Goal: Information Seeking & Learning: Check status

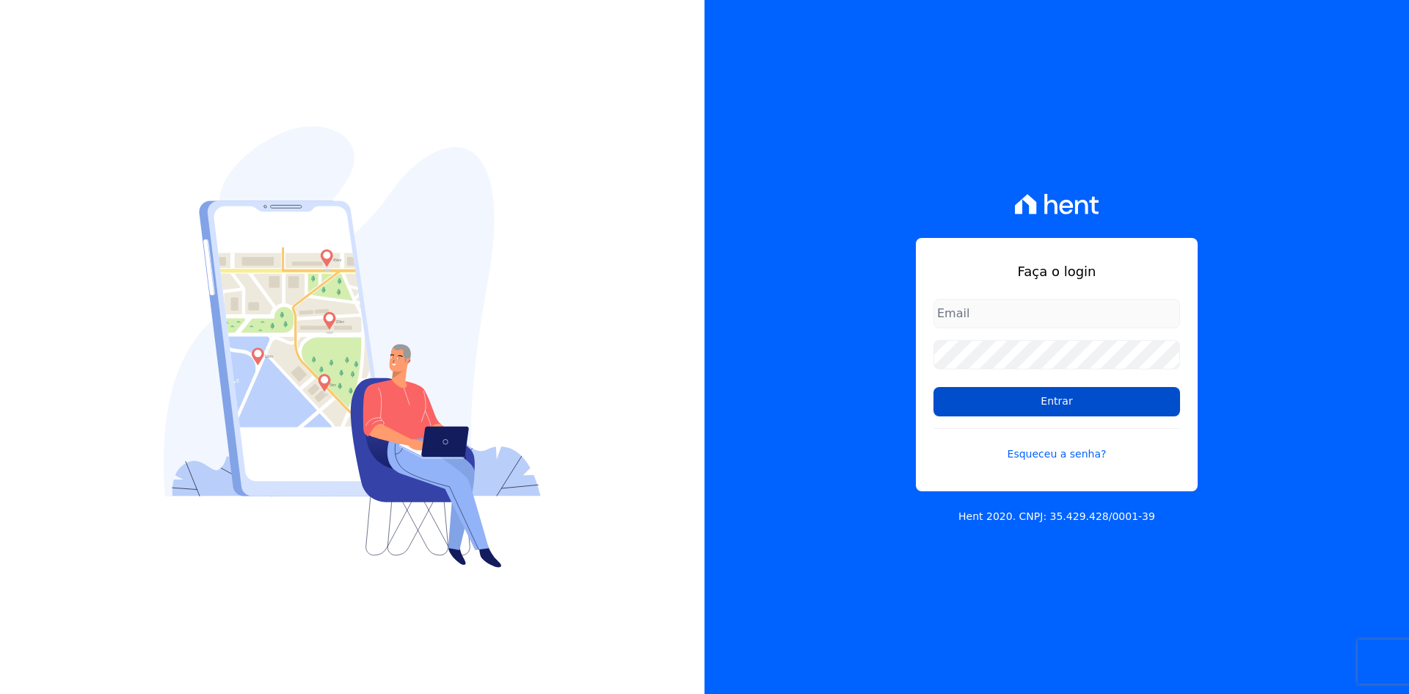
type input "contato@grupokaiser.com.br"
click at [1055, 396] on input "Entrar" at bounding box center [1057, 401] width 247 height 29
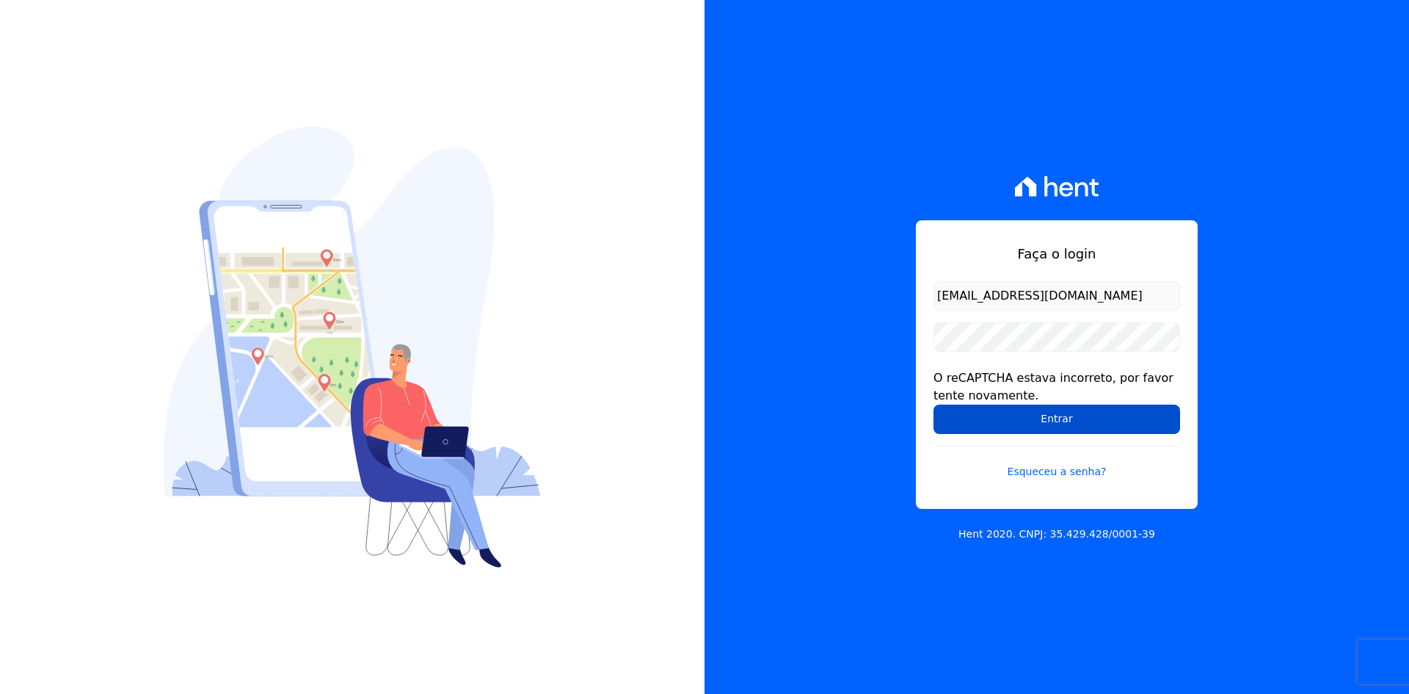
click at [965, 425] on input "Entrar" at bounding box center [1057, 418] width 247 height 29
click at [758, 460] on div "Faça o login contato@grupokaiser.com.br O reCAPTCHA estava incorreto, por favor…" at bounding box center [1057, 347] width 705 height 694
click at [937, 412] on input "Entrar" at bounding box center [1057, 418] width 247 height 29
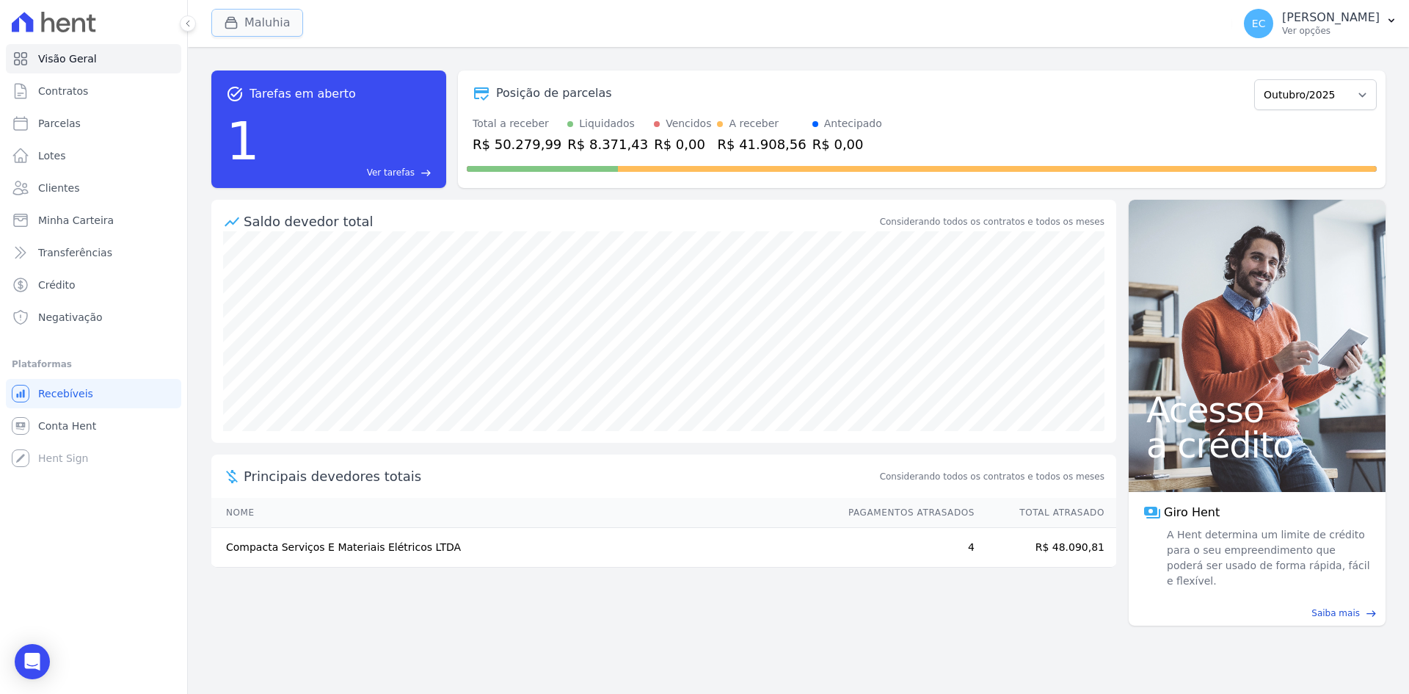
click at [217, 35] on button "Maluhia" at bounding box center [257, 23] width 92 height 28
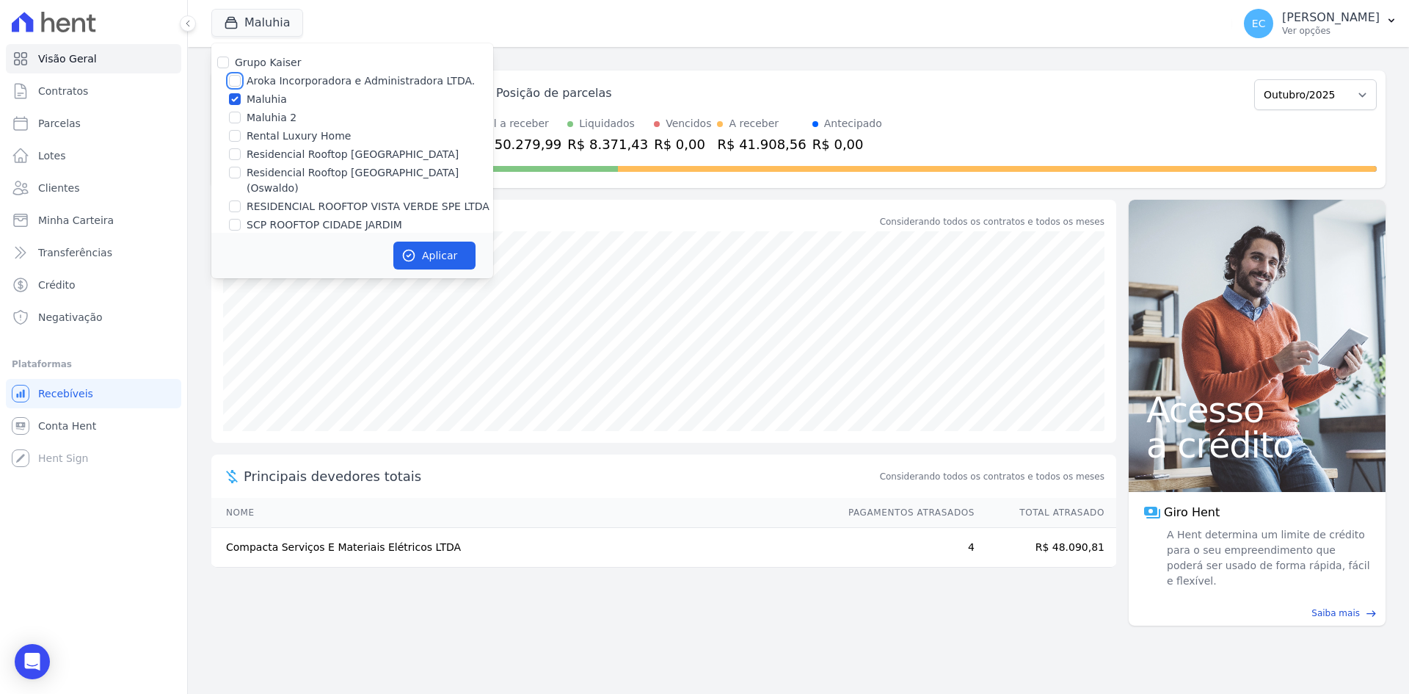
click at [232, 80] on input "Aroka Incorporadora e Administradora LTDA." at bounding box center [235, 81] width 12 height 12
checkbox input "true"
drag, startPoint x: 235, startPoint y: 98, endPoint x: 300, endPoint y: 123, distance: 70.2
click at [233, 98] on input "Maluhia" at bounding box center [235, 99] width 12 height 12
checkbox input "false"
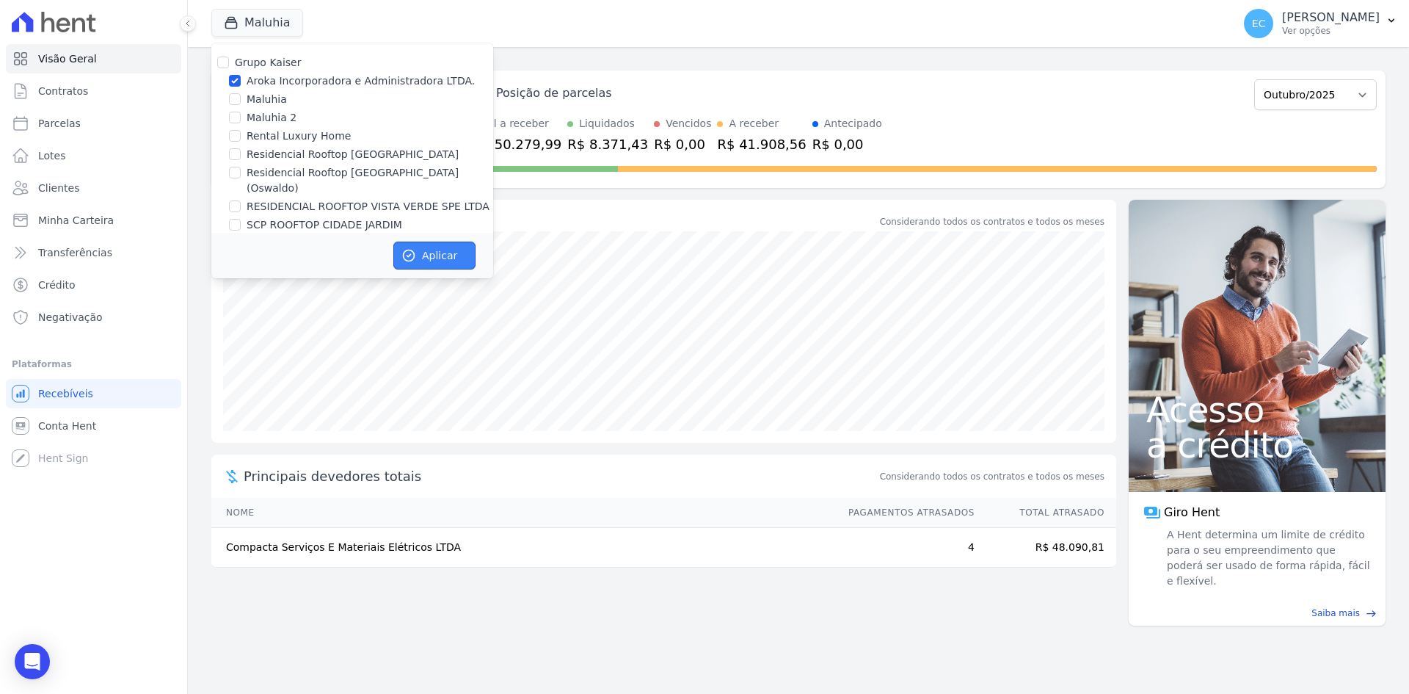
click at [439, 262] on button "Aplicar" at bounding box center [434, 256] width 82 height 28
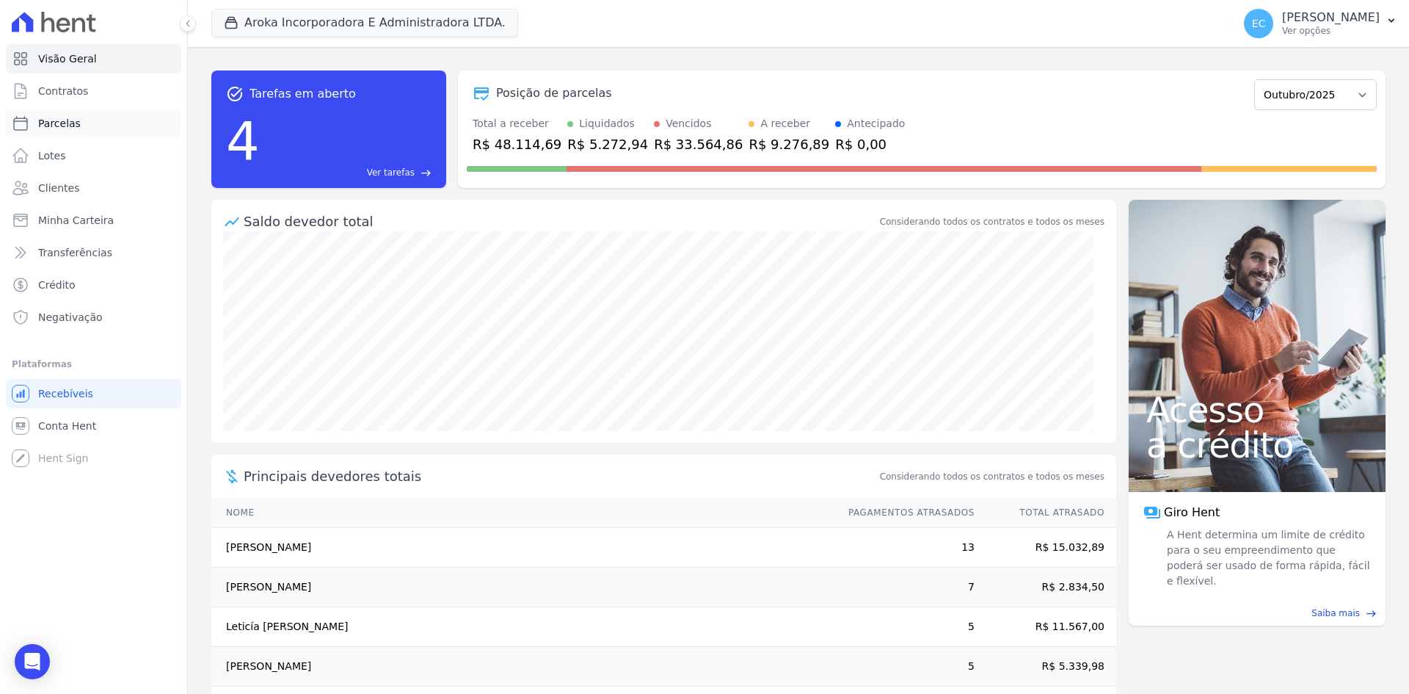
click at [103, 128] on link "Parcelas" at bounding box center [93, 123] width 175 height 29
select select
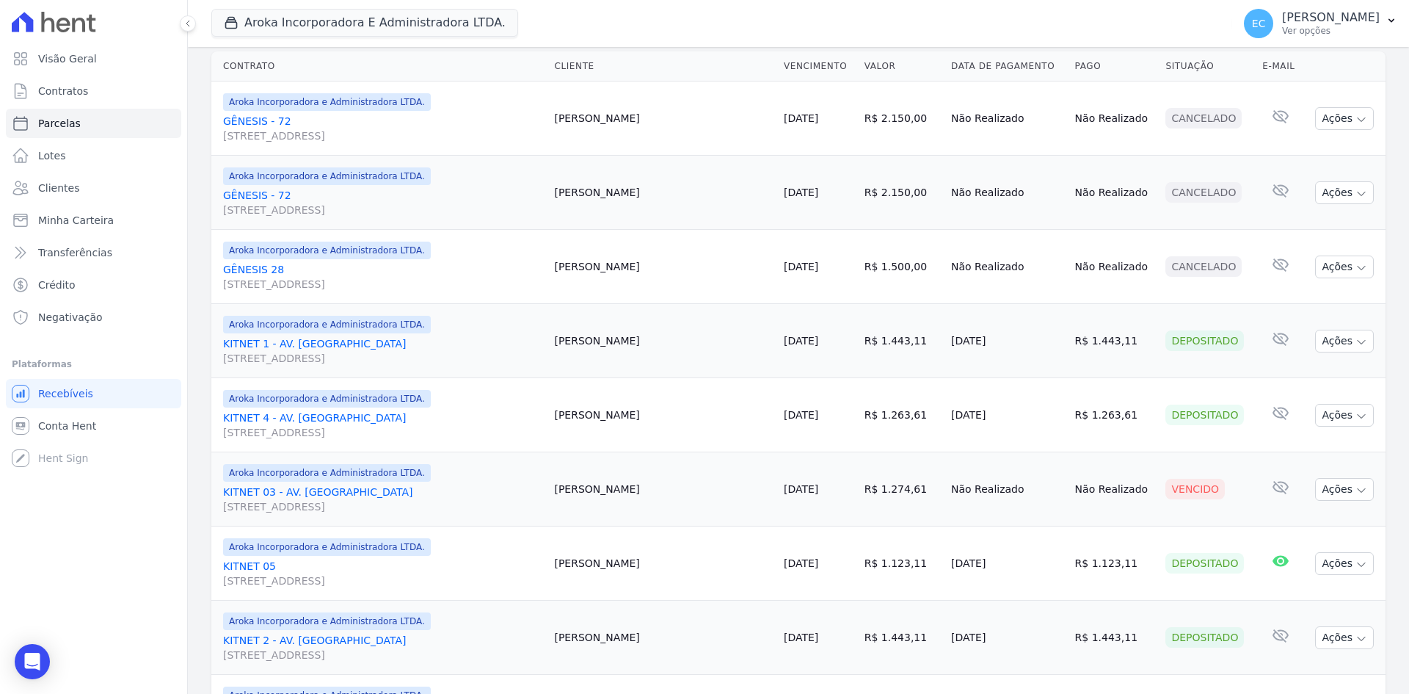
scroll to position [388, 0]
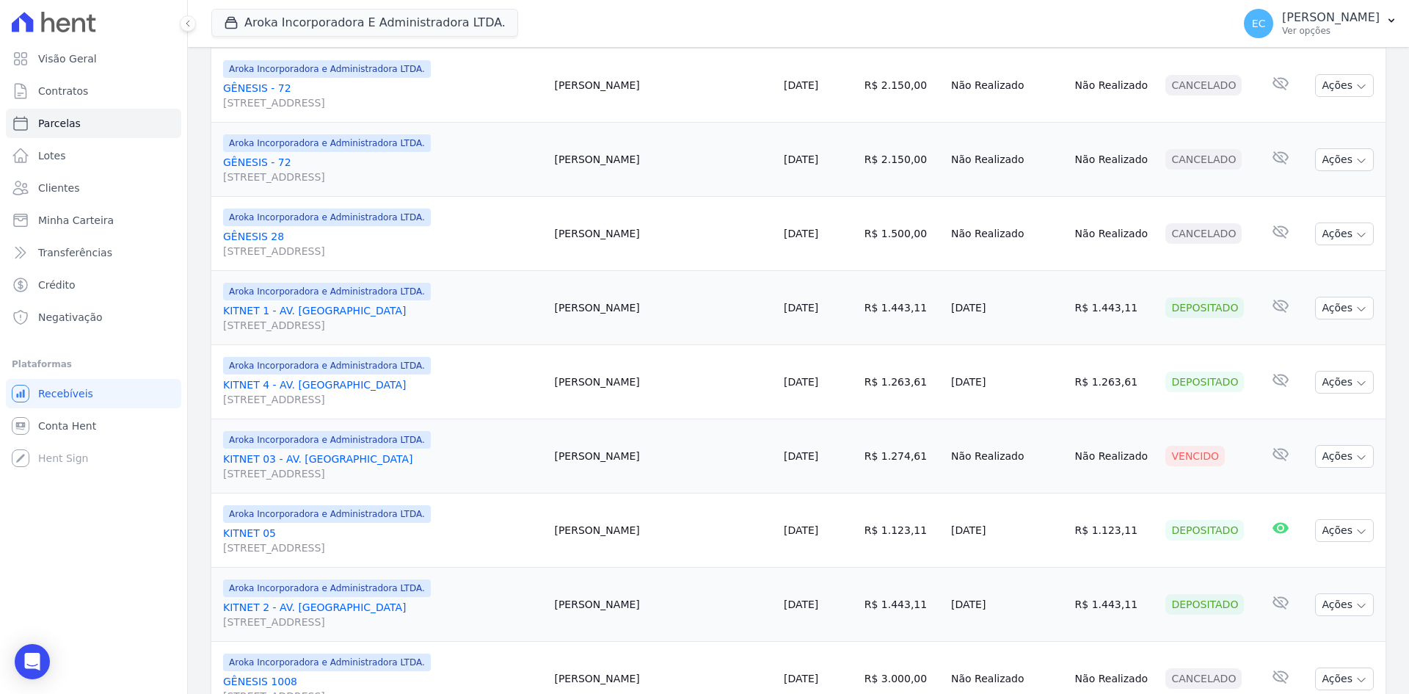
click at [274, 457] on link "KITNET 03 - AV. GOIÁS Avenida Goiás, 3540, KITNET 03, Barcelona" at bounding box center [382, 465] width 319 height 29
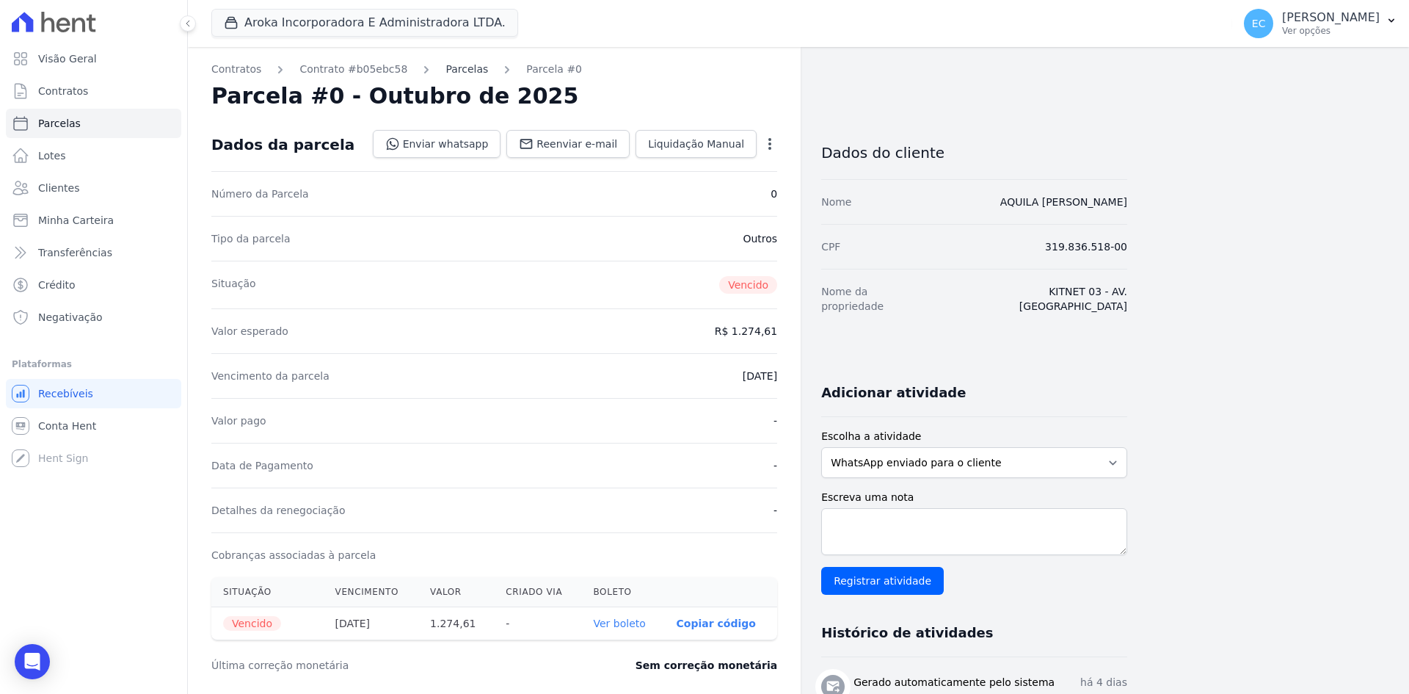
click at [460, 70] on link "Parcelas" at bounding box center [467, 69] width 43 height 15
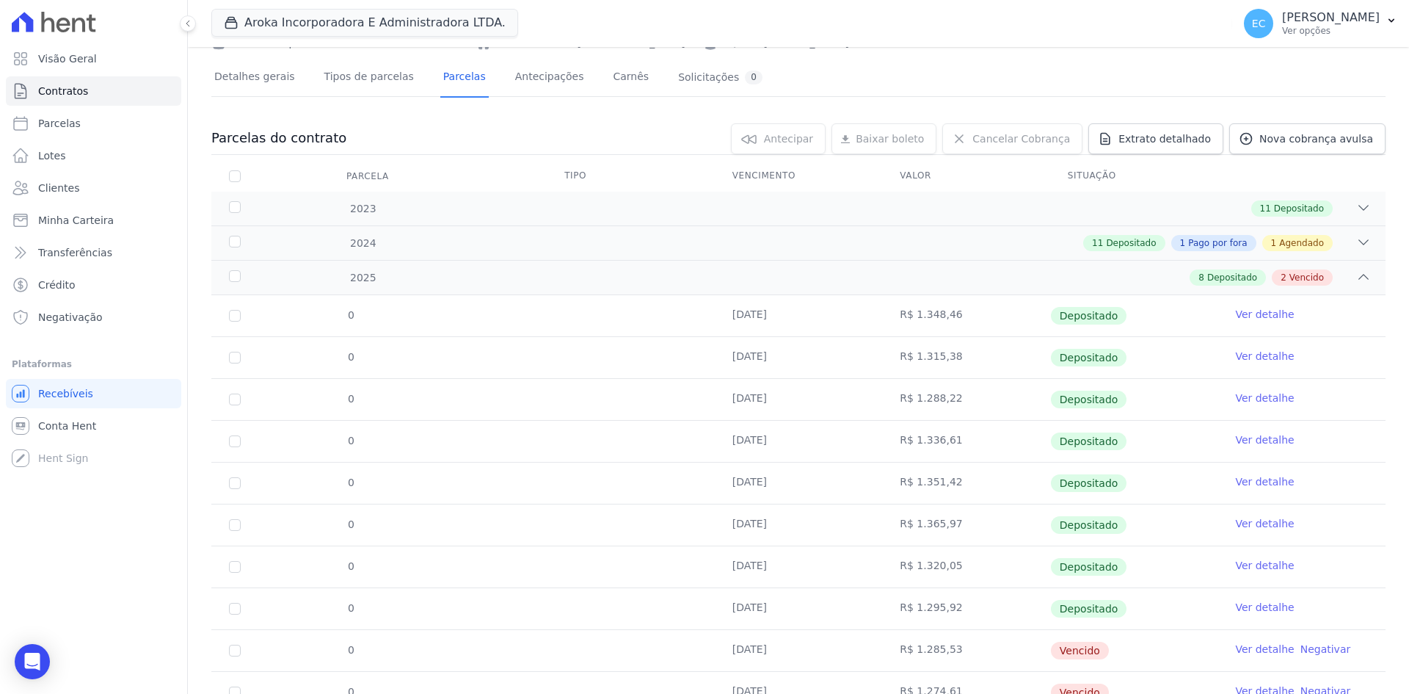
scroll to position [147, 0]
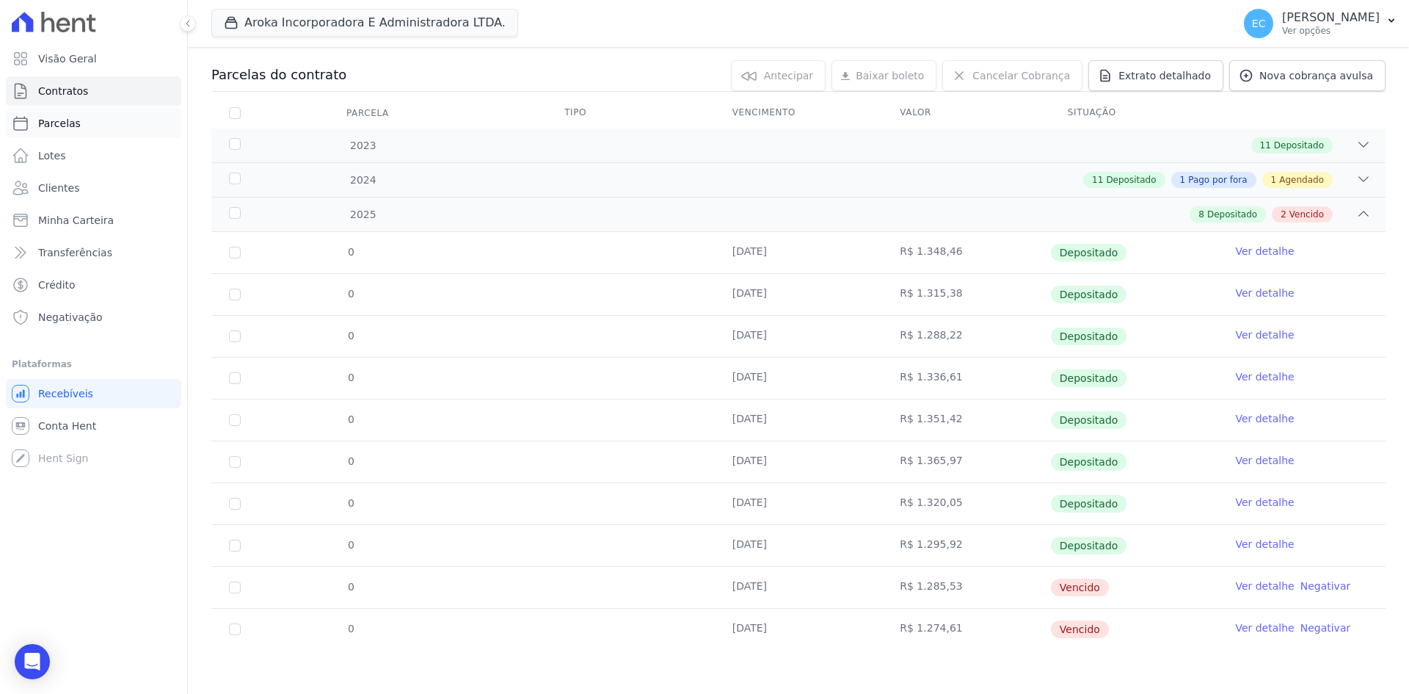
click at [92, 130] on link "Parcelas" at bounding box center [93, 123] width 175 height 29
select select
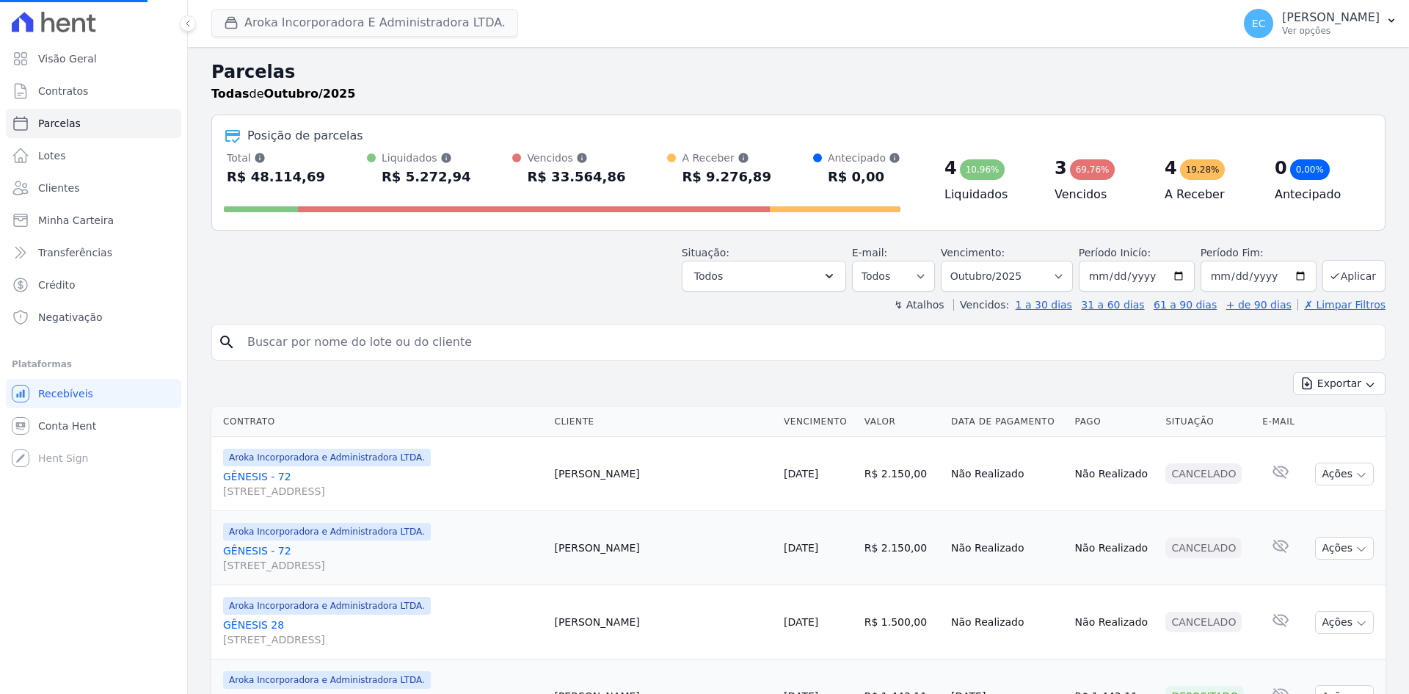
select select
click at [237, 29] on icon "button" at bounding box center [231, 22] width 15 height 15
click at [247, 23] on button "Aroka Incorporadora E Administradora LTDA." at bounding box center [364, 23] width 307 height 28
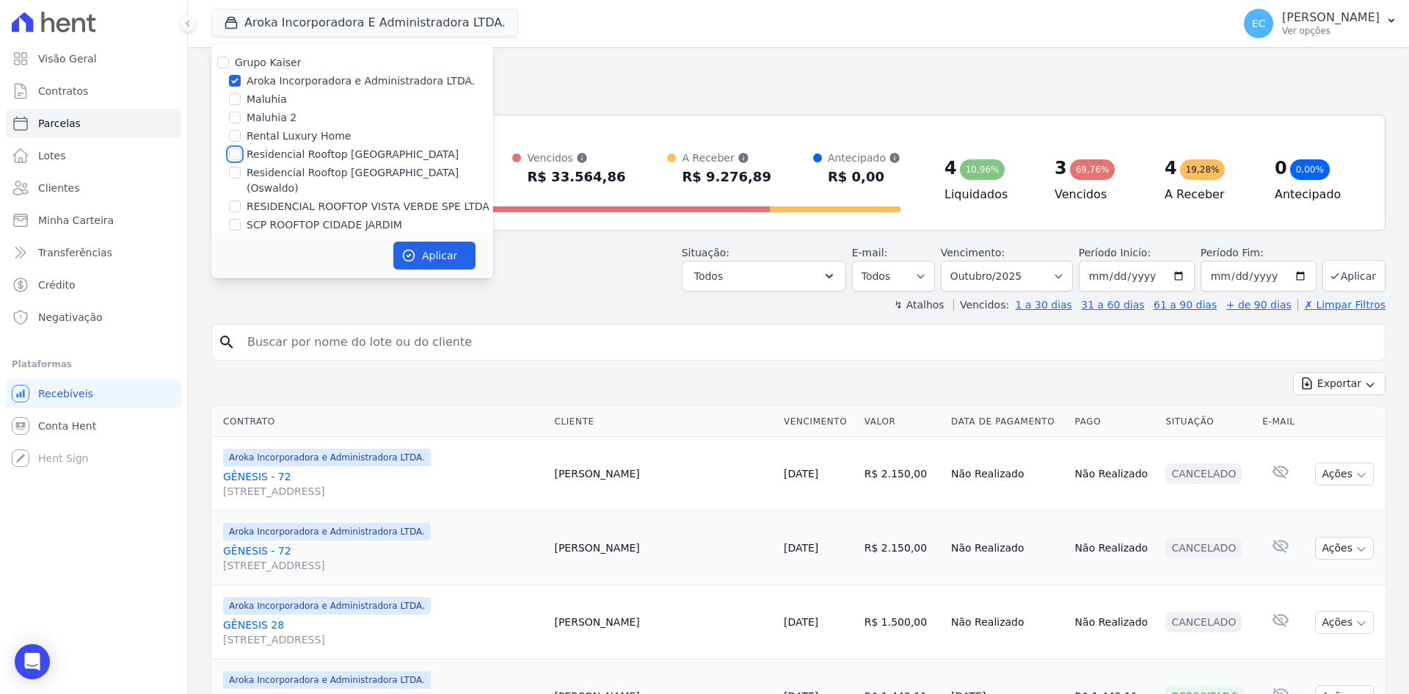
click at [233, 152] on input "Residencial Rooftop [GEOGRAPHIC_DATA]" at bounding box center [235, 154] width 12 height 12
checkbox input "true"
click at [235, 81] on input "Aroka Incorporadora e Administradora LTDA." at bounding box center [235, 81] width 12 height 12
checkbox input "false"
click at [399, 247] on button "Aplicar" at bounding box center [434, 256] width 82 height 28
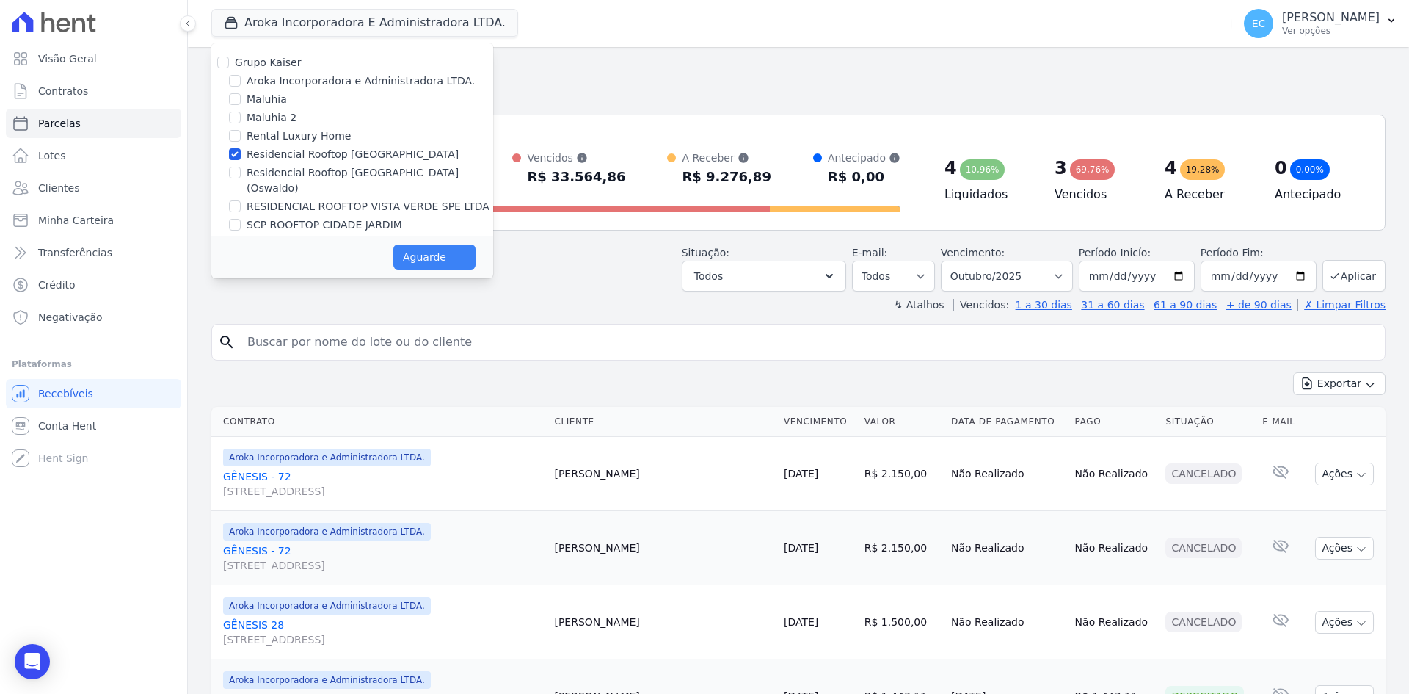
select select
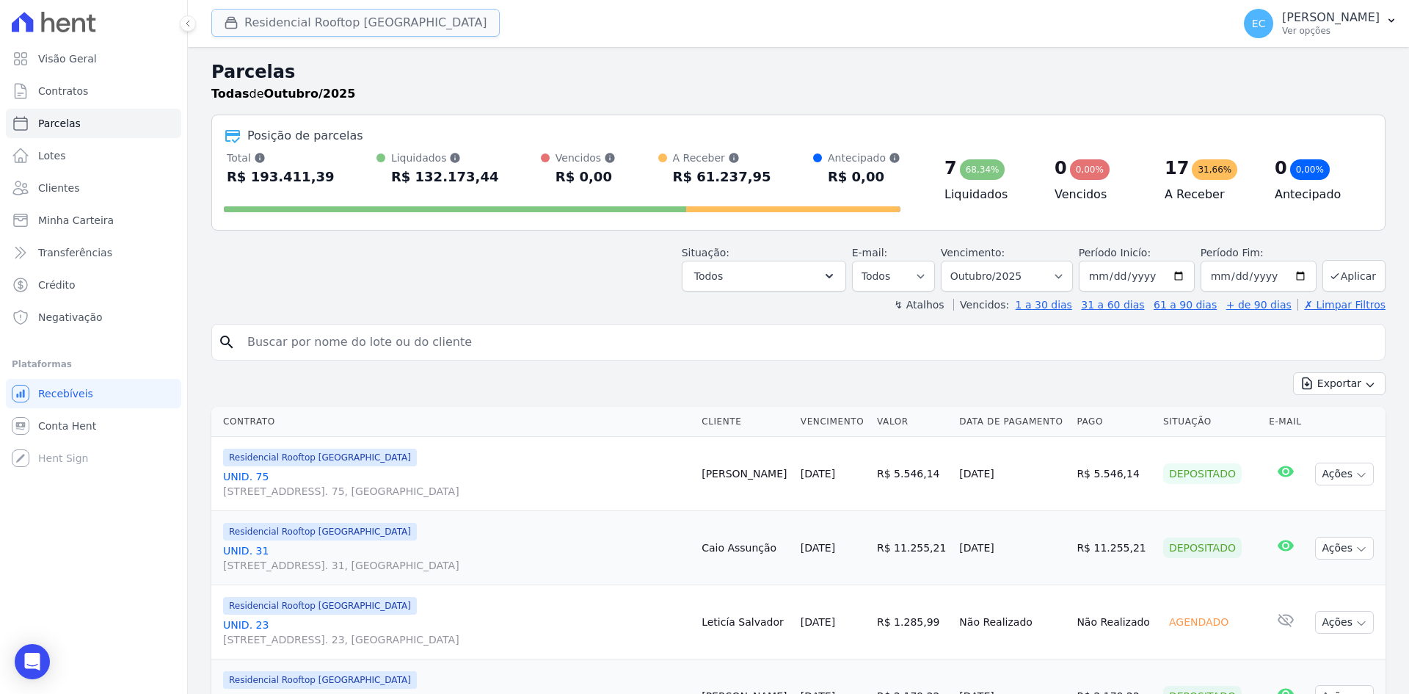
click at [238, 23] on icon "button" at bounding box center [231, 22] width 15 height 15
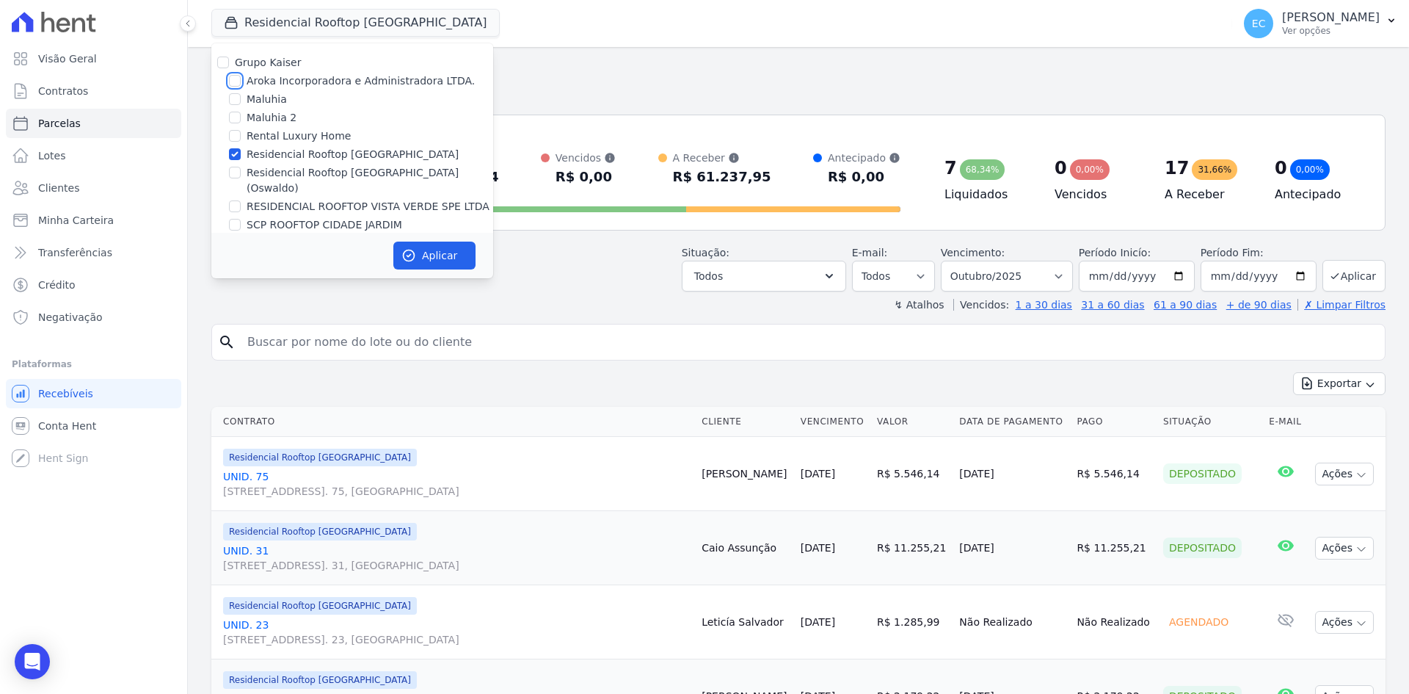
click at [235, 80] on input "Aroka Incorporadora e Administradora LTDA." at bounding box center [235, 81] width 12 height 12
checkbox input "true"
click at [236, 150] on input "Residencial Rooftop [GEOGRAPHIC_DATA]" at bounding box center [235, 154] width 12 height 12
checkbox input "false"
click at [466, 248] on button "Aplicar" at bounding box center [434, 256] width 82 height 28
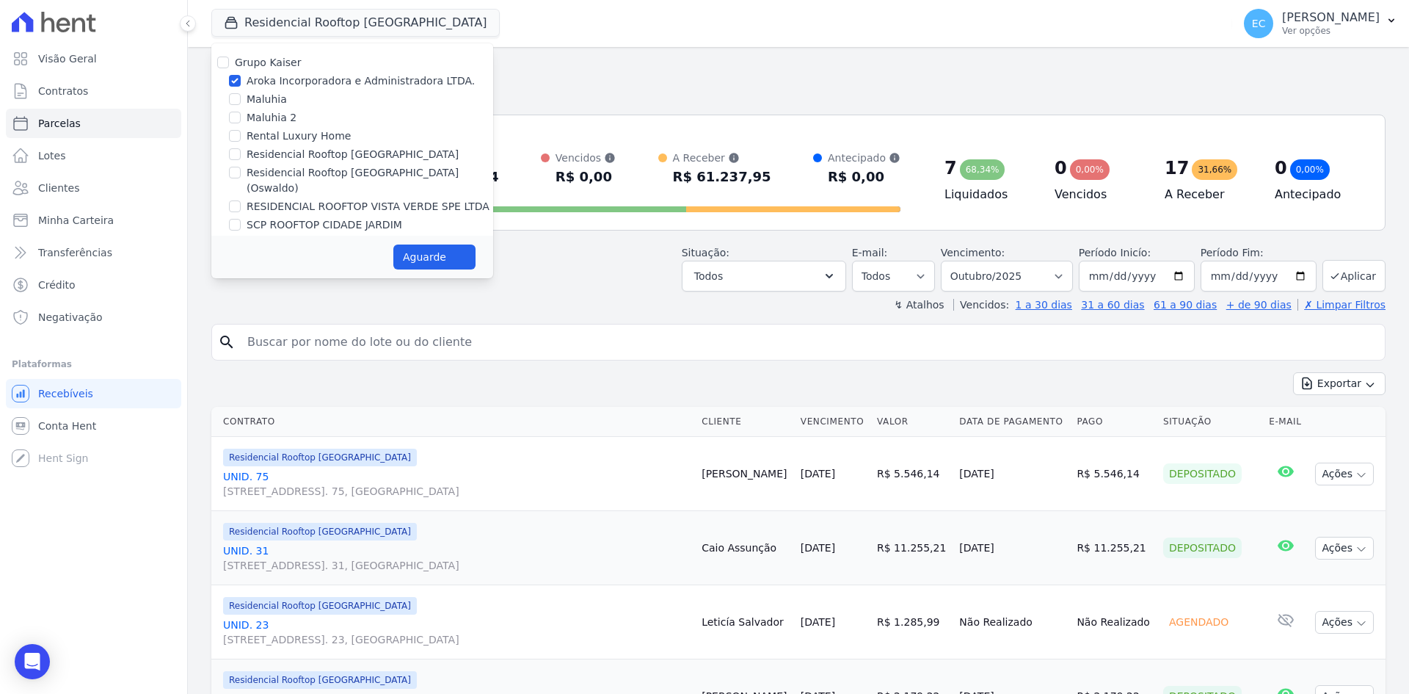
select select
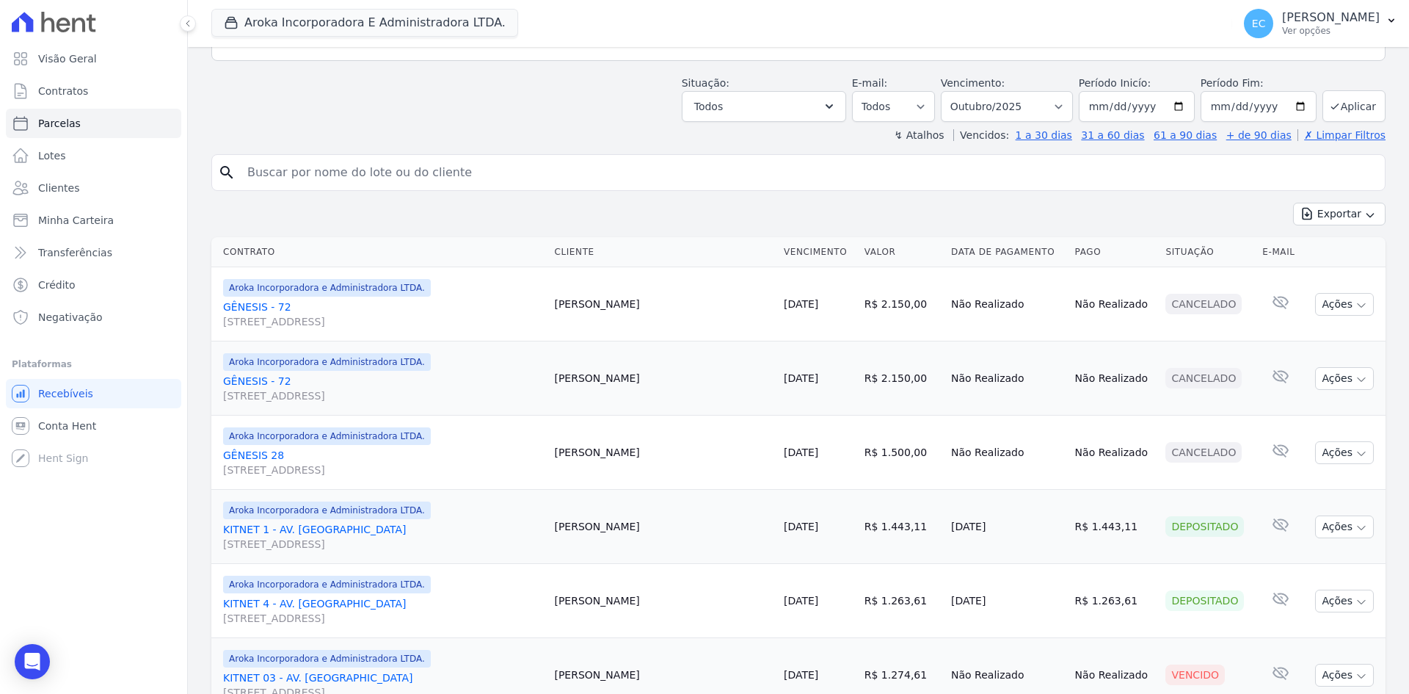
scroll to position [168, 0]
drag, startPoint x: 97, startPoint y: 423, endPoint x: 414, endPoint y: 405, distance: 317.6
click at [97, 423] on link "Conta Hent" at bounding box center [93, 425] width 175 height 29
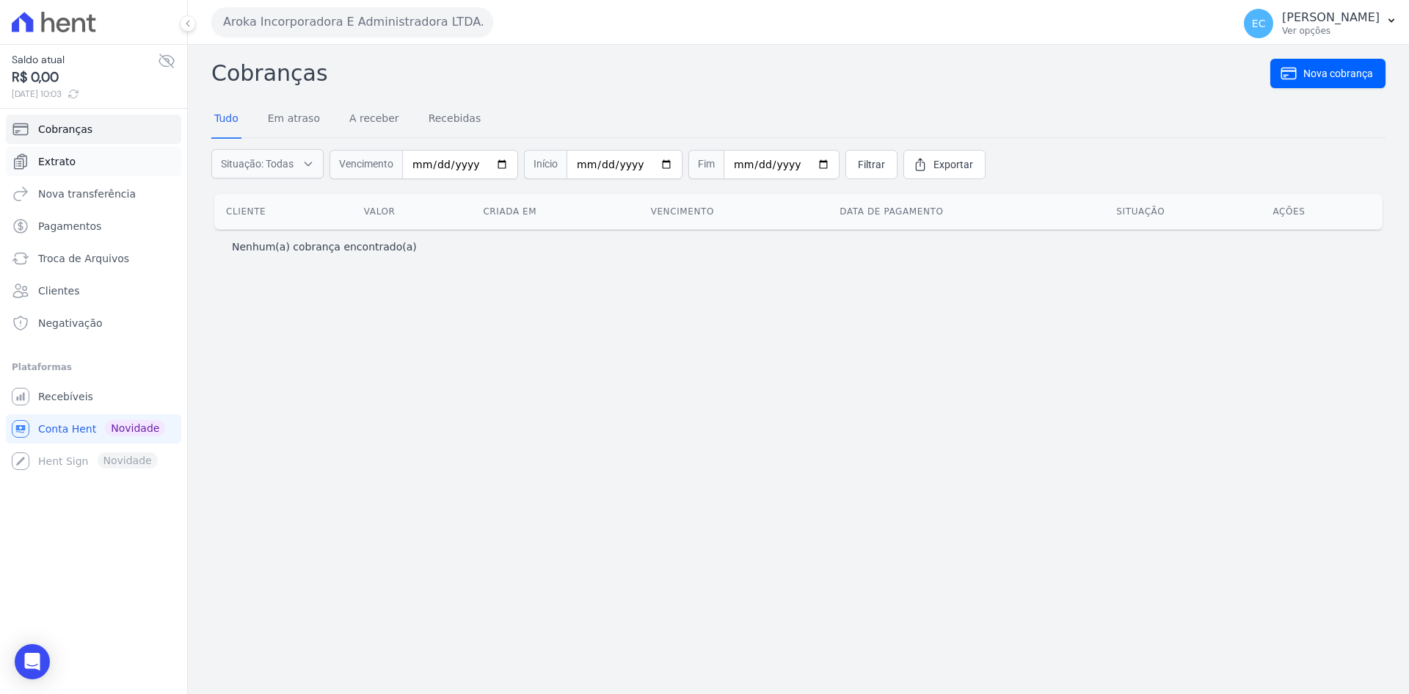
click at [79, 158] on link "Extrato" at bounding box center [93, 161] width 175 height 29
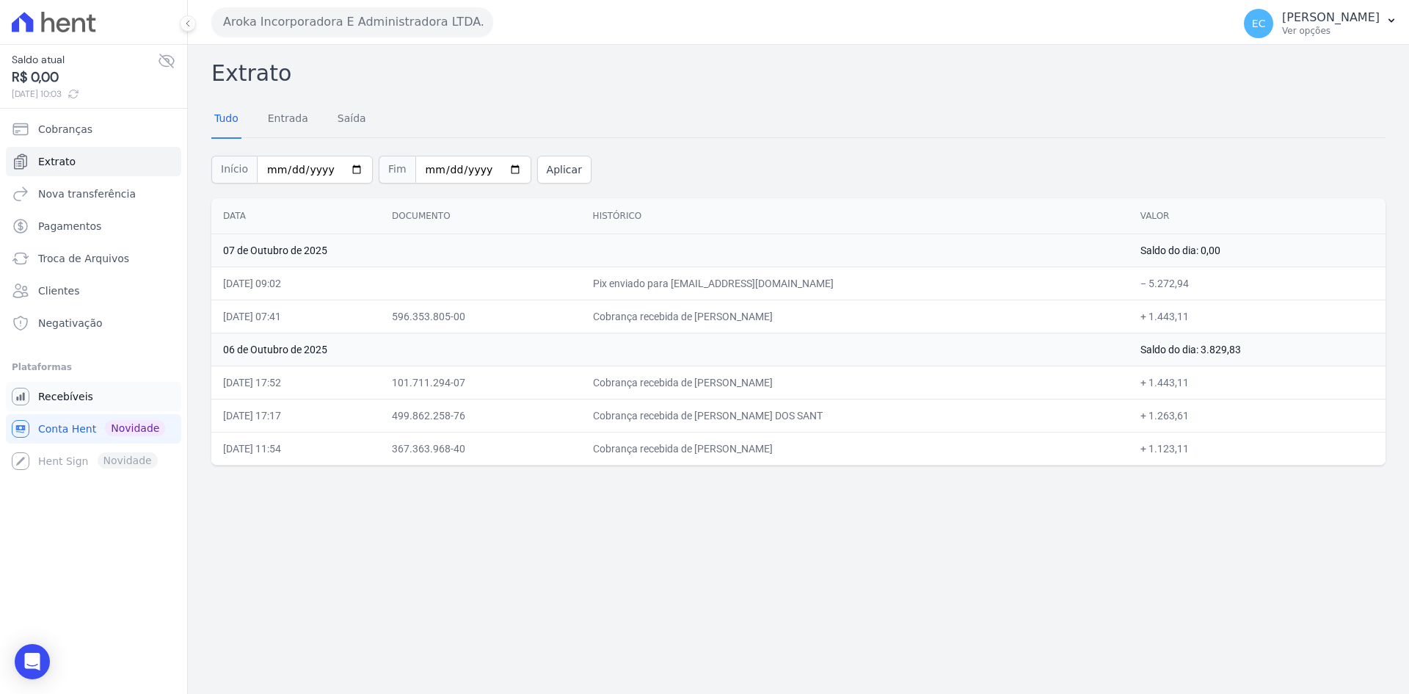
click at [75, 396] on span "Recebíveis" at bounding box center [65, 396] width 55 height 15
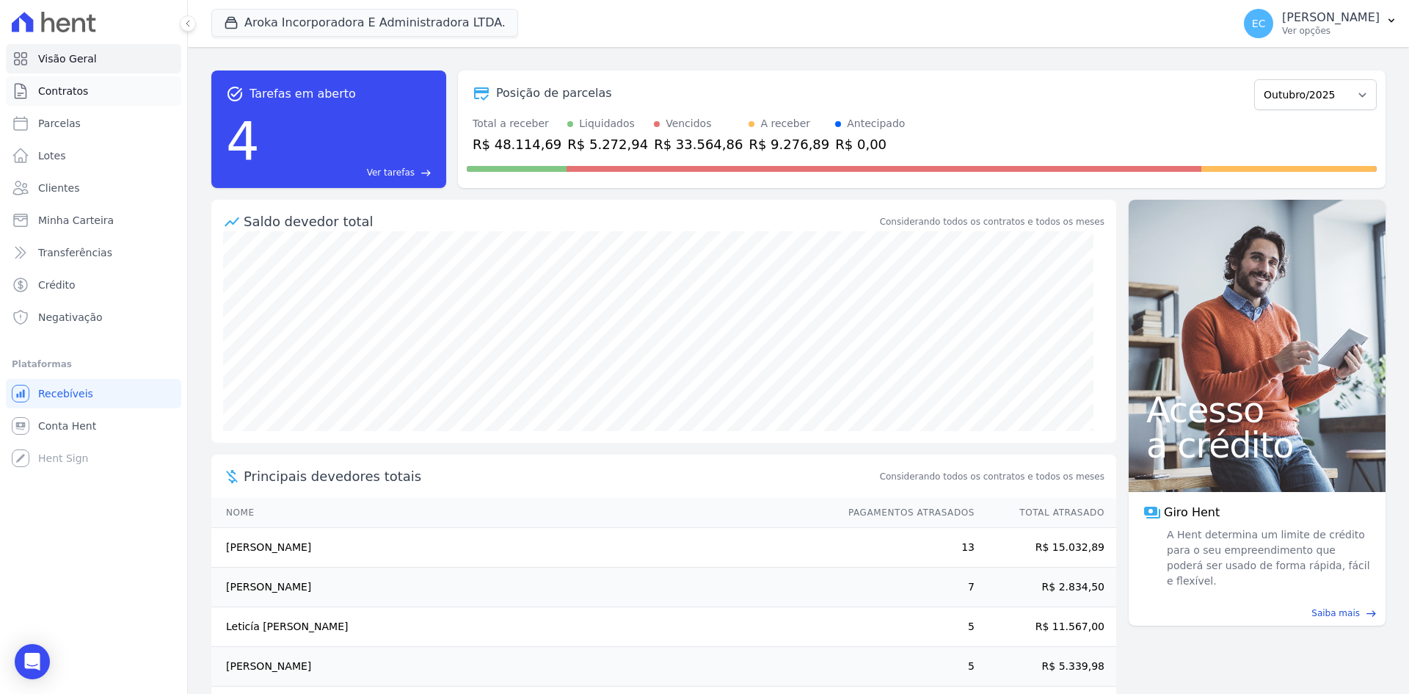
click at [85, 92] on link "Contratos" at bounding box center [93, 90] width 175 height 29
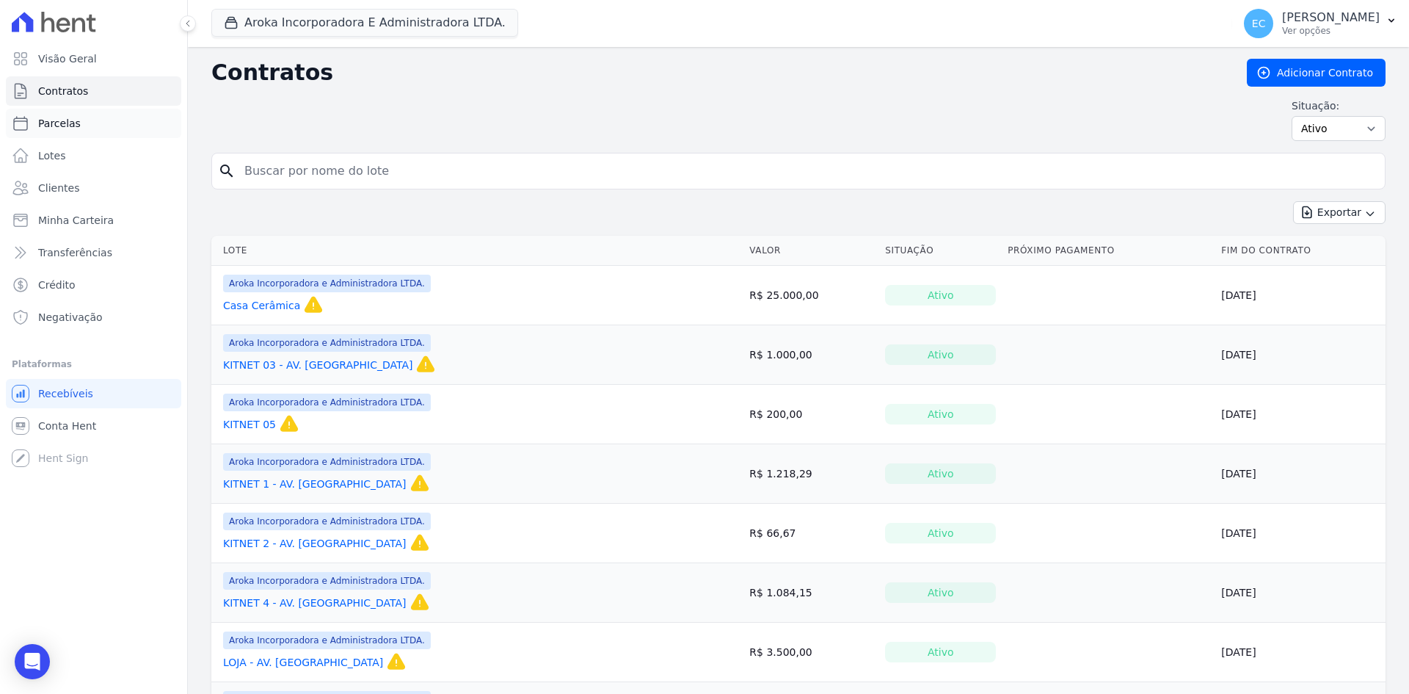
click at [85, 126] on link "Parcelas" at bounding box center [93, 123] width 175 height 29
select select
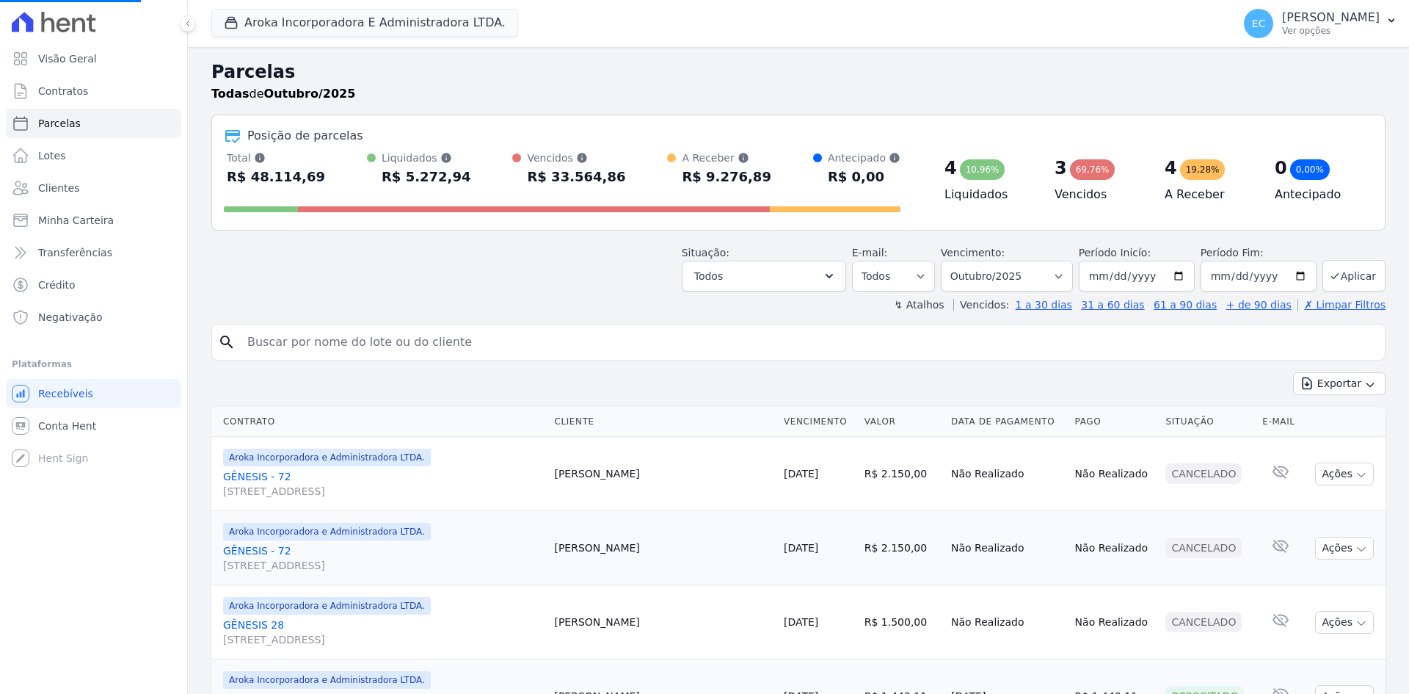
select select
click at [247, 19] on button "Aroka Incorporadora E Administradora LTDA." at bounding box center [364, 23] width 307 height 28
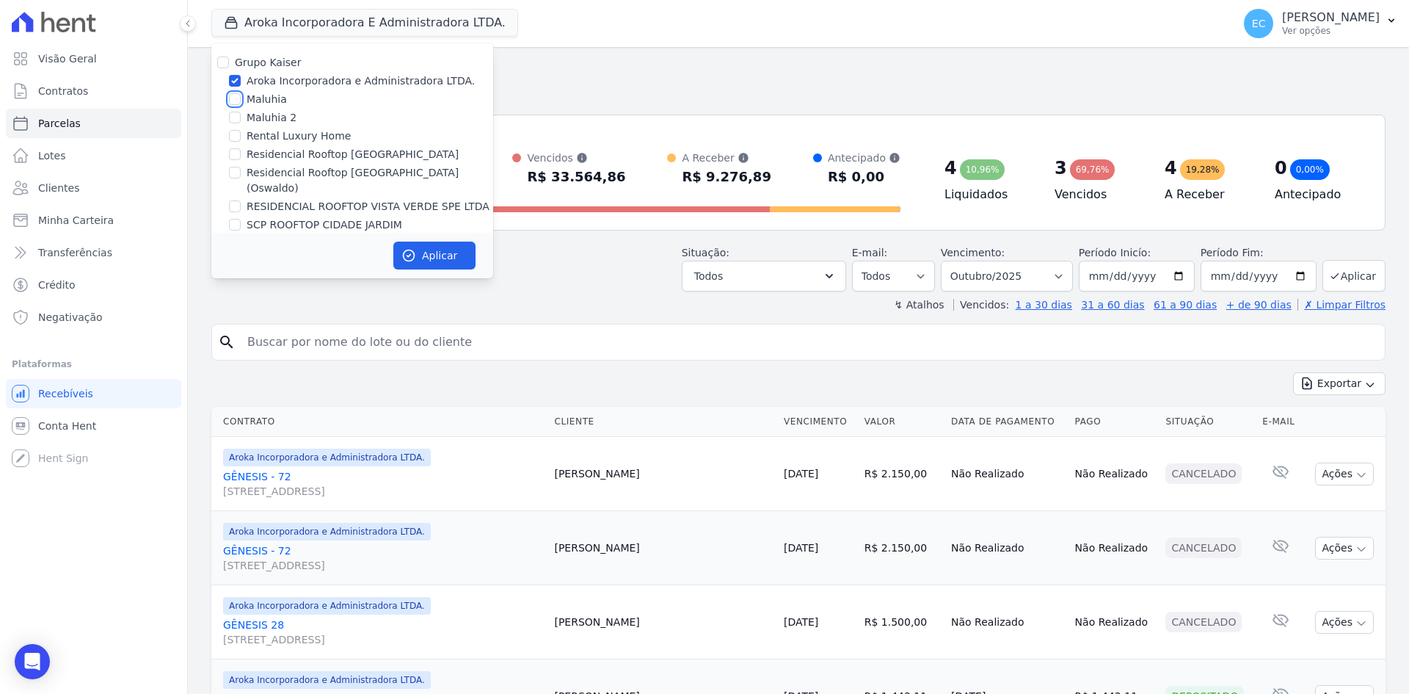
click at [231, 98] on input "Maluhia" at bounding box center [235, 99] width 12 height 12
checkbox input "true"
click at [231, 83] on input "Aroka Incorporadora e Administradora LTDA." at bounding box center [235, 81] width 12 height 12
checkbox input "false"
click at [416, 250] on button "Aplicar" at bounding box center [434, 256] width 82 height 28
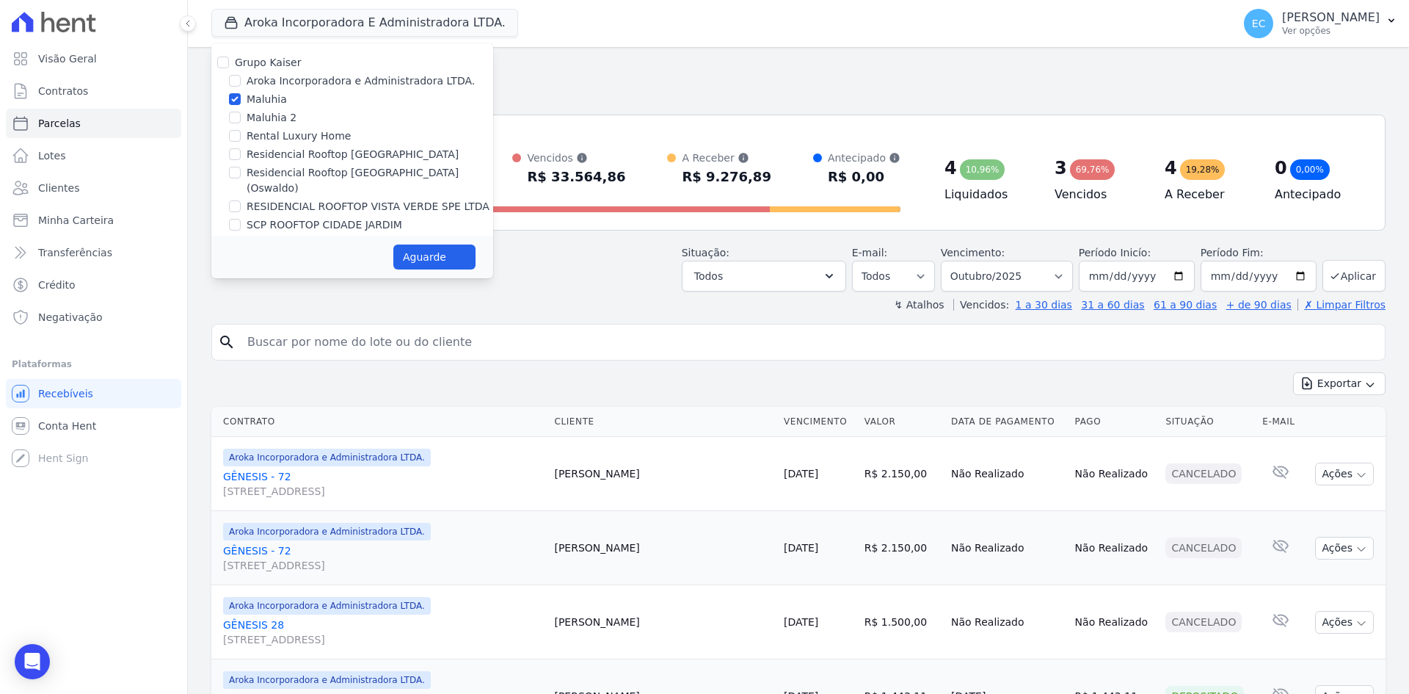
select select
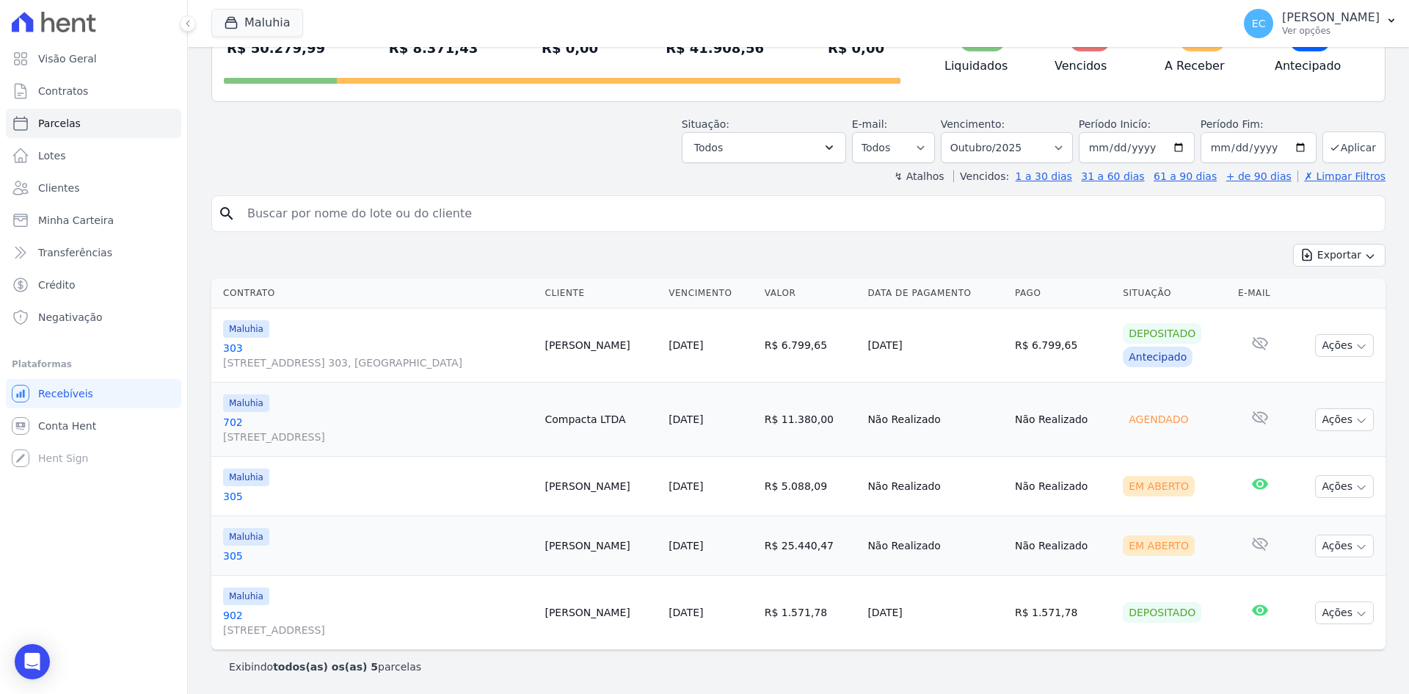
scroll to position [129, 0]
click at [97, 434] on link "Conta Hent" at bounding box center [93, 425] width 175 height 29
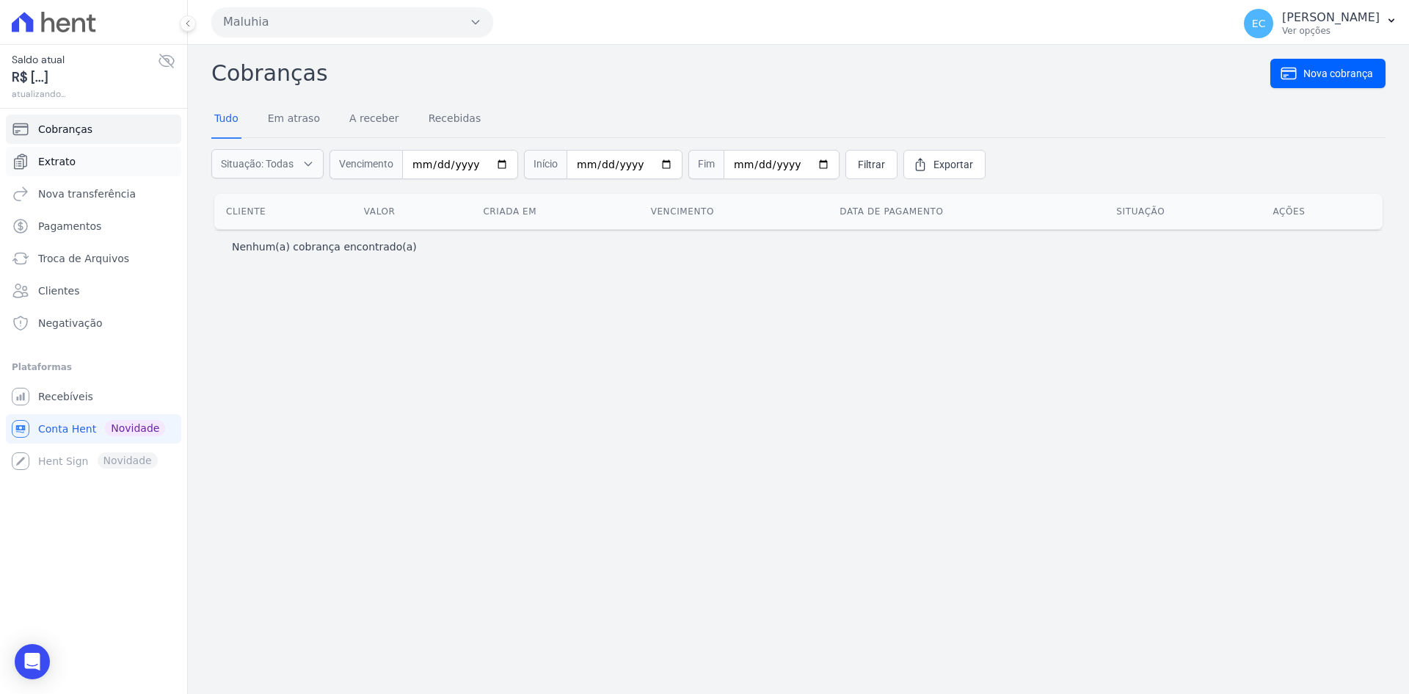
click at [101, 166] on link "Extrato" at bounding box center [93, 161] width 175 height 29
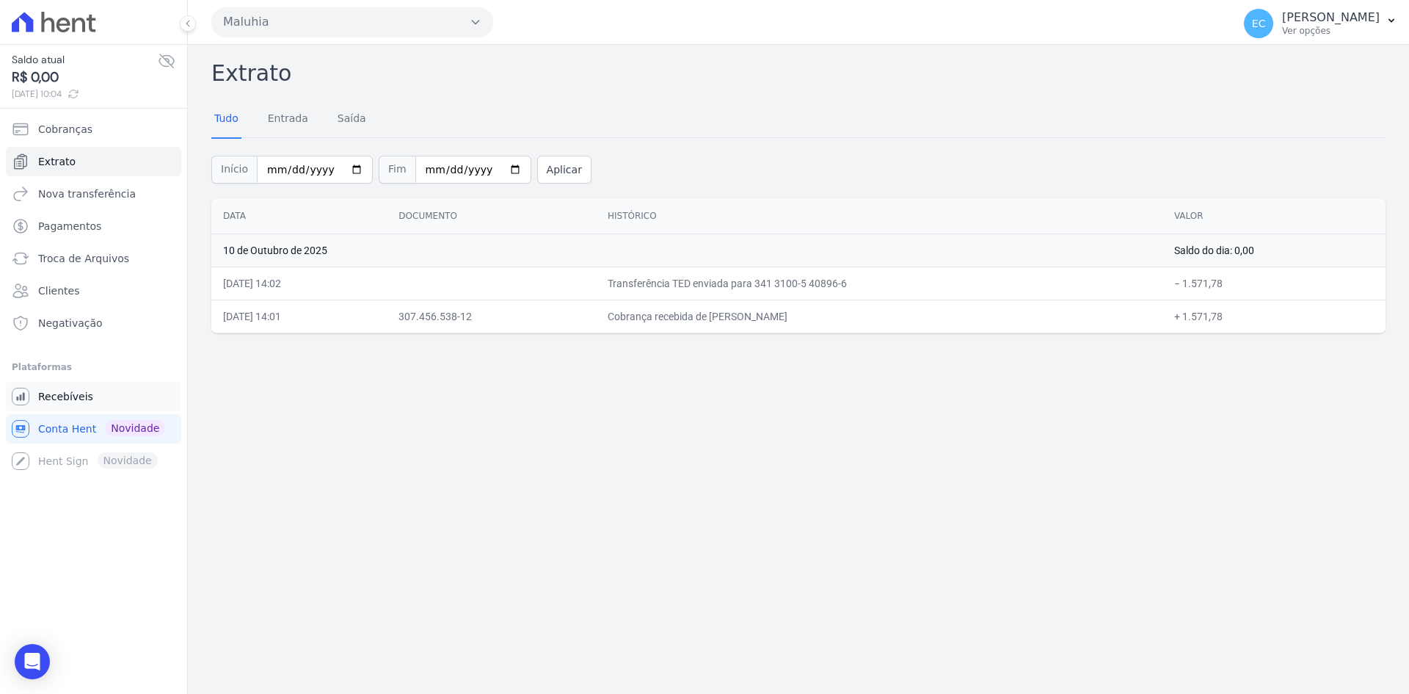
click at [92, 391] on link "Recebíveis" at bounding box center [93, 396] width 175 height 29
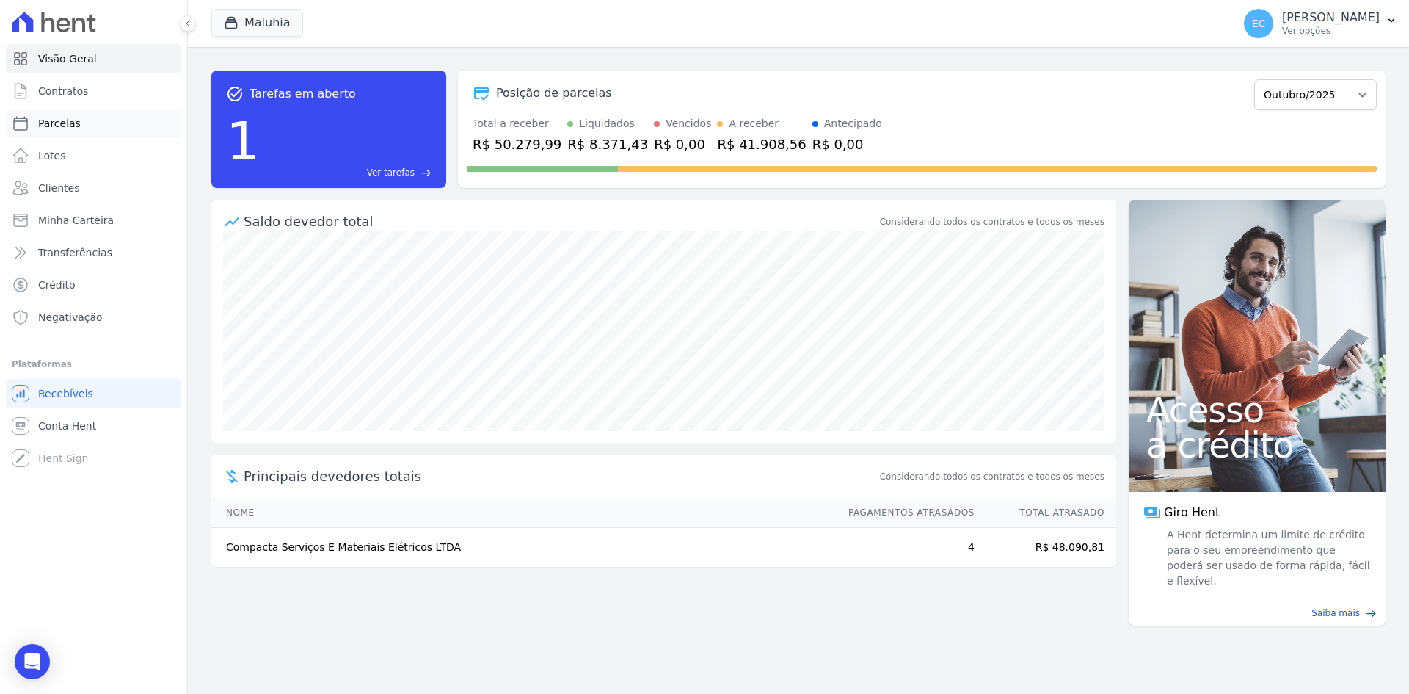
click at [86, 123] on link "Parcelas" at bounding box center [93, 123] width 175 height 29
select select
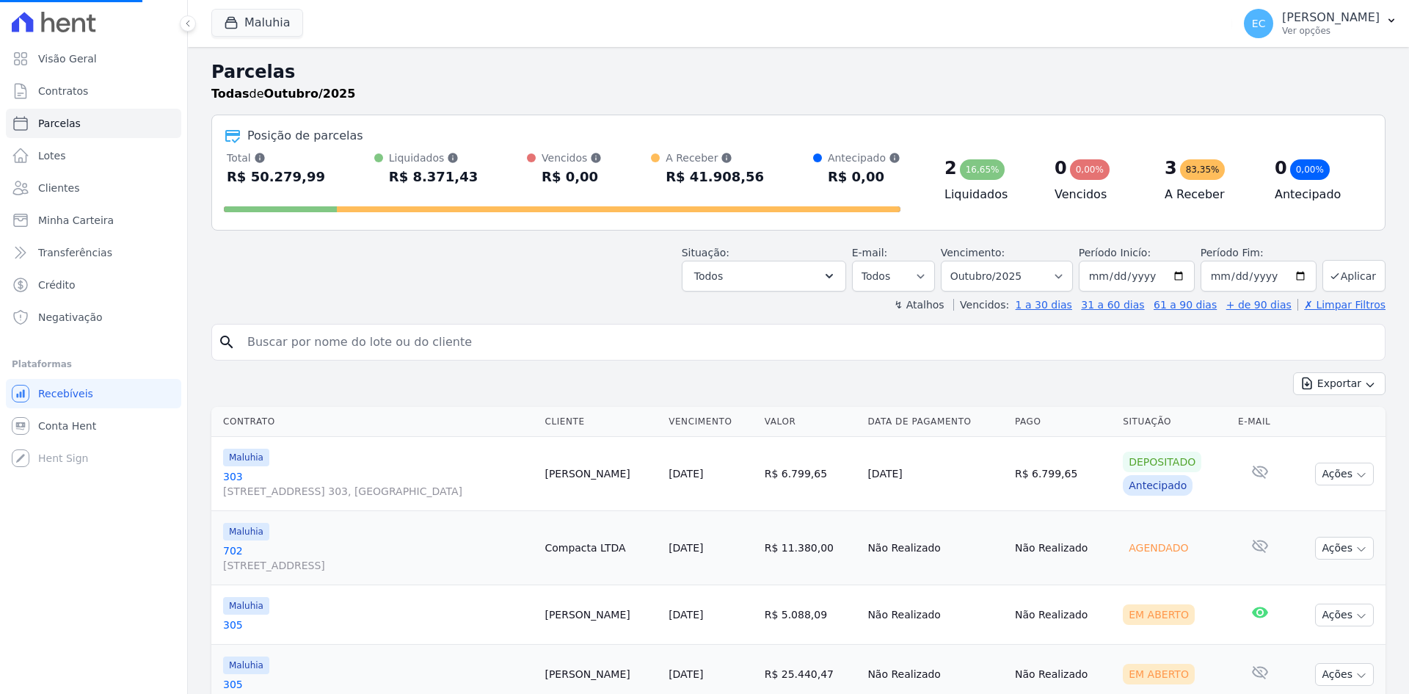
select select
click at [227, 19] on icon "button" at bounding box center [231, 22] width 15 height 15
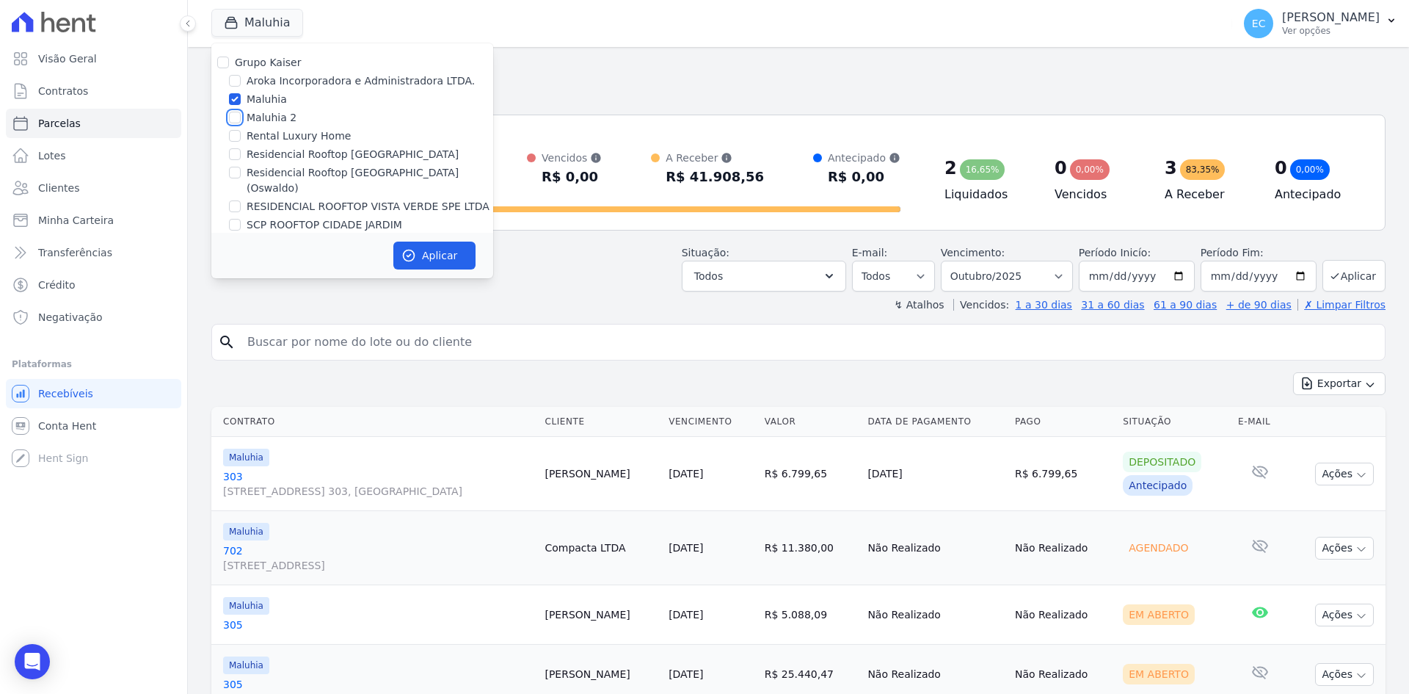
click at [236, 116] on input "Maluhia 2" at bounding box center [235, 118] width 12 height 12
checkbox input "true"
click at [233, 101] on input "Maluhia" at bounding box center [235, 99] width 12 height 12
checkbox input "false"
click at [402, 253] on icon "button" at bounding box center [409, 255] width 15 height 15
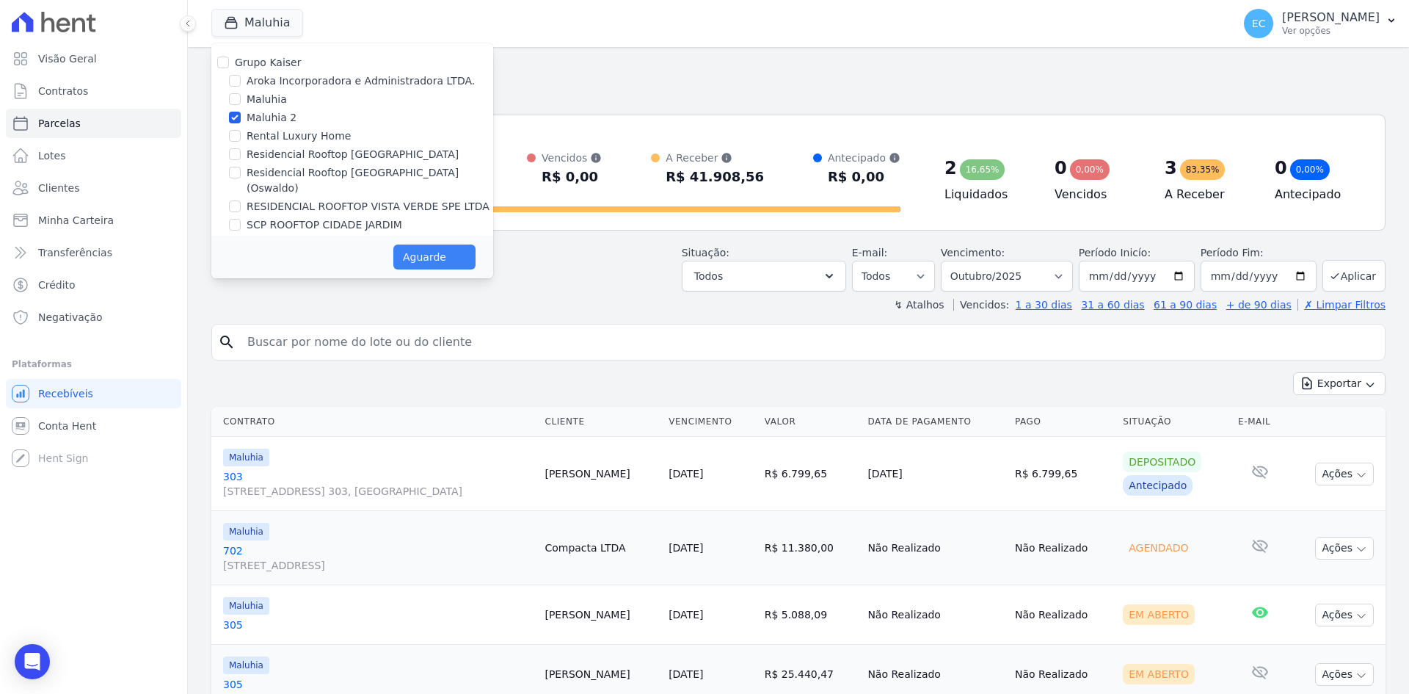
select select
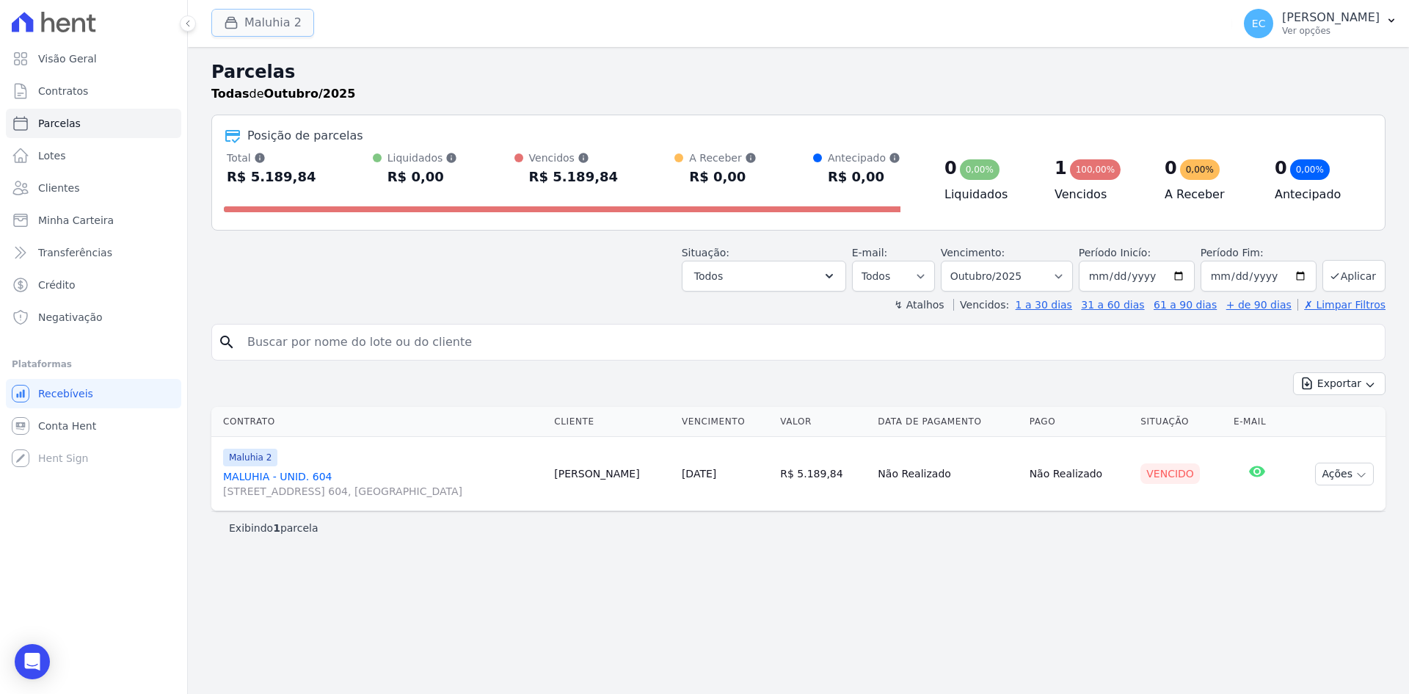
click at [231, 23] on icon "button" at bounding box center [231, 22] width 15 height 15
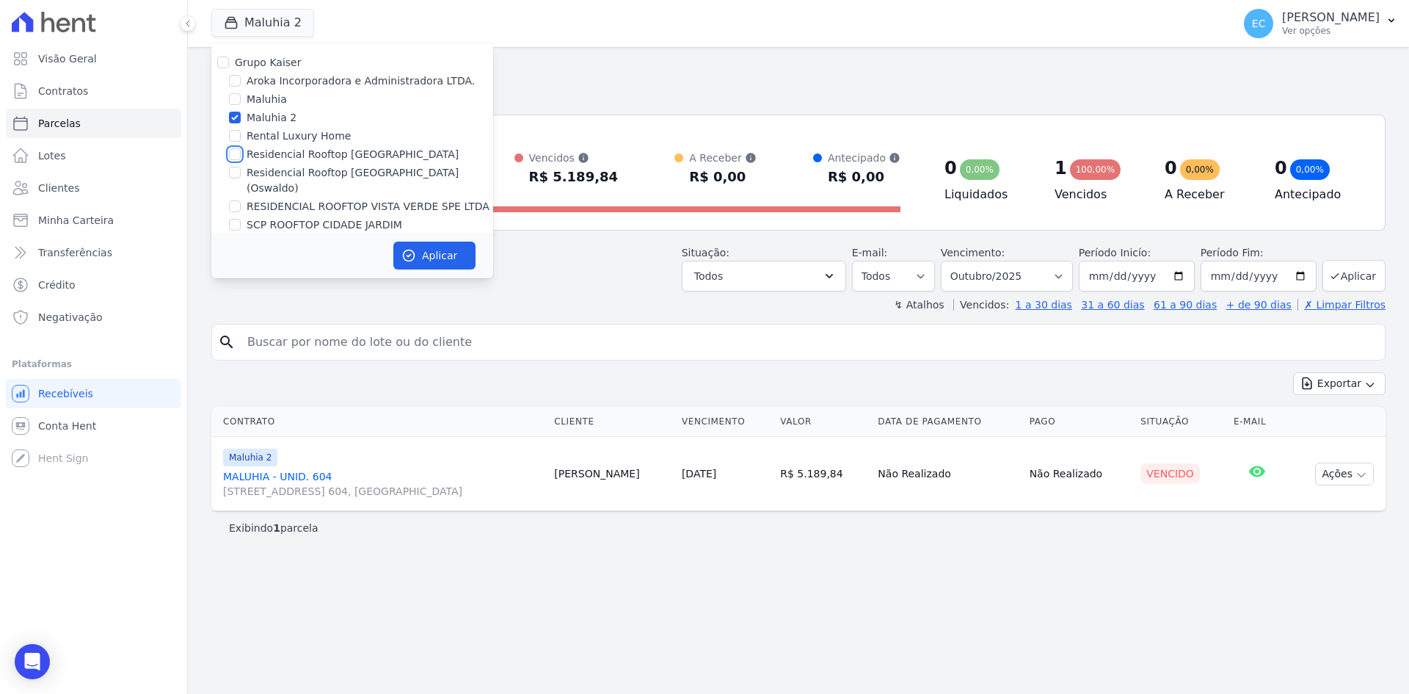
click at [237, 151] on input "Residencial Rooftop [GEOGRAPHIC_DATA]" at bounding box center [235, 154] width 12 height 12
checkbox input "true"
click at [234, 113] on input "Maluhia 2" at bounding box center [235, 118] width 12 height 12
checkbox input "false"
click at [405, 258] on icon "button" at bounding box center [409, 255] width 15 height 15
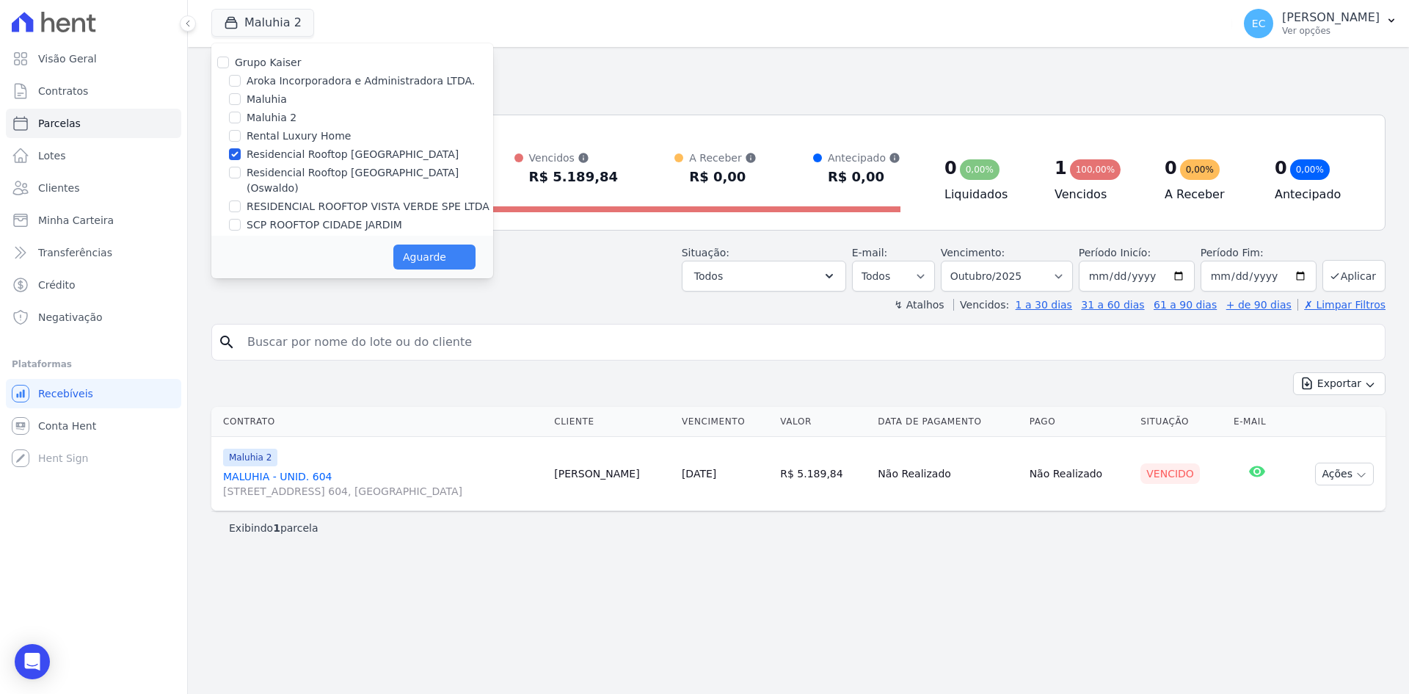
select select
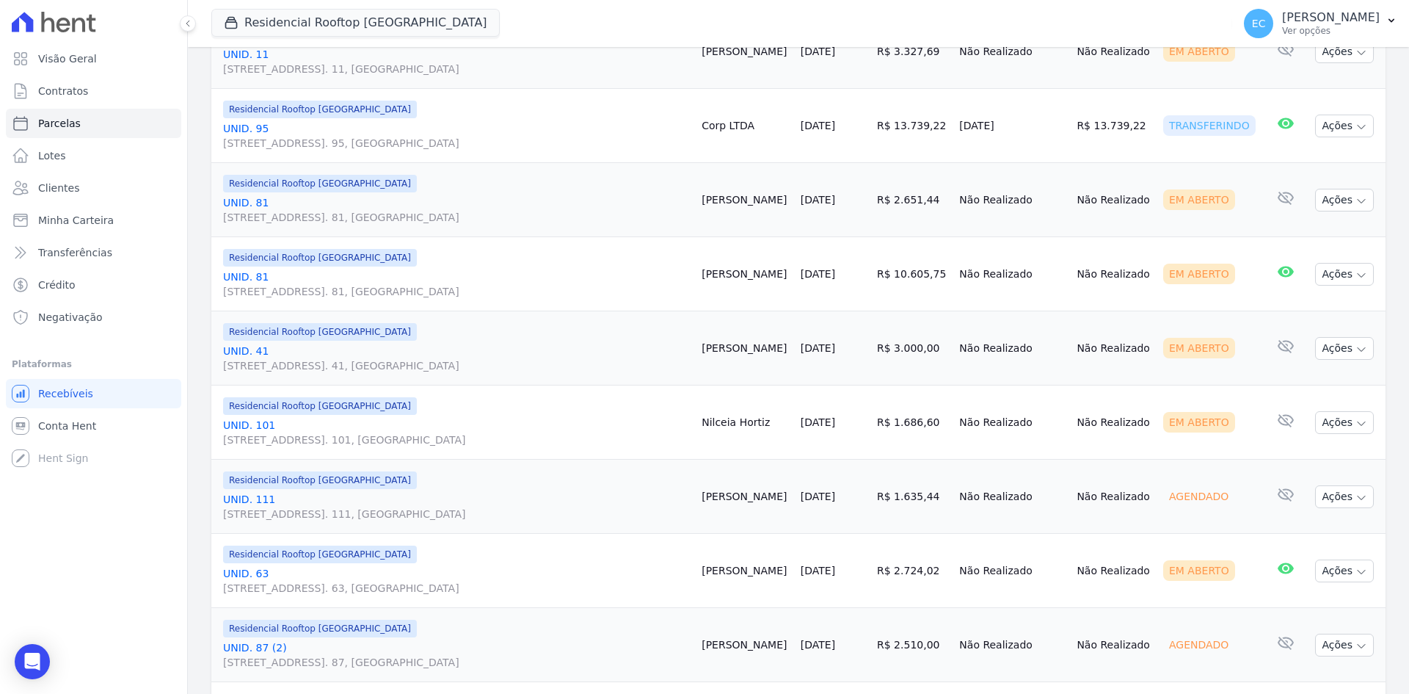
scroll to position [1175, 0]
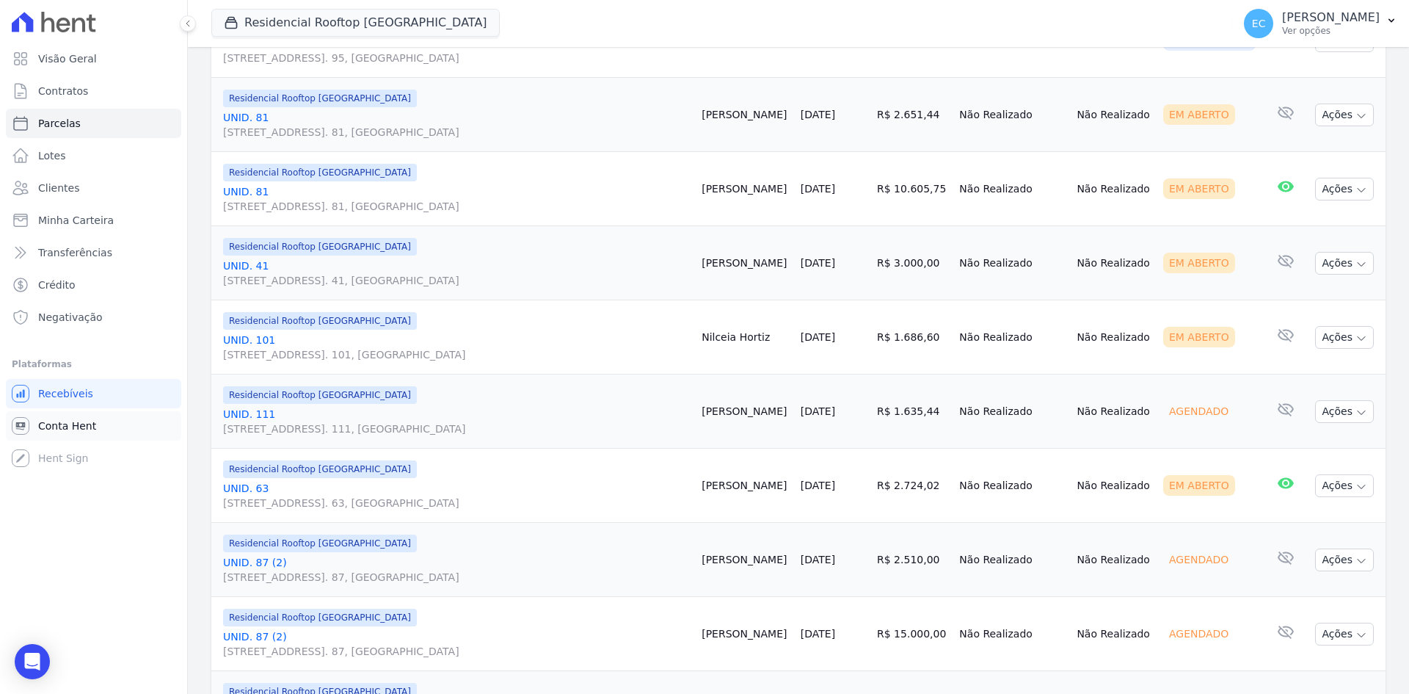
click at [48, 421] on span "Conta Hent" at bounding box center [67, 425] width 58 height 15
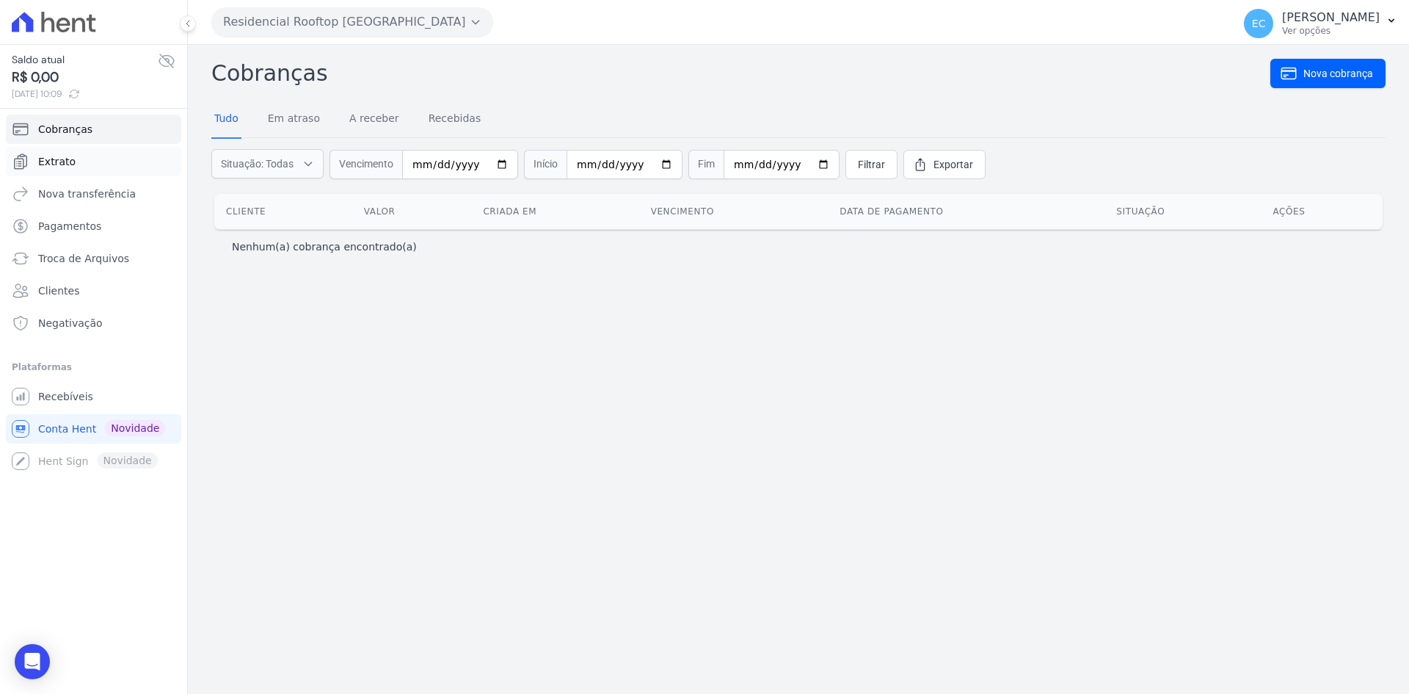
click at [59, 162] on span "Extrato" at bounding box center [56, 161] width 37 height 15
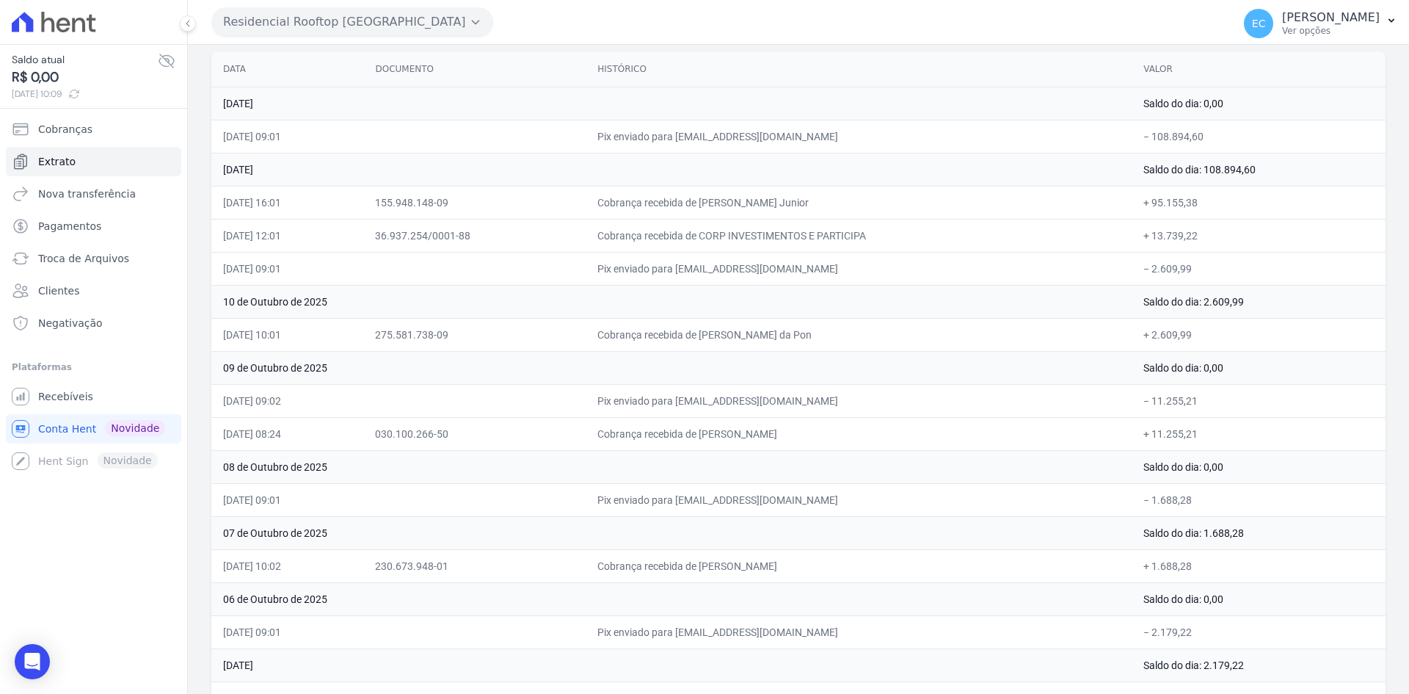
scroll to position [73, 0]
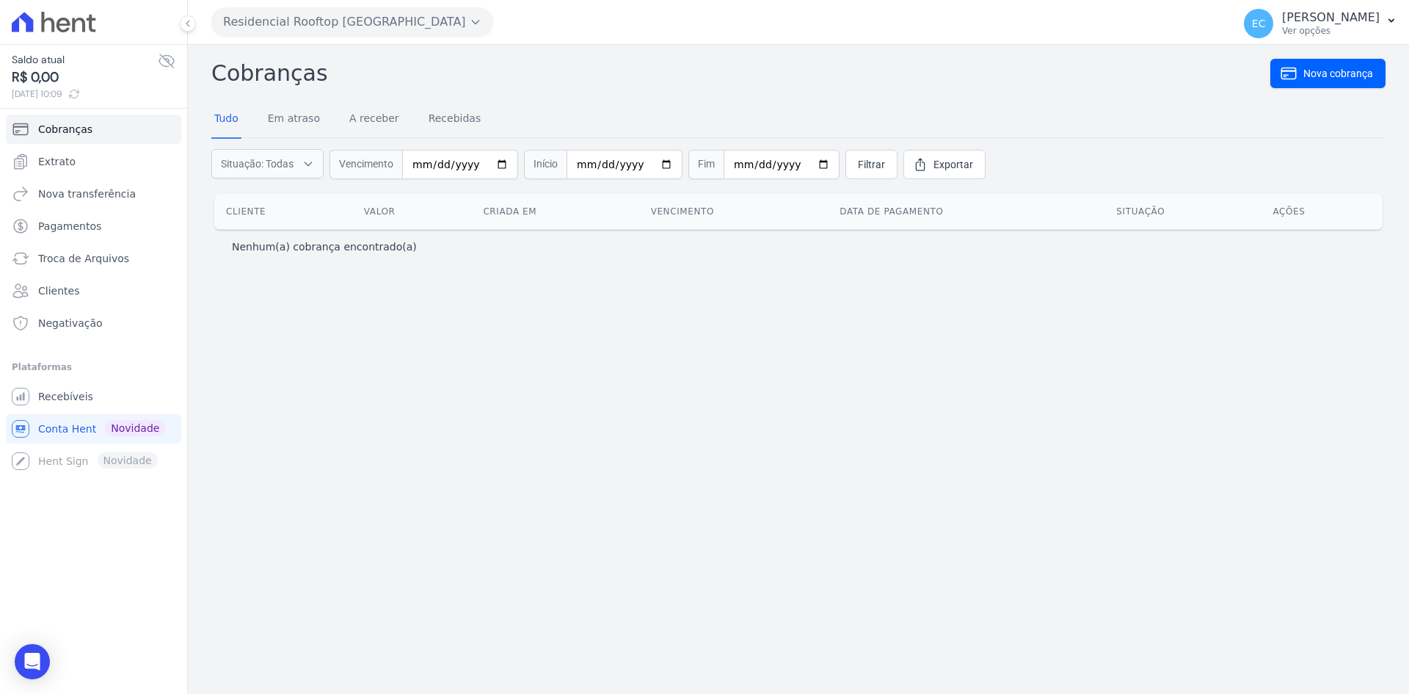
select select
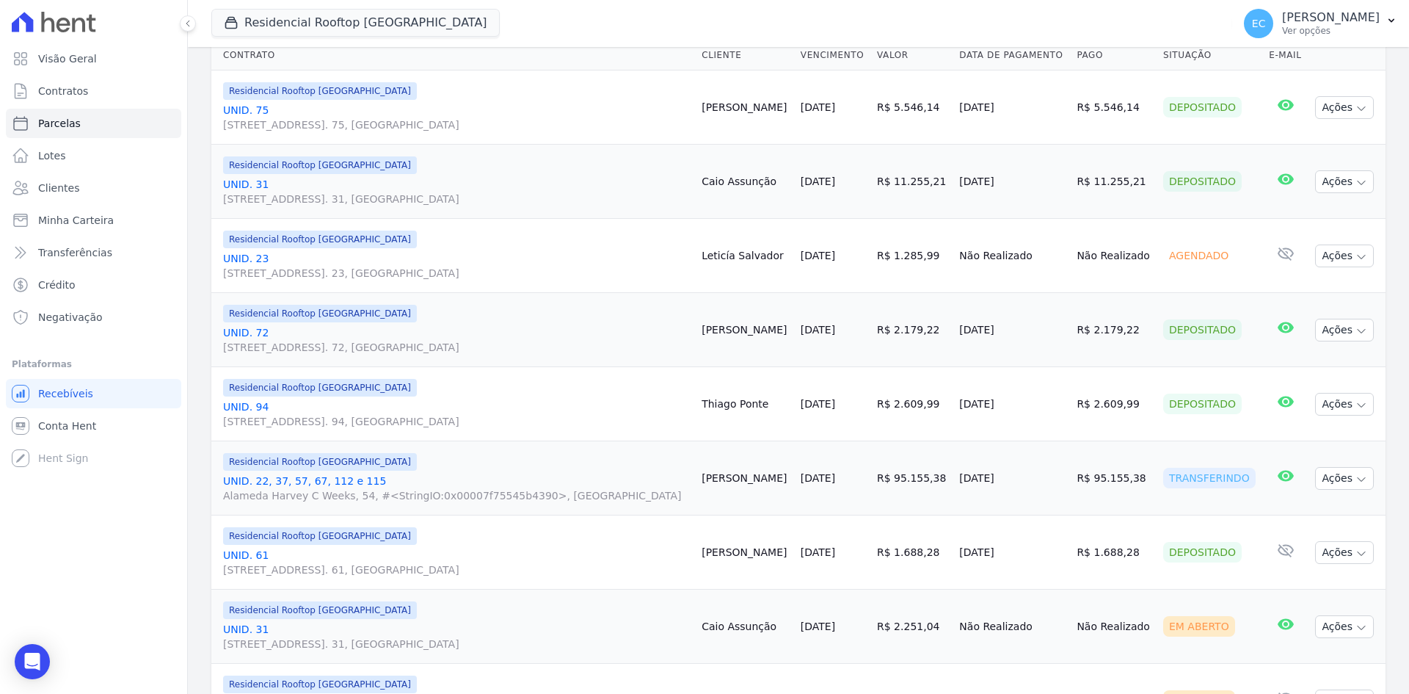
scroll to position [367, 0]
click at [253, 404] on link "UNID. 94 Alameda Harvey C Weeks, 54, Apto. 94, Cidade Vista Verde" at bounding box center [456, 413] width 467 height 29
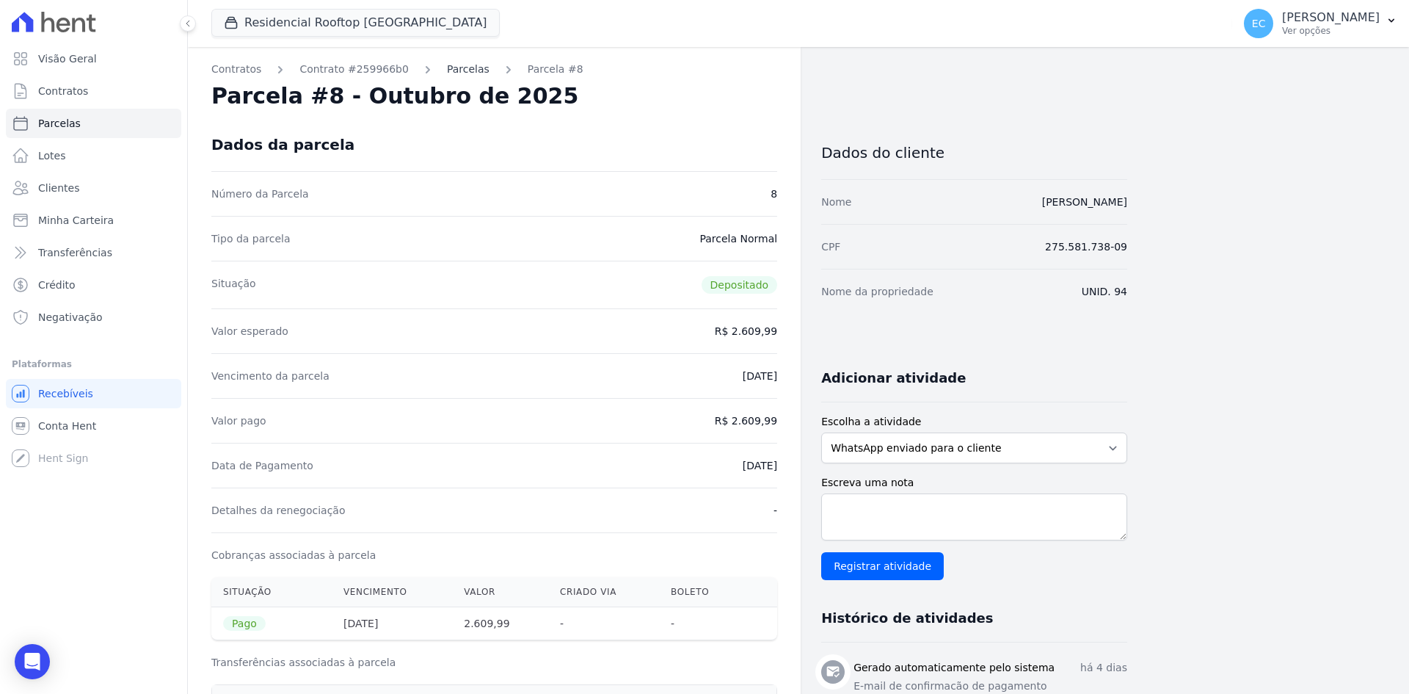
click at [447, 65] on link "Parcelas" at bounding box center [468, 69] width 43 height 15
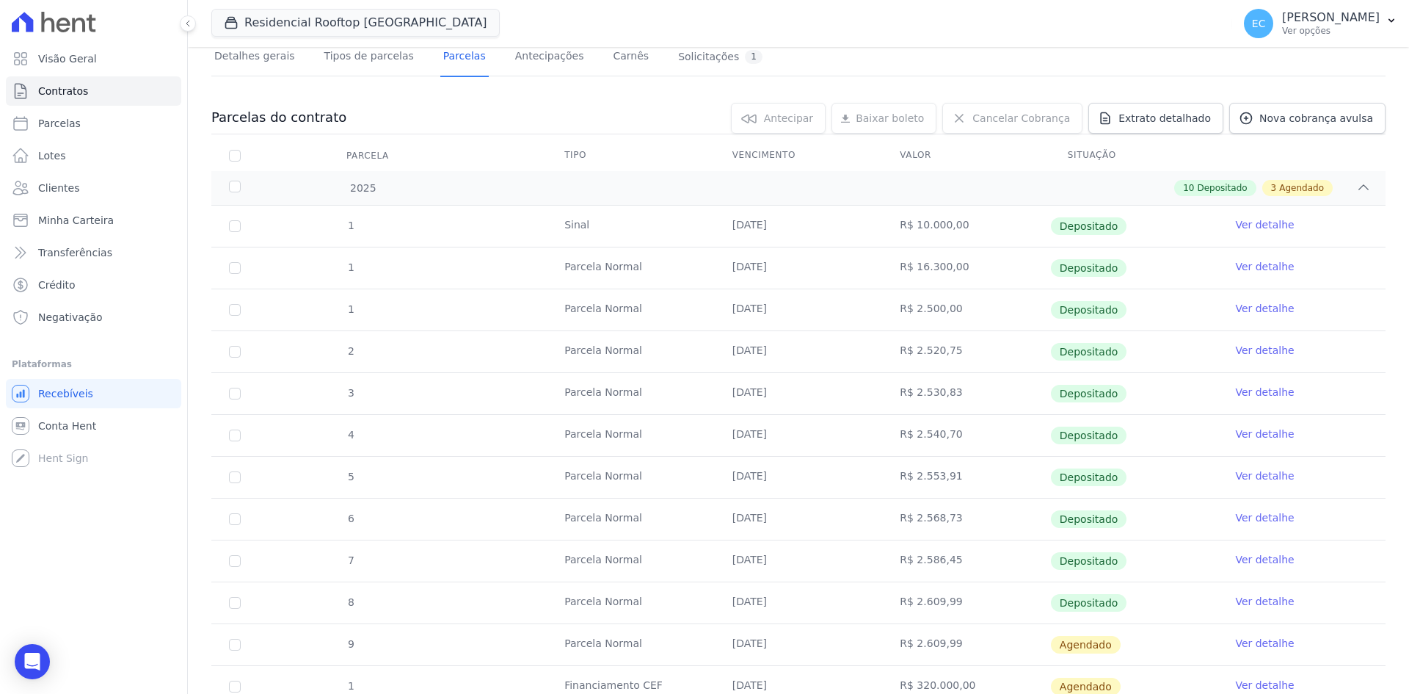
scroll to position [203, 0]
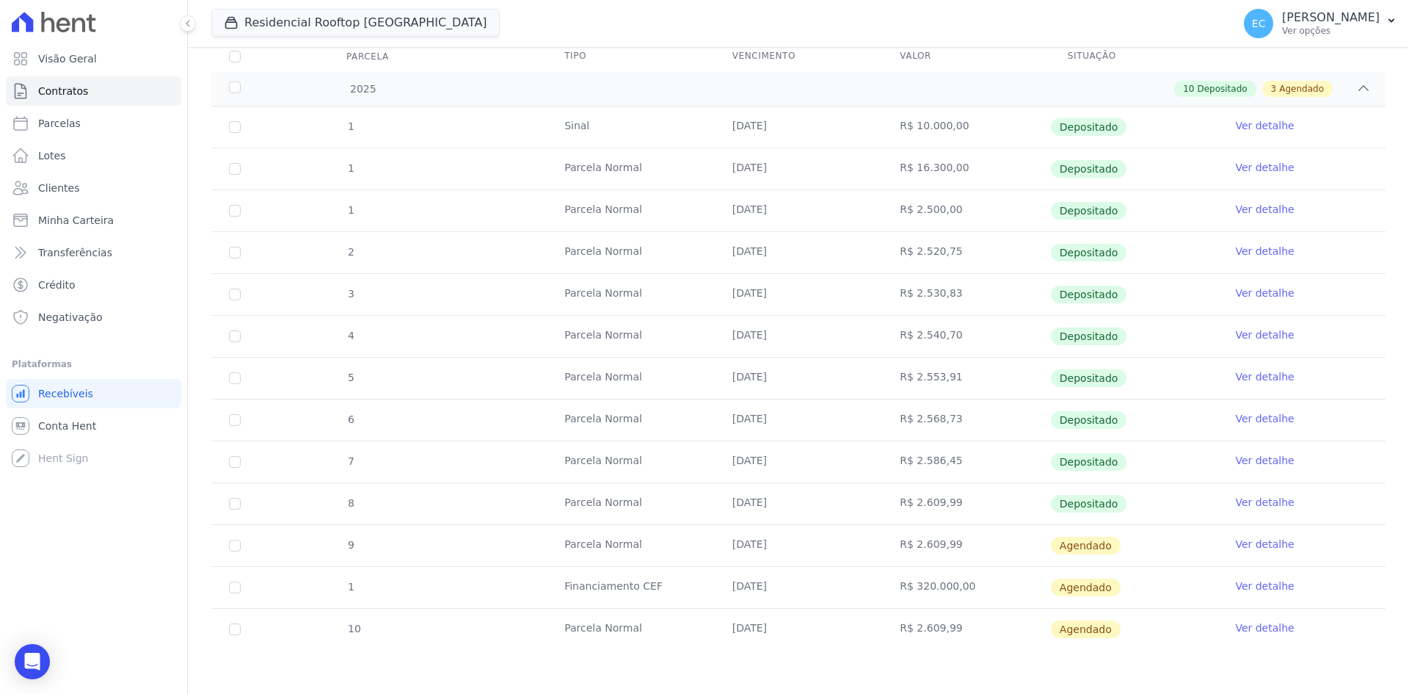
click at [1250, 462] on link "Ver detalhe" at bounding box center [1264, 460] width 59 height 15
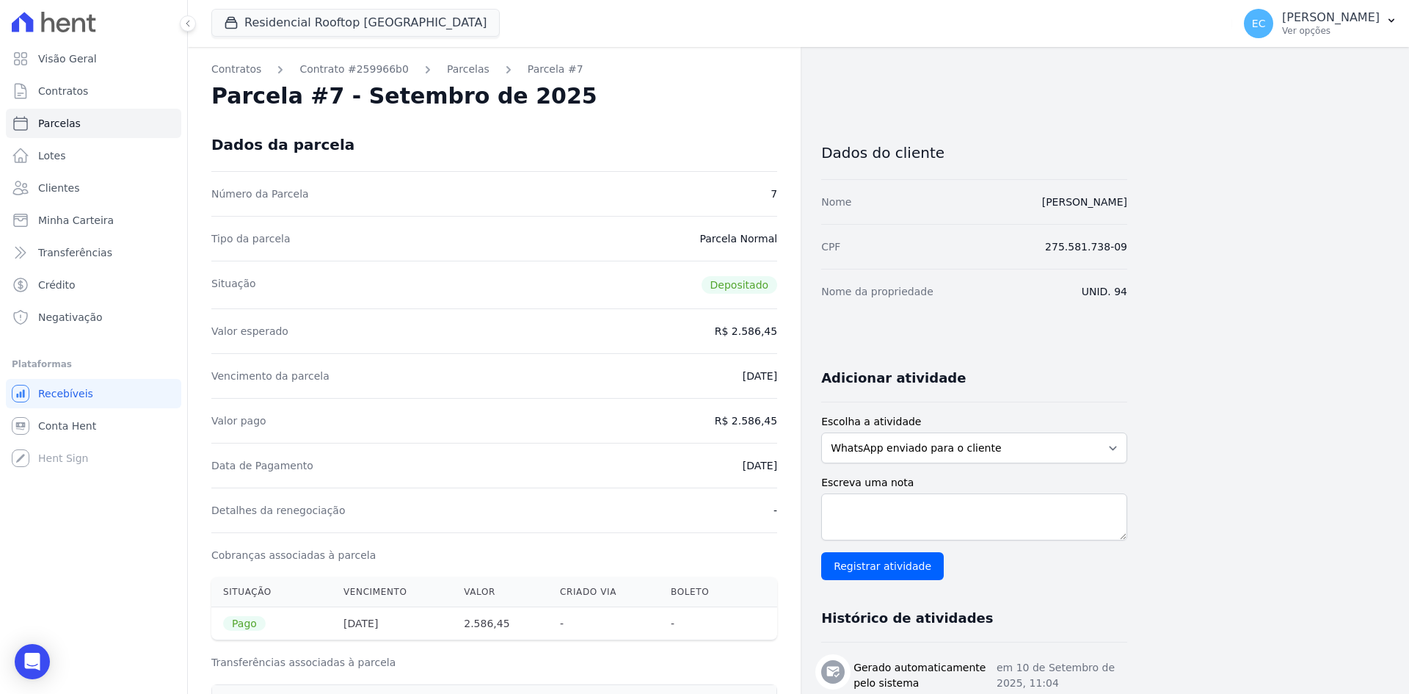
drag, startPoint x: 727, startPoint y: 465, endPoint x: 772, endPoint y: 465, distance: 44.8
click at [772, 465] on dd "10/09/2025" at bounding box center [760, 465] width 35 height 15
click at [696, 435] on div "Valor pago R$ 2.586,45" at bounding box center [494, 420] width 566 height 45
click at [96, 423] on link "Conta Hent" at bounding box center [93, 425] width 175 height 29
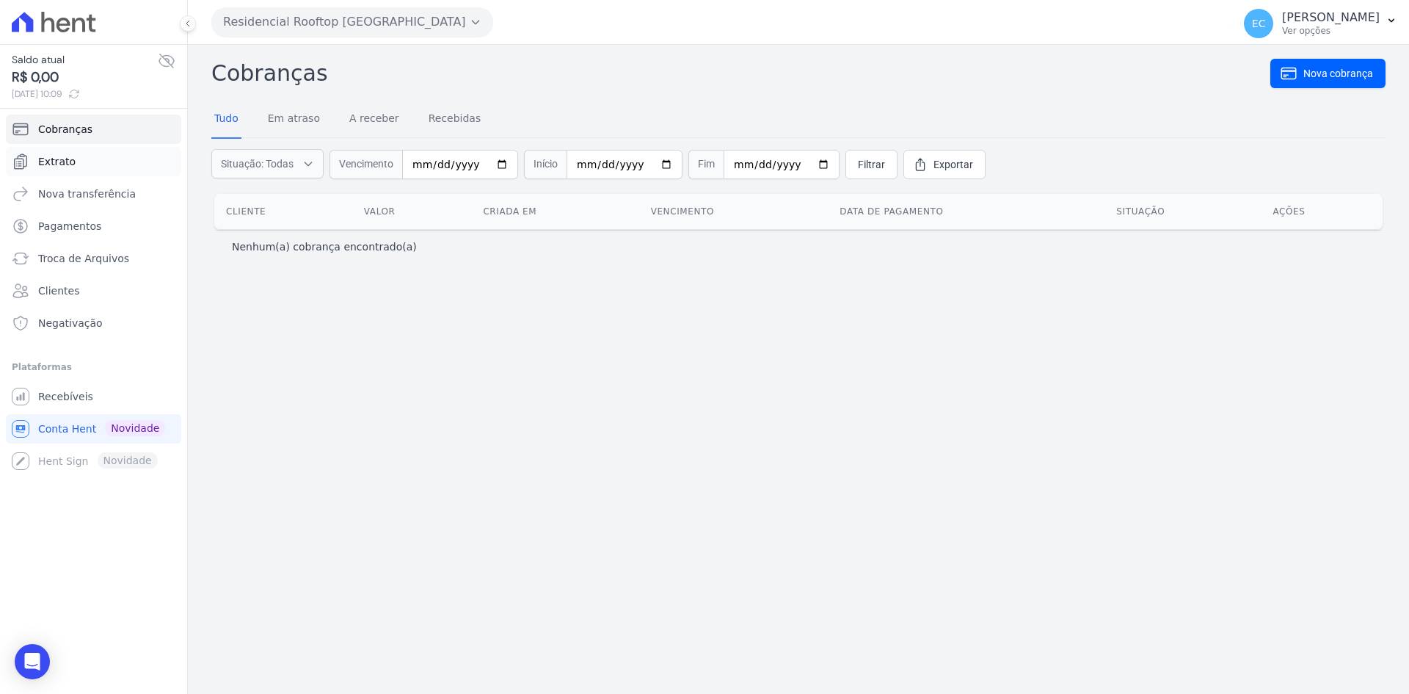
click at [117, 164] on link "Extrato" at bounding box center [93, 161] width 175 height 29
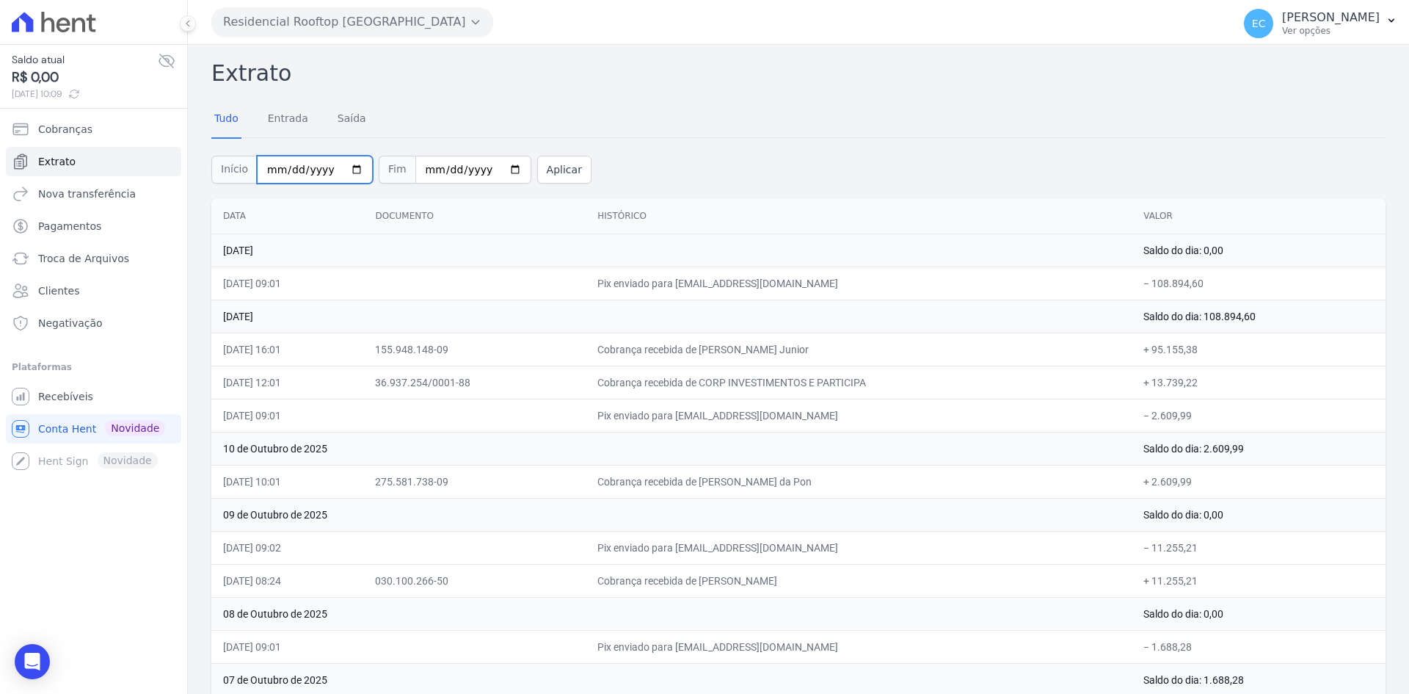
click at [283, 170] on input "[DATE]" at bounding box center [315, 170] width 116 height 28
click at [275, 168] on input "2025-09-01" at bounding box center [315, 170] width 116 height 28
type input "[DATE]"
click at [549, 172] on button "Aplicar" at bounding box center [564, 170] width 54 height 28
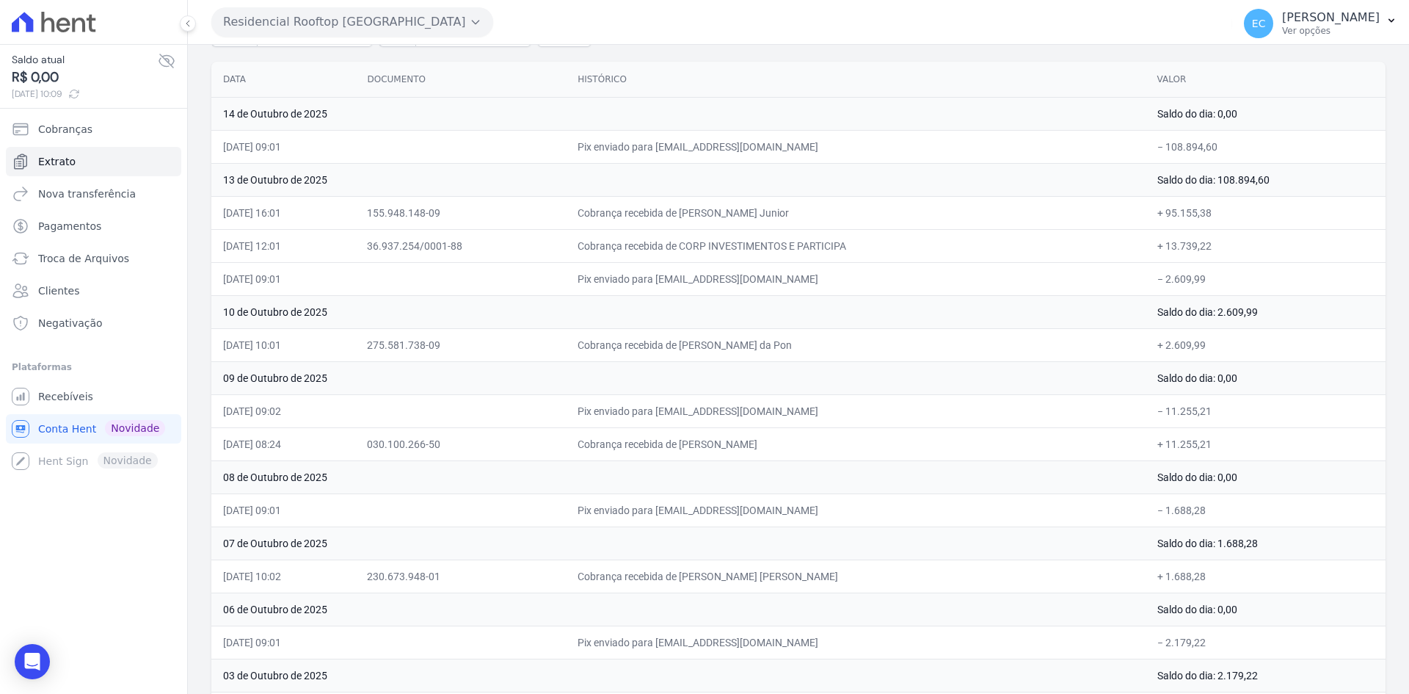
scroll to position [114, 0]
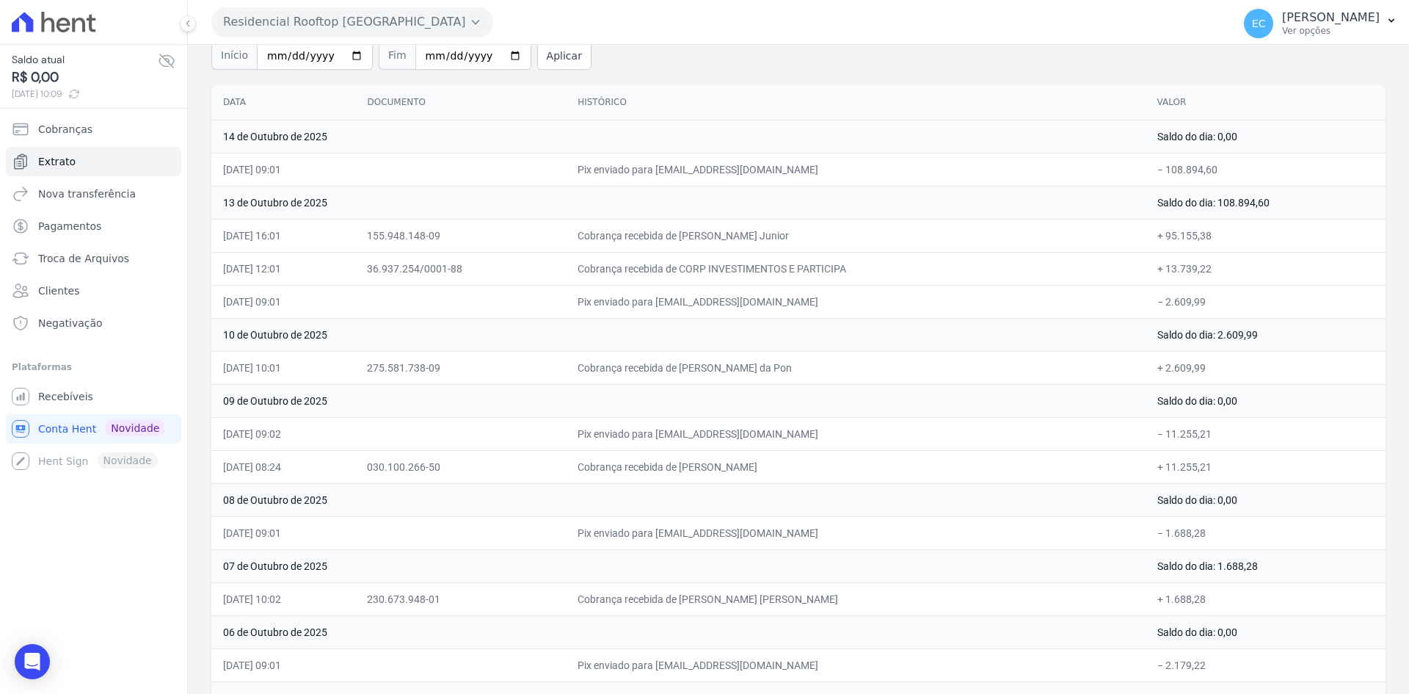
drag, startPoint x: 603, startPoint y: 370, endPoint x: 857, endPoint y: 380, distance: 254.2
click at [855, 380] on tr "[DATE] 10:01 275.581.738-09 Cobrança recebida de [PERSON_NAME] da Pon + 2.609,99" at bounding box center [798, 367] width 1175 height 33
click at [937, 380] on td "Cobrança recebida de [PERSON_NAME] da Pon" at bounding box center [855, 367] width 579 height 33
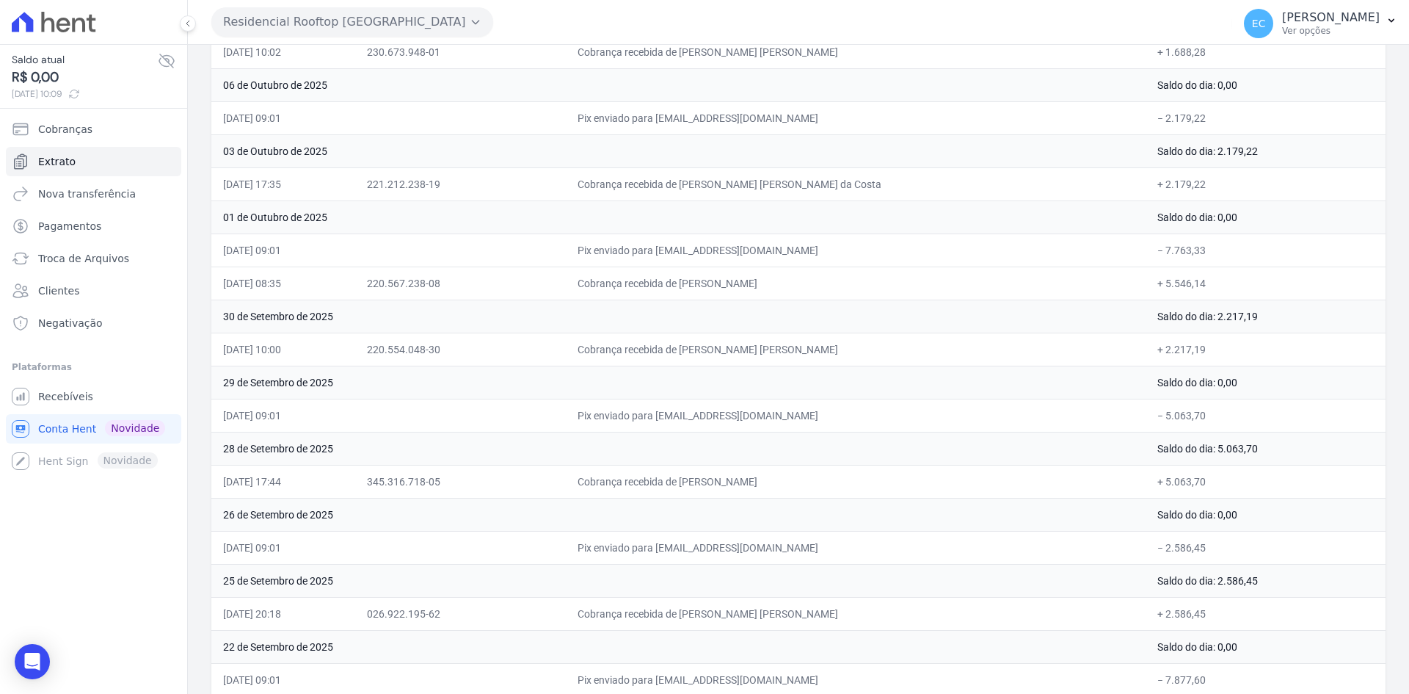
scroll to position [587, 0]
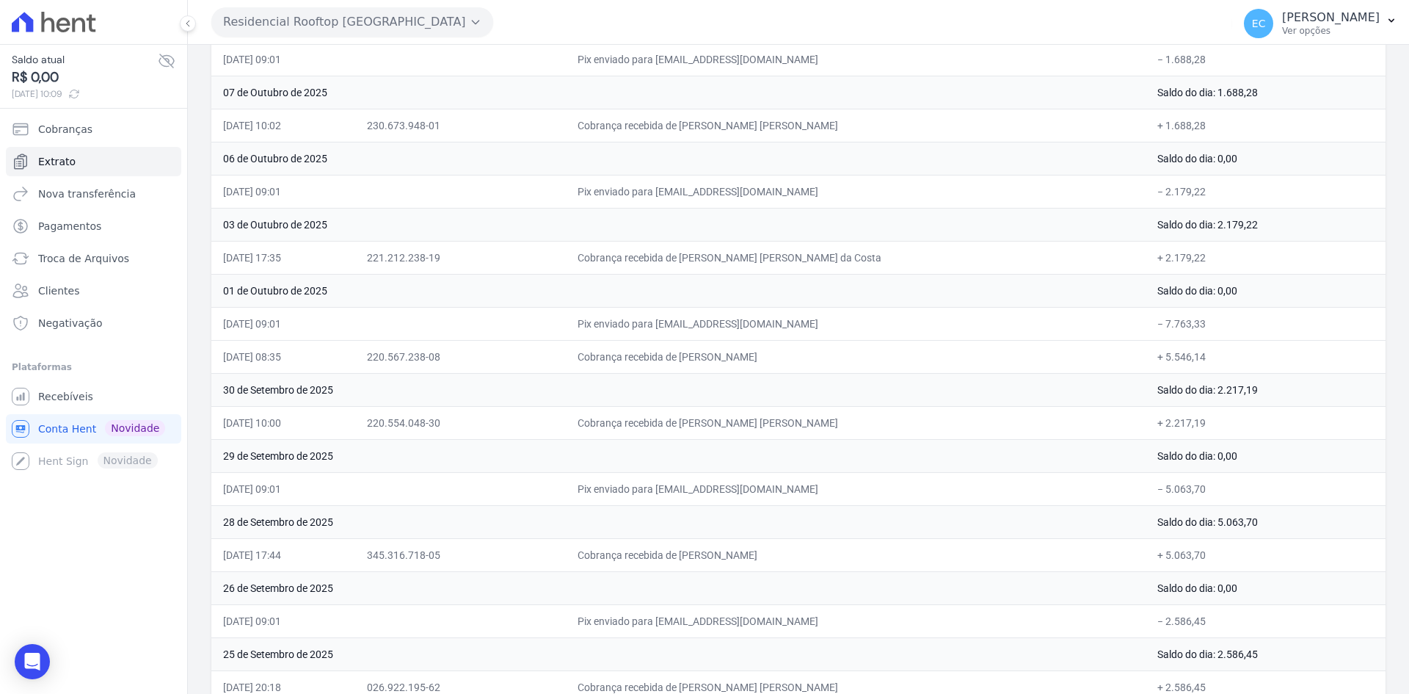
drag, startPoint x: 729, startPoint y: 421, endPoint x: 846, endPoint y: 431, distance: 117.1
click at [846, 431] on td "Cobrança recebida de [PERSON_NAME] [PERSON_NAME]" at bounding box center [855, 422] width 579 height 33
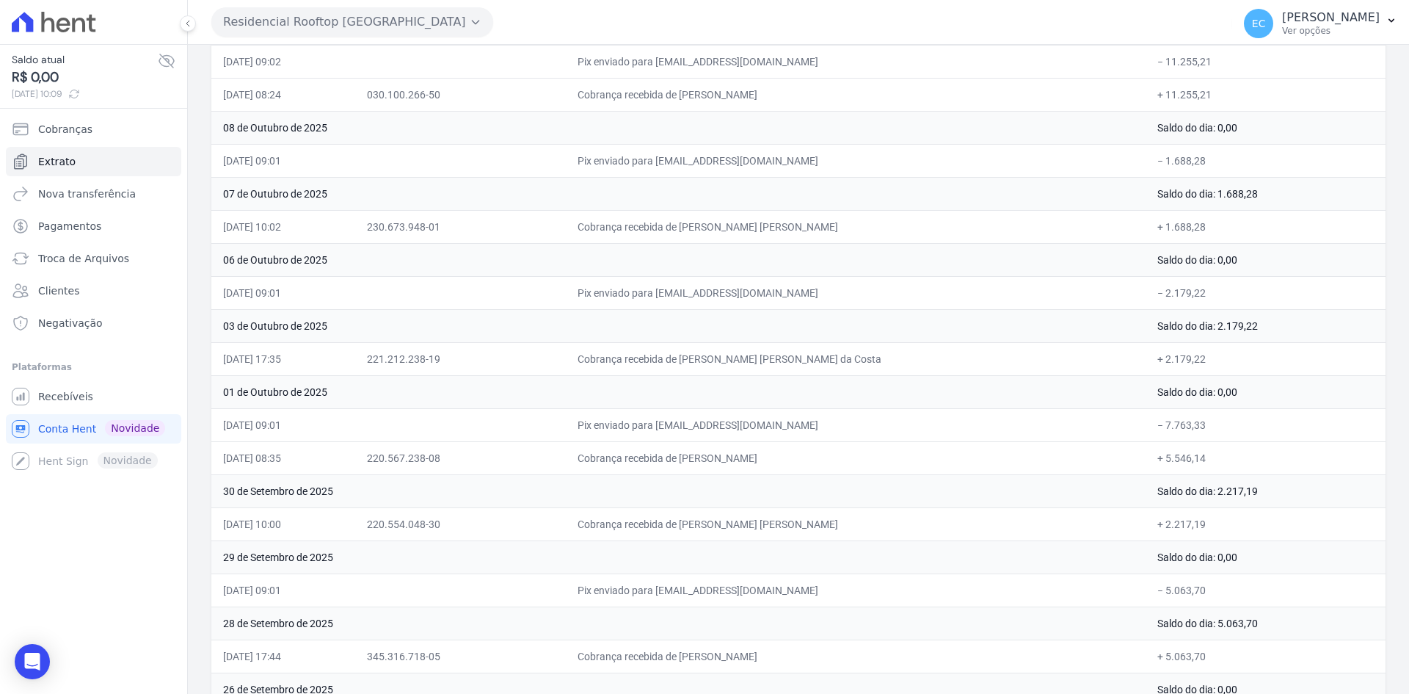
scroll to position [440, 0]
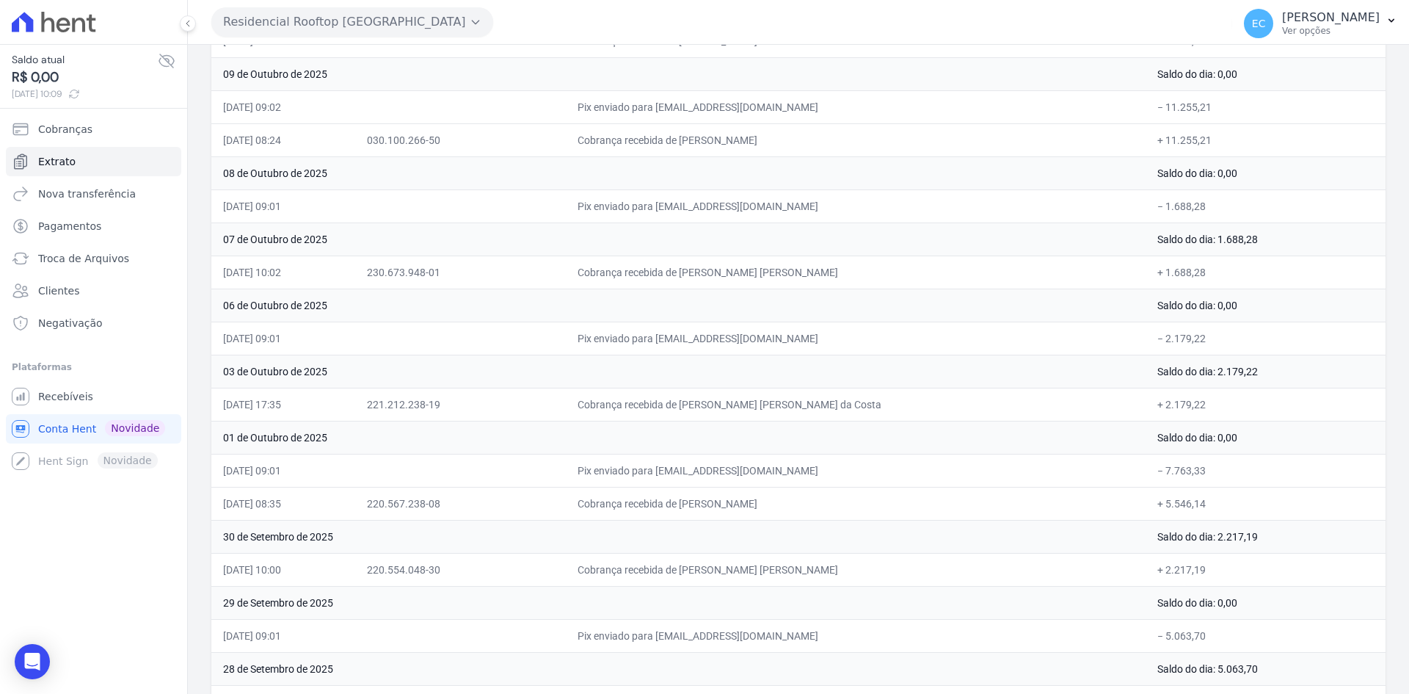
drag, startPoint x: 777, startPoint y: 493, endPoint x: 848, endPoint y: 493, distance: 70.5
click at [848, 493] on td "Cobrança recebida de [PERSON_NAME]" at bounding box center [855, 503] width 579 height 33
click at [911, 471] on td "Pix enviado para [EMAIL_ADDRESS][DOMAIN_NAME]" at bounding box center [855, 470] width 579 height 33
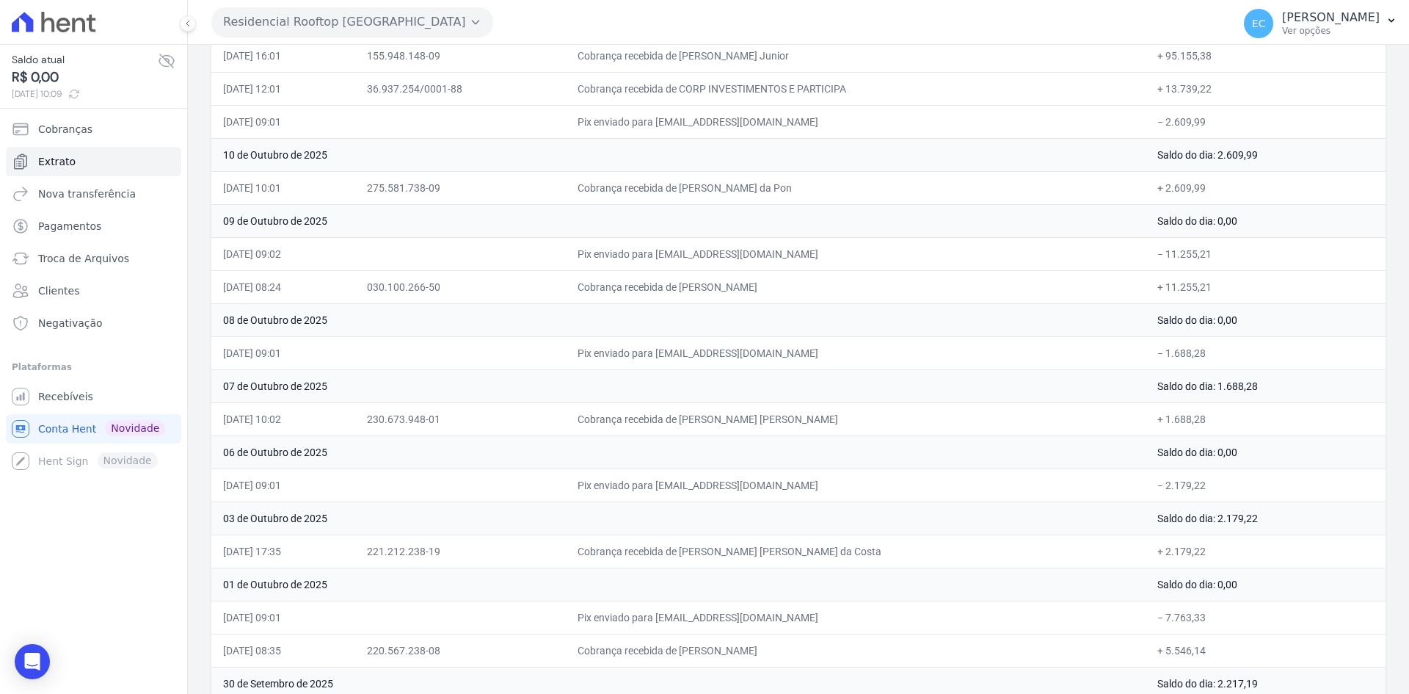
scroll to position [220, 0]
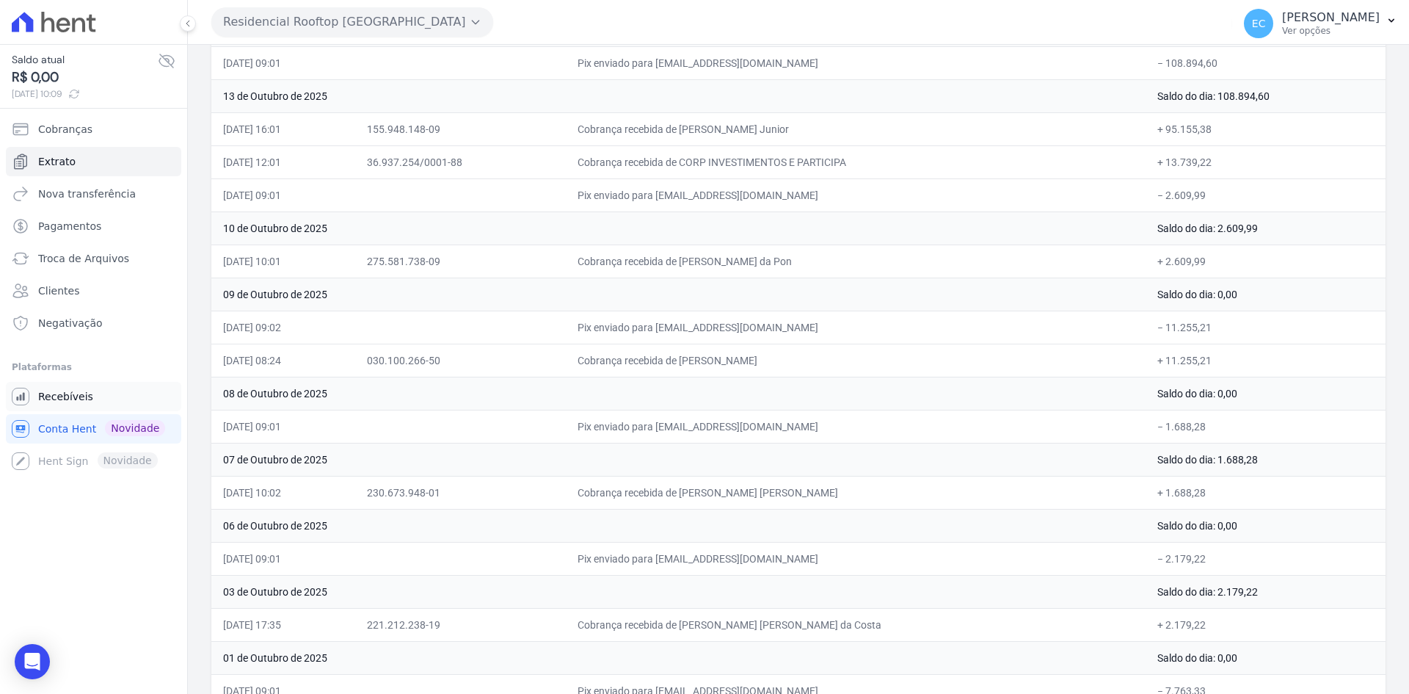
click at [73, 393] on span "Recebíveis" at bounding box center [65, 396] width 55 height 15
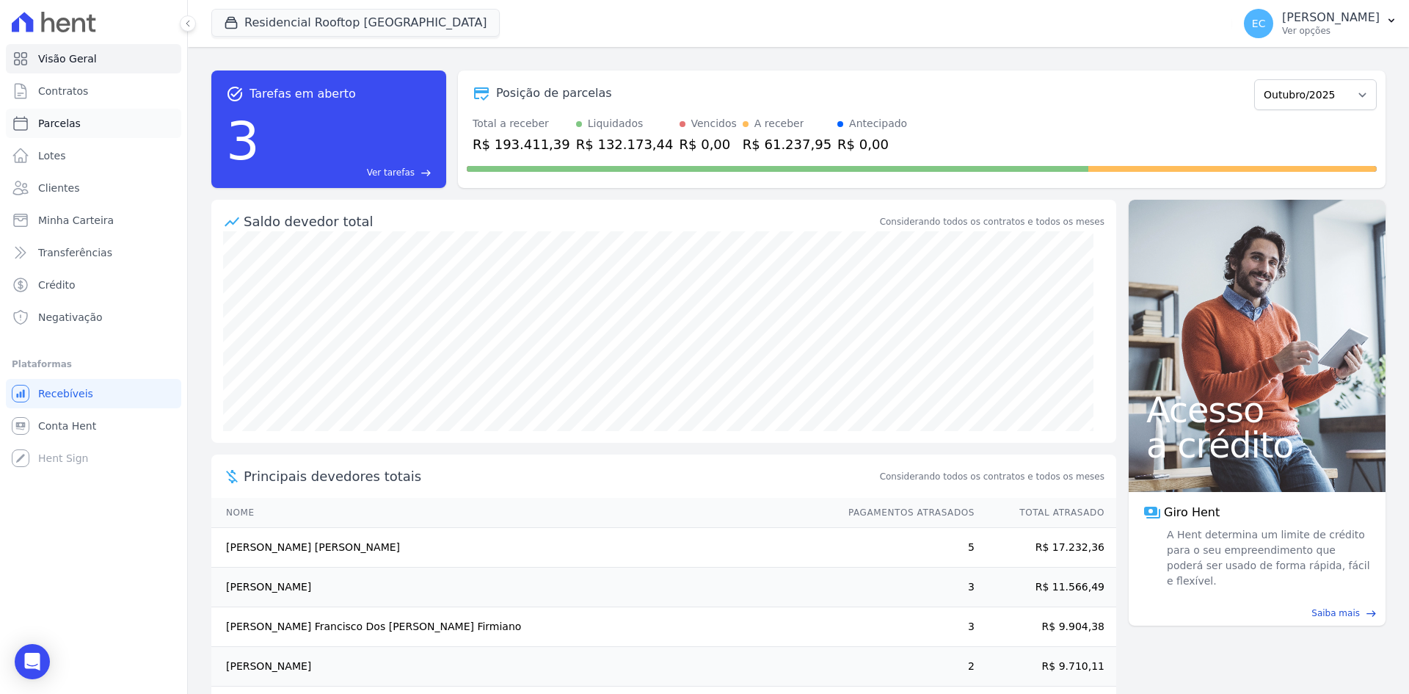
click at [108, 120] on link "Parcelas" at bounding box center [93, 123] width 175 height 29
select select
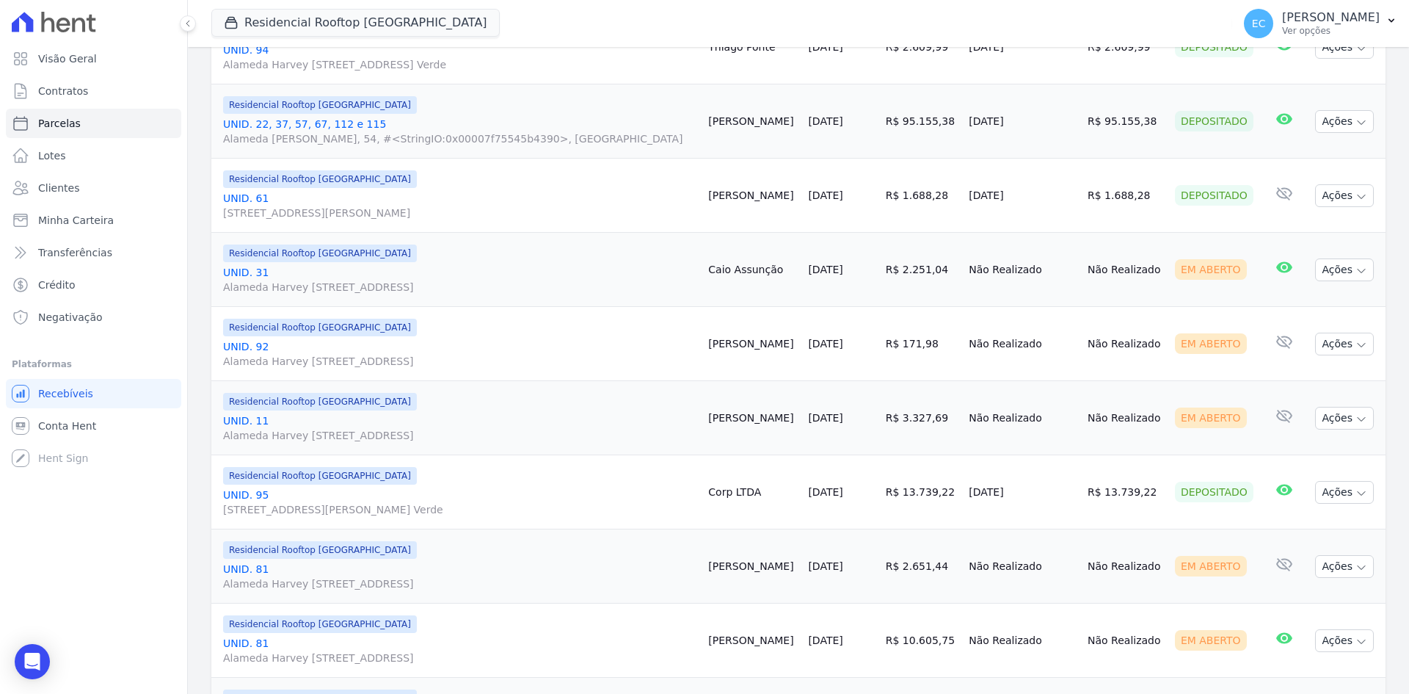
scroll to position [734, 0]
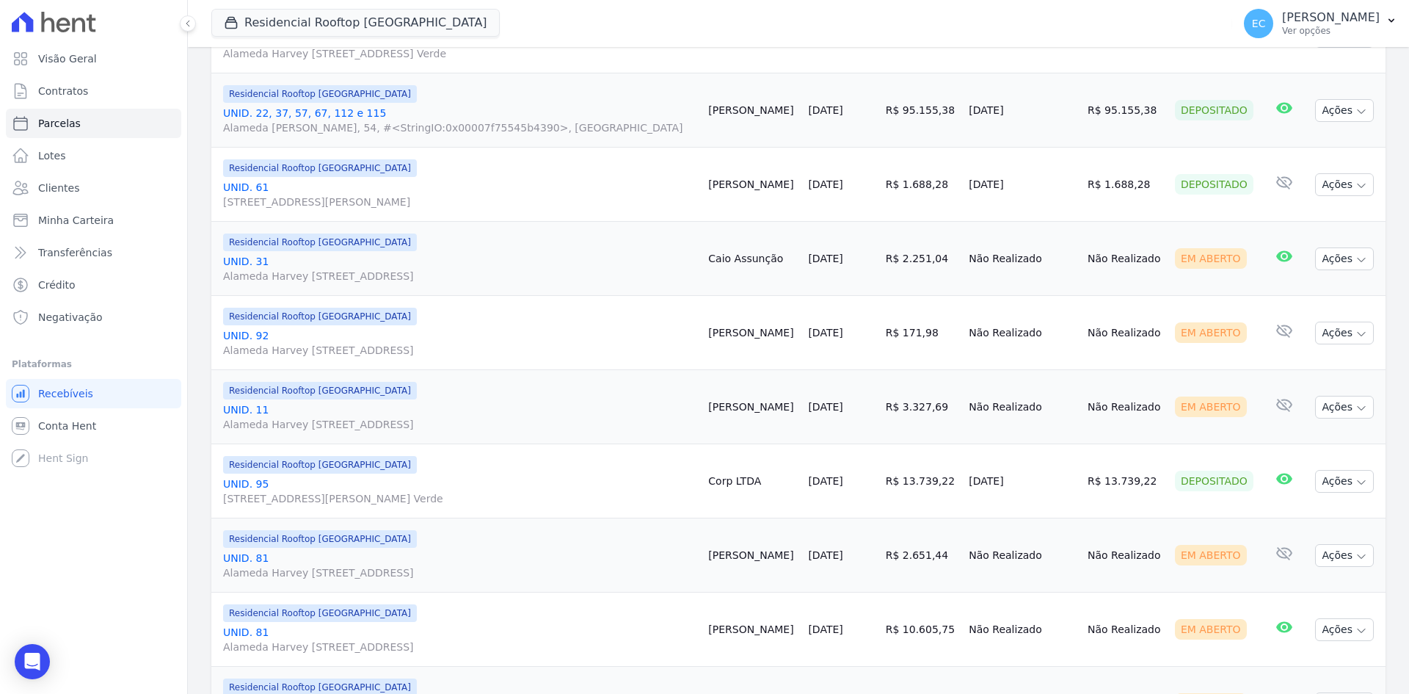
click at [266, 185] on link "UNID. [STREET_ADDRESS][PERSON_NAME]" at bounding box center [459, 194] width 473 height 29
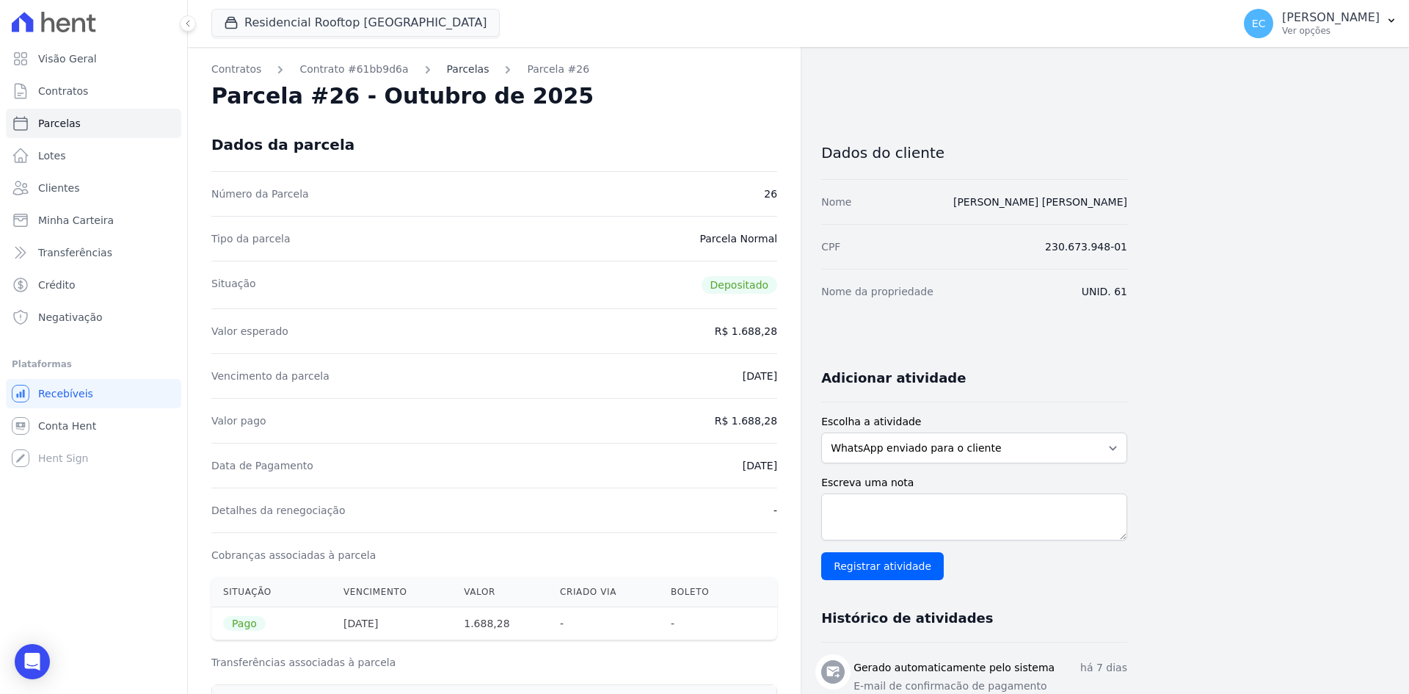
click at [460, 70] on link "Parcelas" at bounding box center [468, 69] width 43 height 15
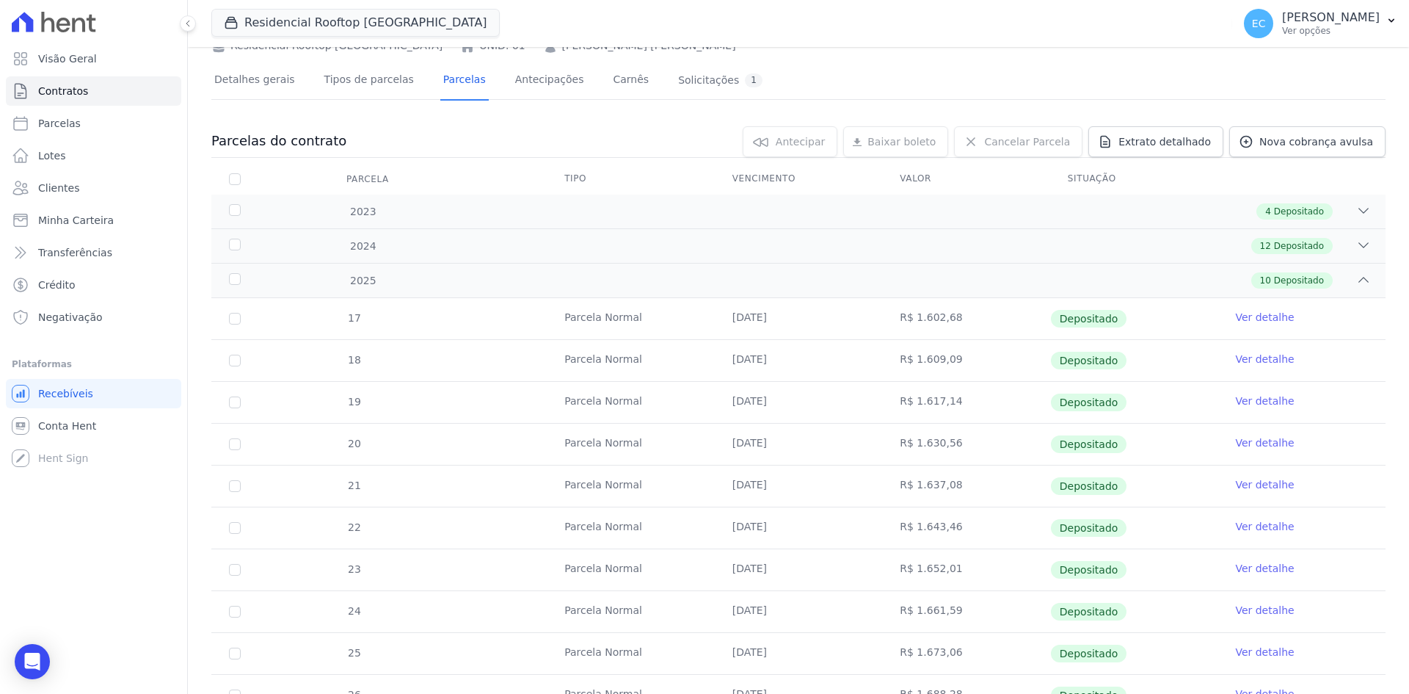
scroll to position [147, 0]
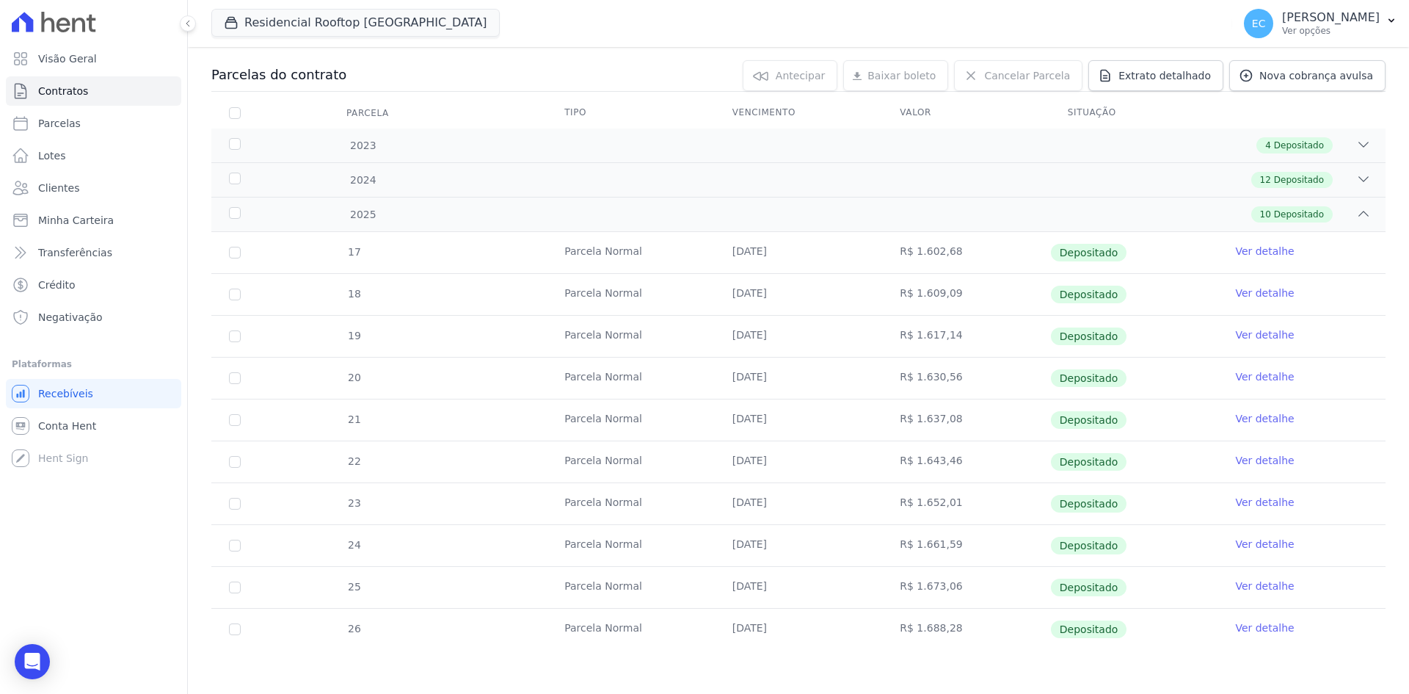
click at [1242, 627] on link "Ver detalhe" at bounding box center [1264, 627] width 59 height 15
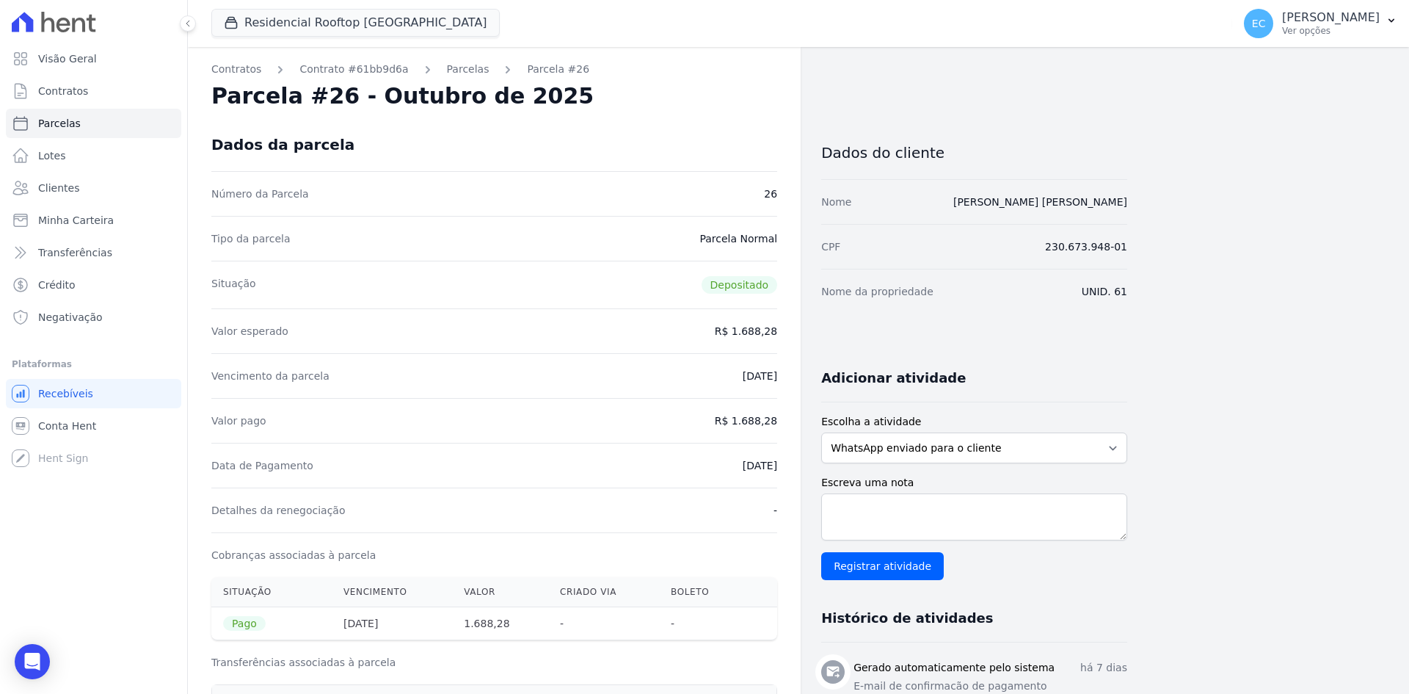
click at [663, 452] on div "Data de Pagamento [DATE]" at bounding box center [494, 465] width 566 height 45
click at [79, 418] on span "Conta Hent" at bounding box center [67, 425] width 58 height 15
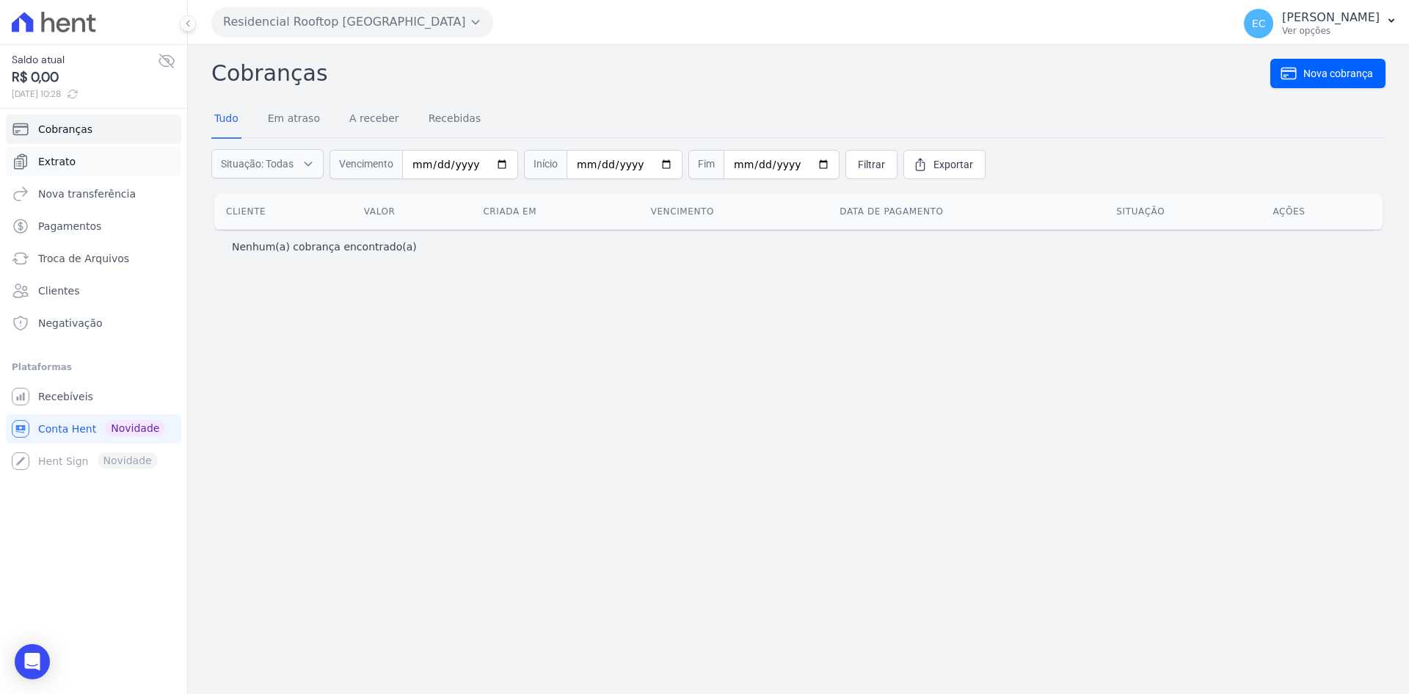
click at [138, 170] on link "Extrato" at bounding box center [93, 161] width 175 height 29
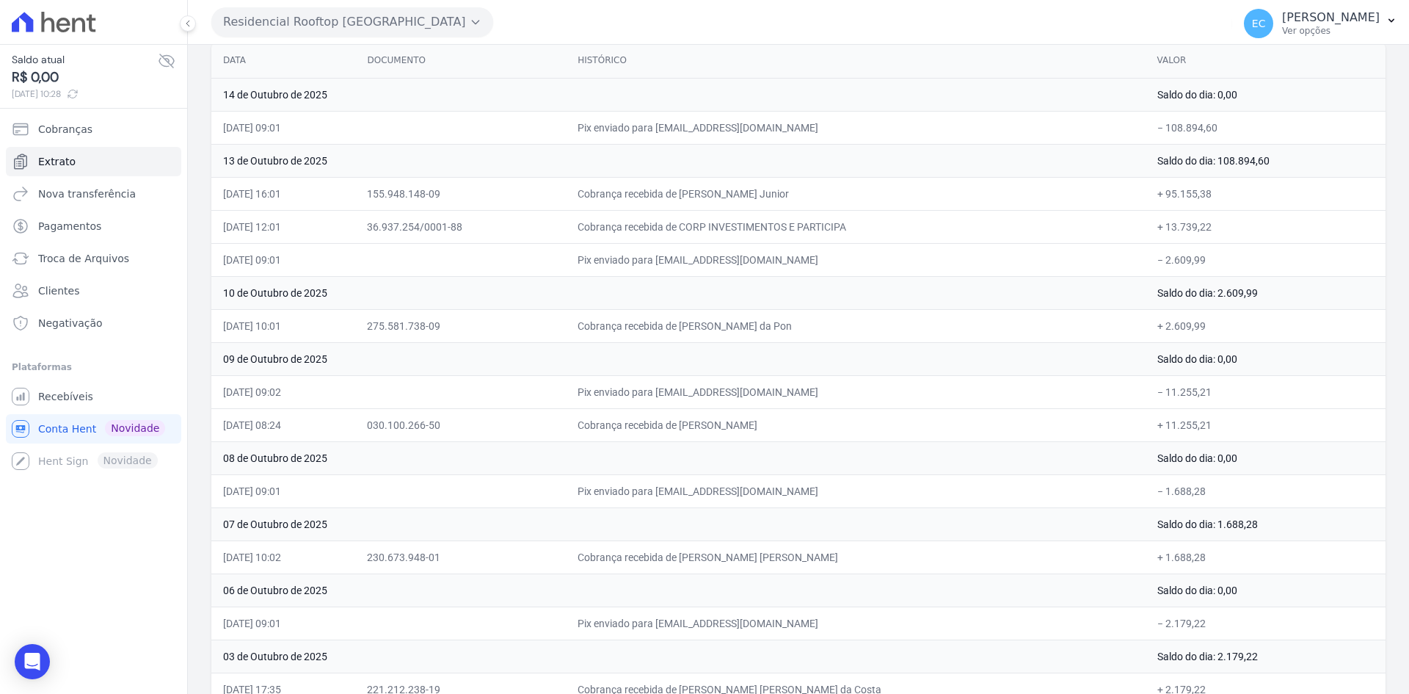
scroll to position [132, 0]
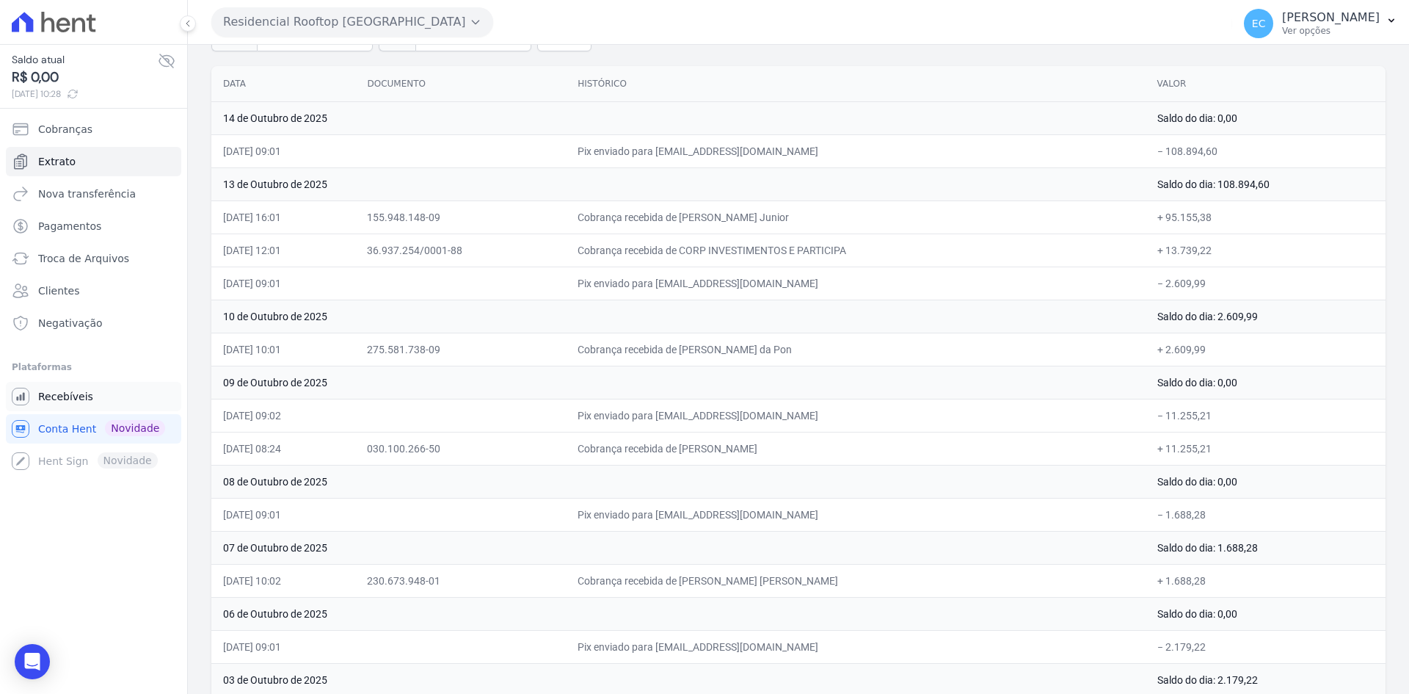
click at [118, 401] on link "Recebíveis" at bounding box center [93, 396] width 175 height 29
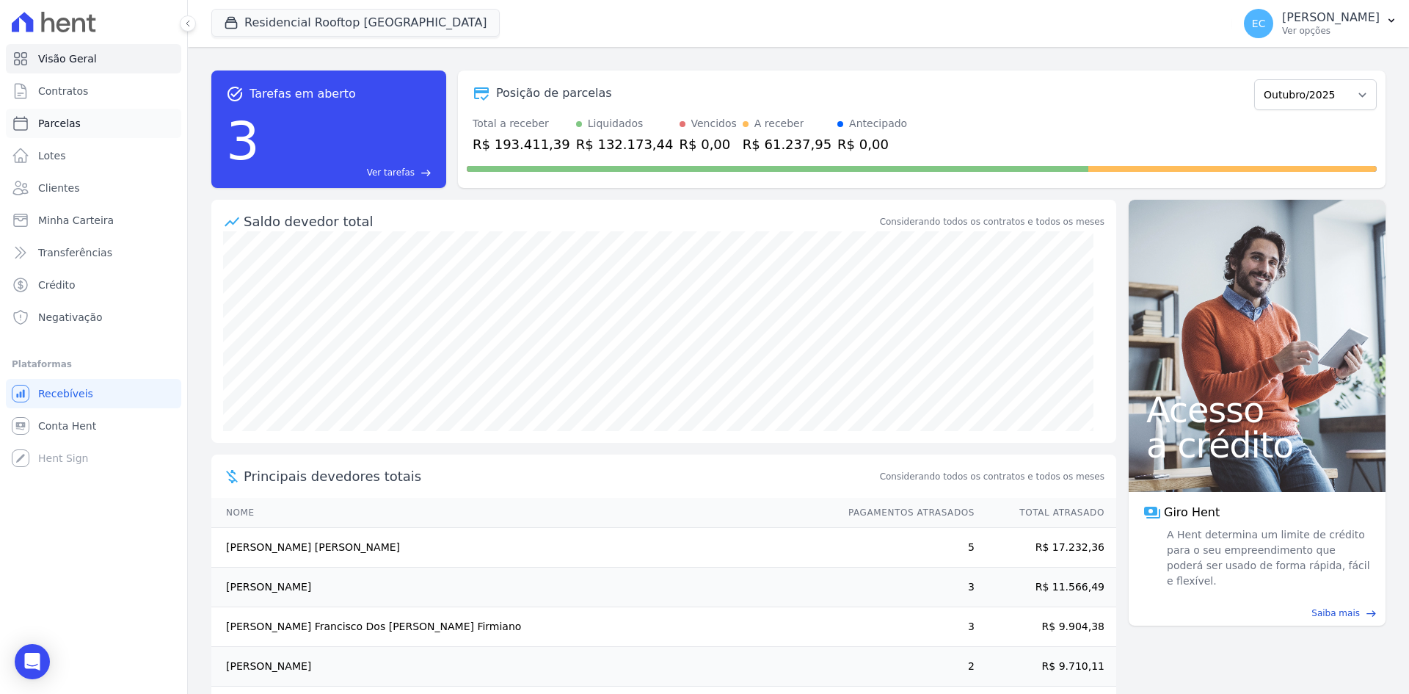
click at [107, 113] on link "Parcelas" at bounding box center [93, 123] width 175 height 29
select select
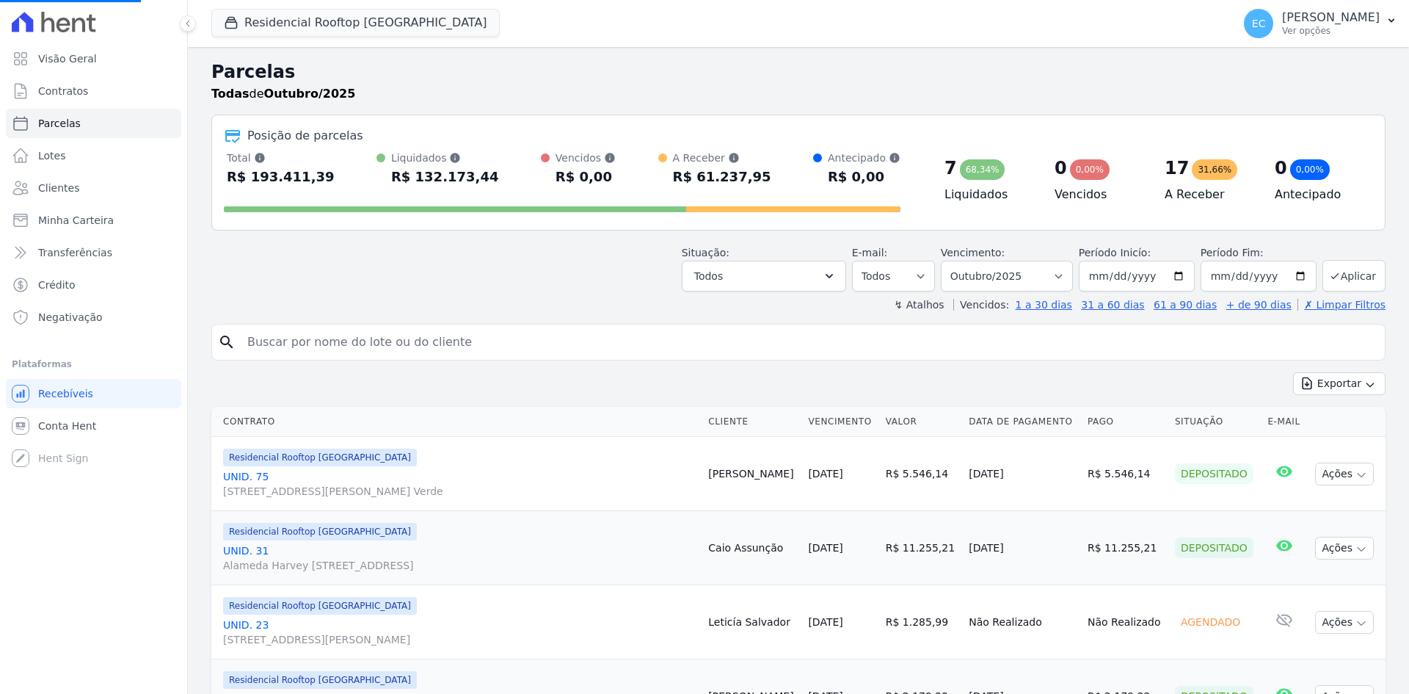
select select
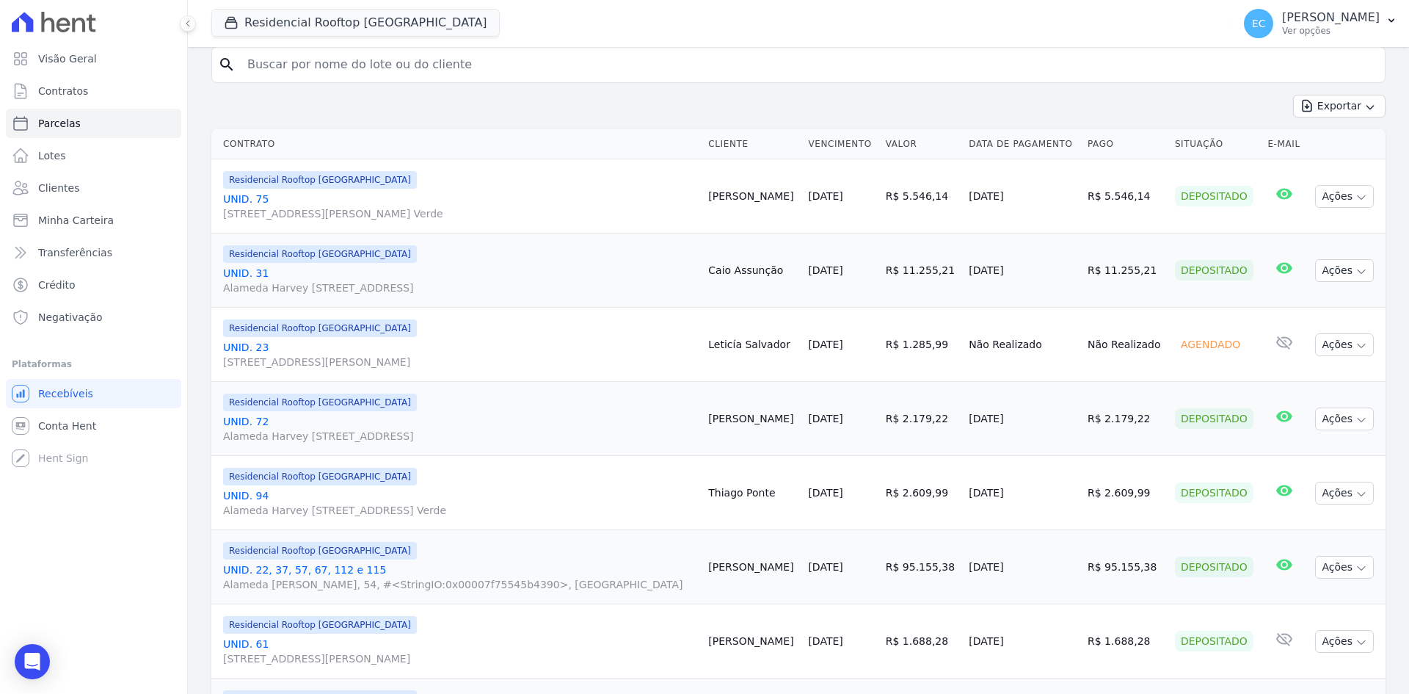
scroll to position [294, 0]
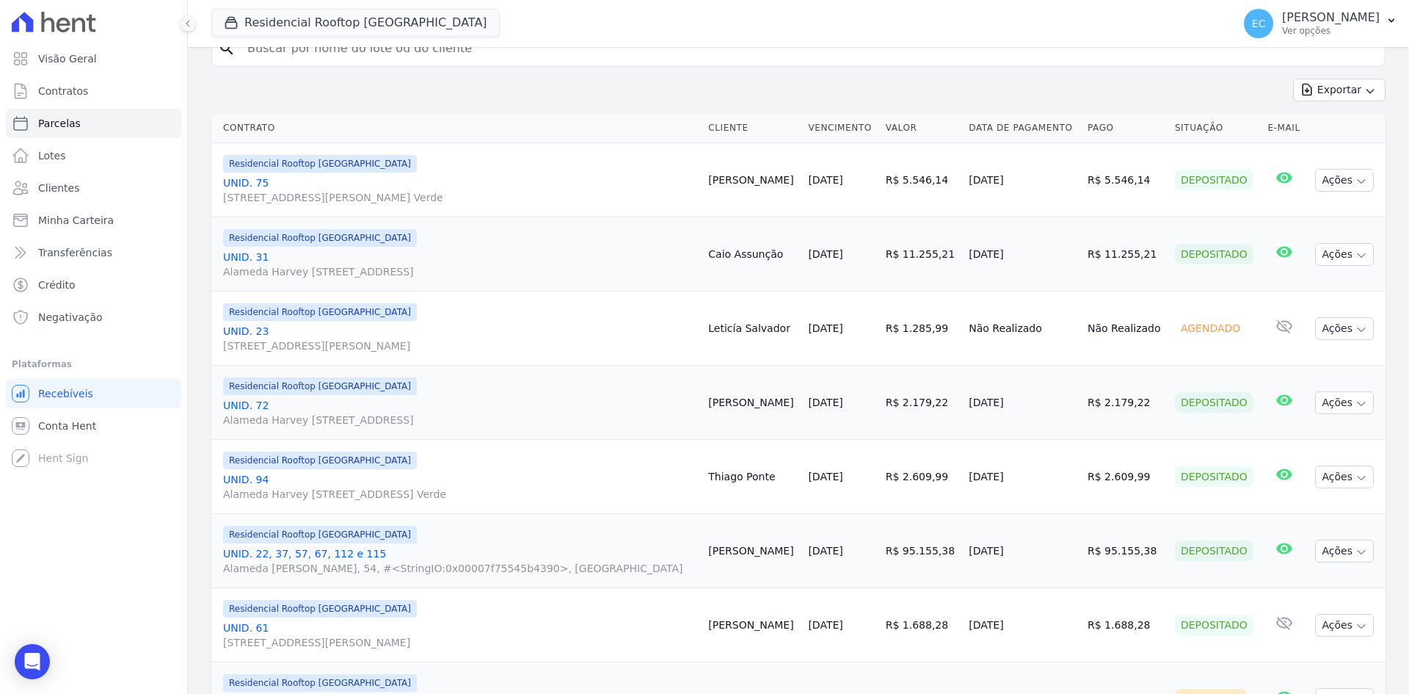
click at [250, 256] on link "UNID. [STREET_ADDRESS][PERSON_NAME]" at bounding box center [459, 264] width 473 height 29
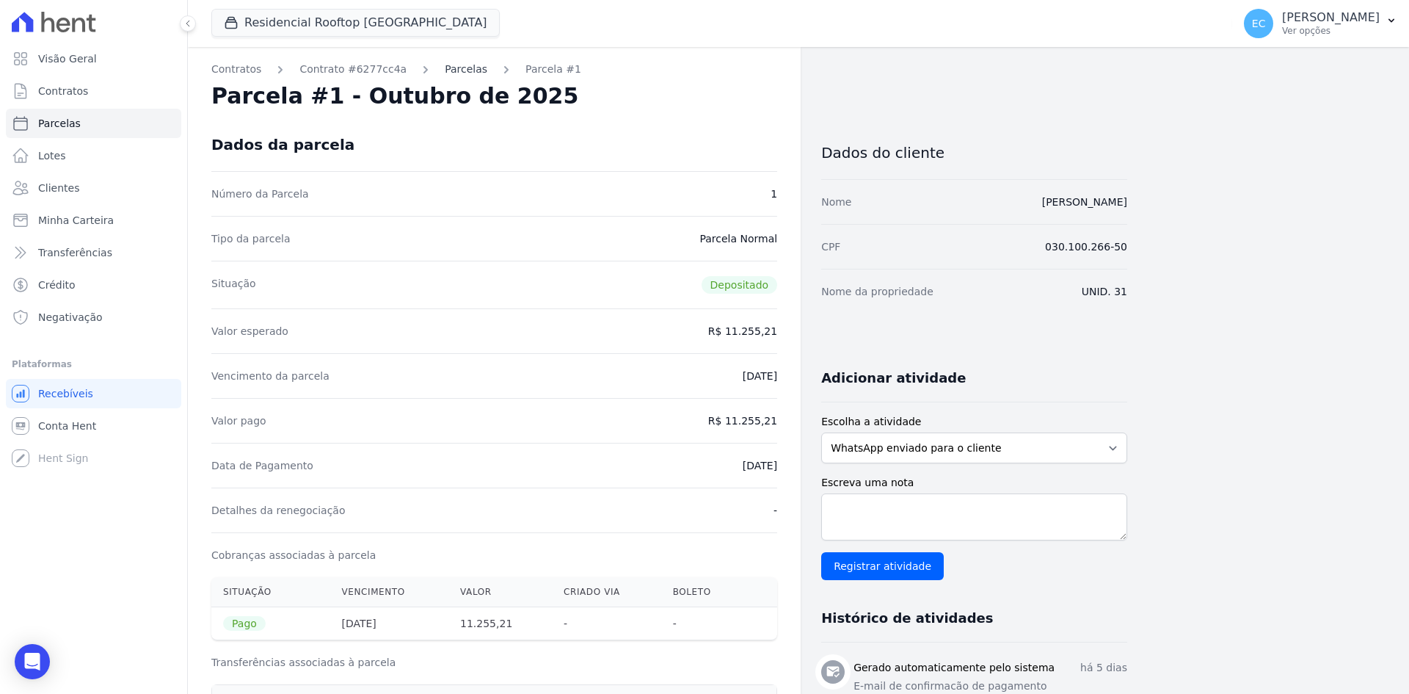
click at [445, 74] on link "Parcelas" at bounding box center [466, 69] width 43 height 15
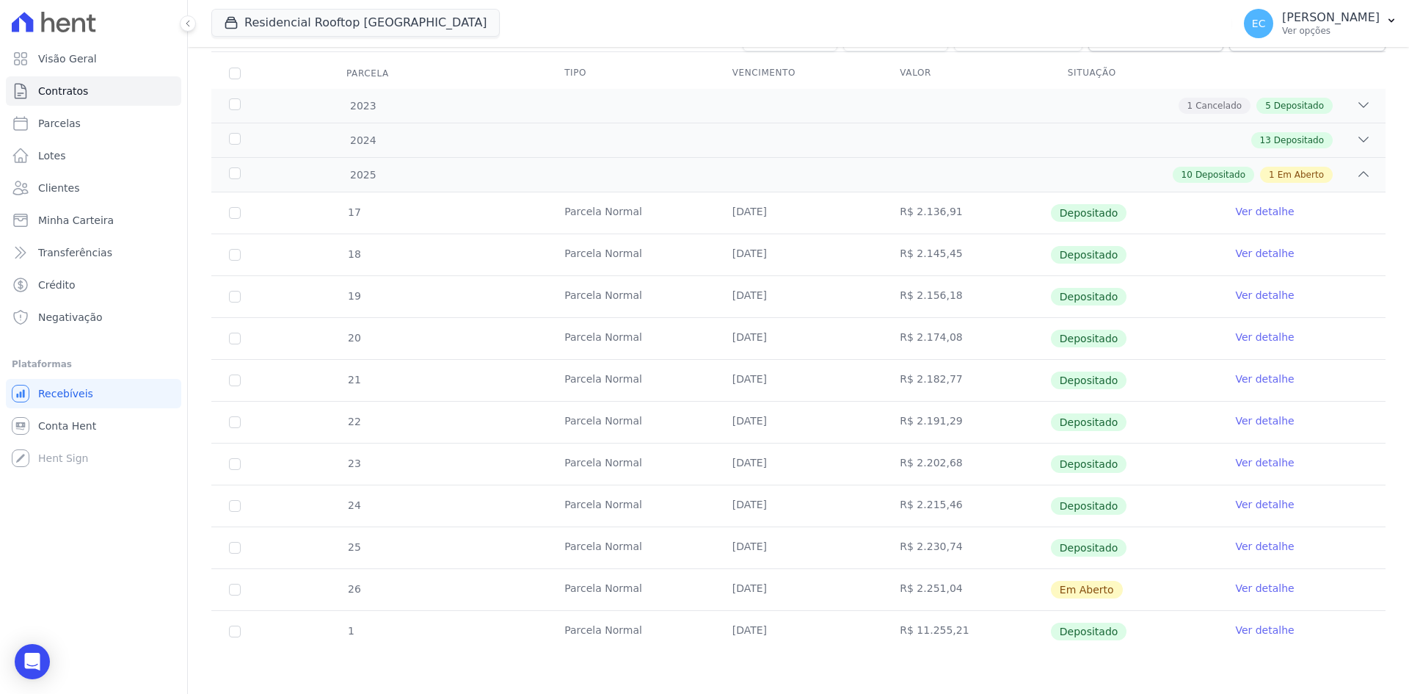
scroll to position [189, 0]
drag, startPoint x: 1042, startPoint y: 587, endPoint x: 1102, endPoint y: 589, distance: 60.2
click at [1102, 589] on tr "26 [GEOGRAPHIC_DATA] [DATE] R$ 2.251,04 Em [GEOGRAPHIC_DATA] Ver detalhe" at bounding box center [798, 587] width 1175 height 42
click at [1114, 589] on td "Em Aberto" at bounding box center [1134, 587] width 168 height 41
click at [33, 420] on link "Conta Hent" at bounding box center [93, 425] width 175 height 29
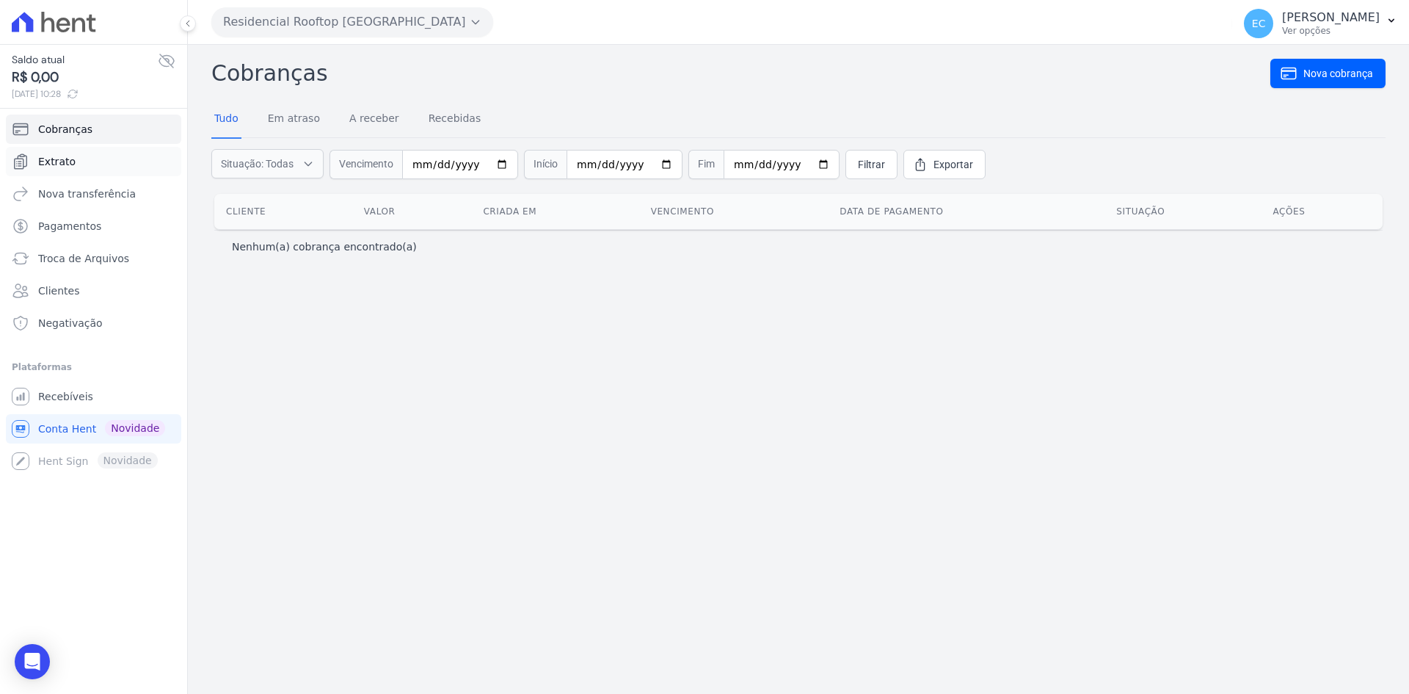
click at [100, 157] on link "Extrato" at bounding box center [93, 161] width 175 height 29
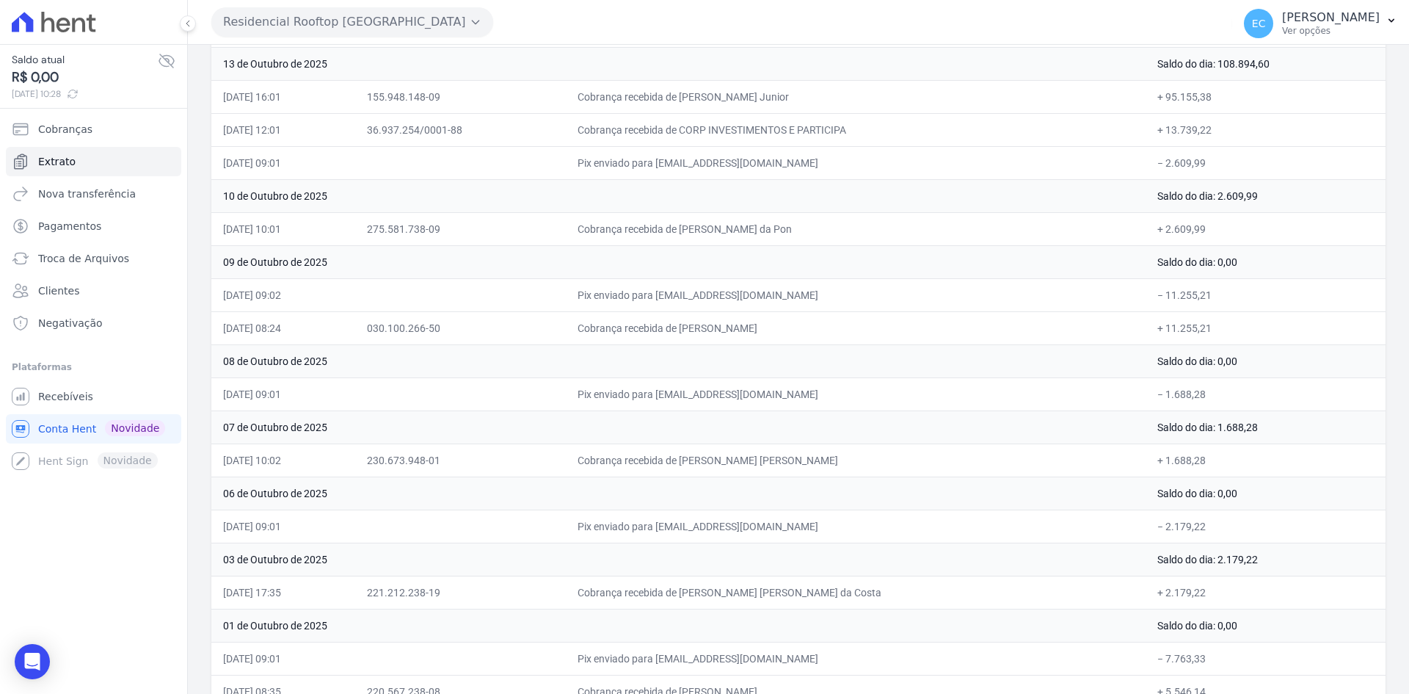
scroll to position [279, 0]
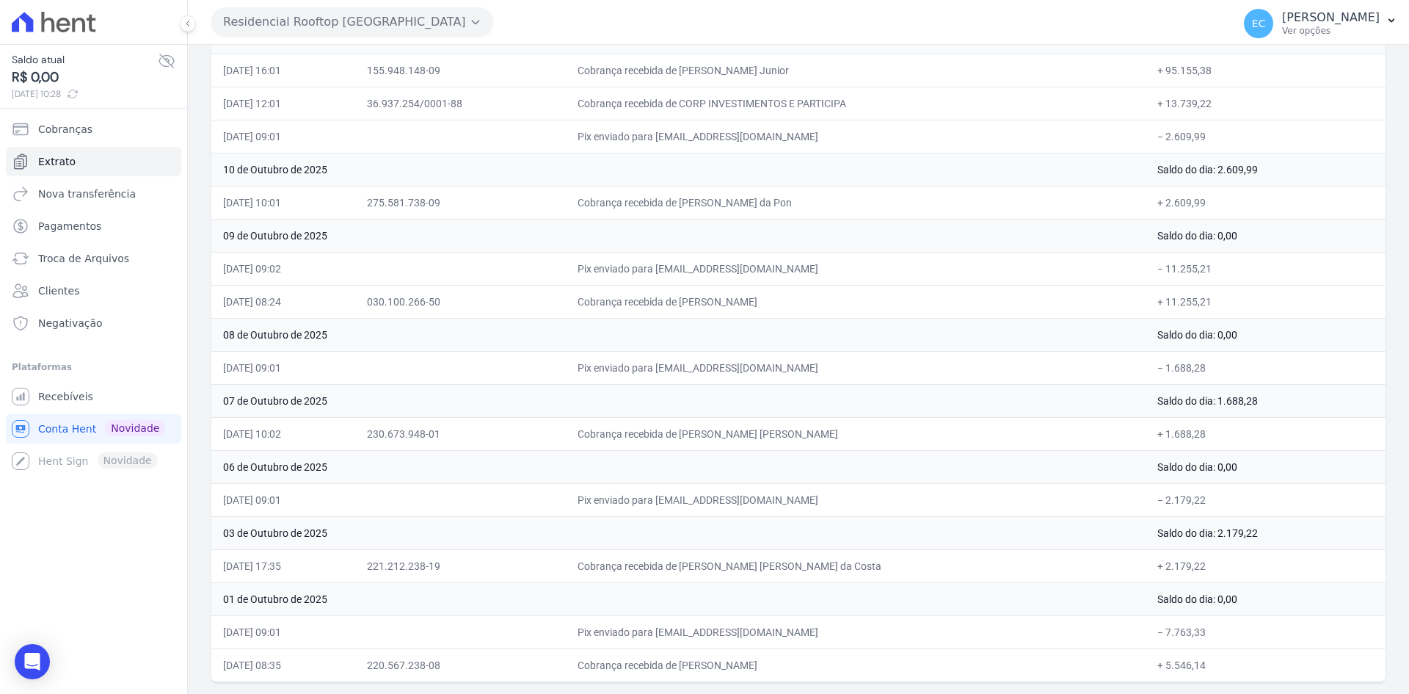
drag, startPoint x: 694, startPoint y: 438, endPoint x: 840, endPoint y: 433, distance: 146.1
click at [840, 433] on td "Cobrança recebida de [PERSON_NAME] [PERSON_NAME]" at bounding box center [855, 433] width 579 height 33
click at [871, 438] on td "Cobrança recebida de [PERSON_NAME] [PERSON_NAME]" at bounding box center [855, 433] width 579 height 33
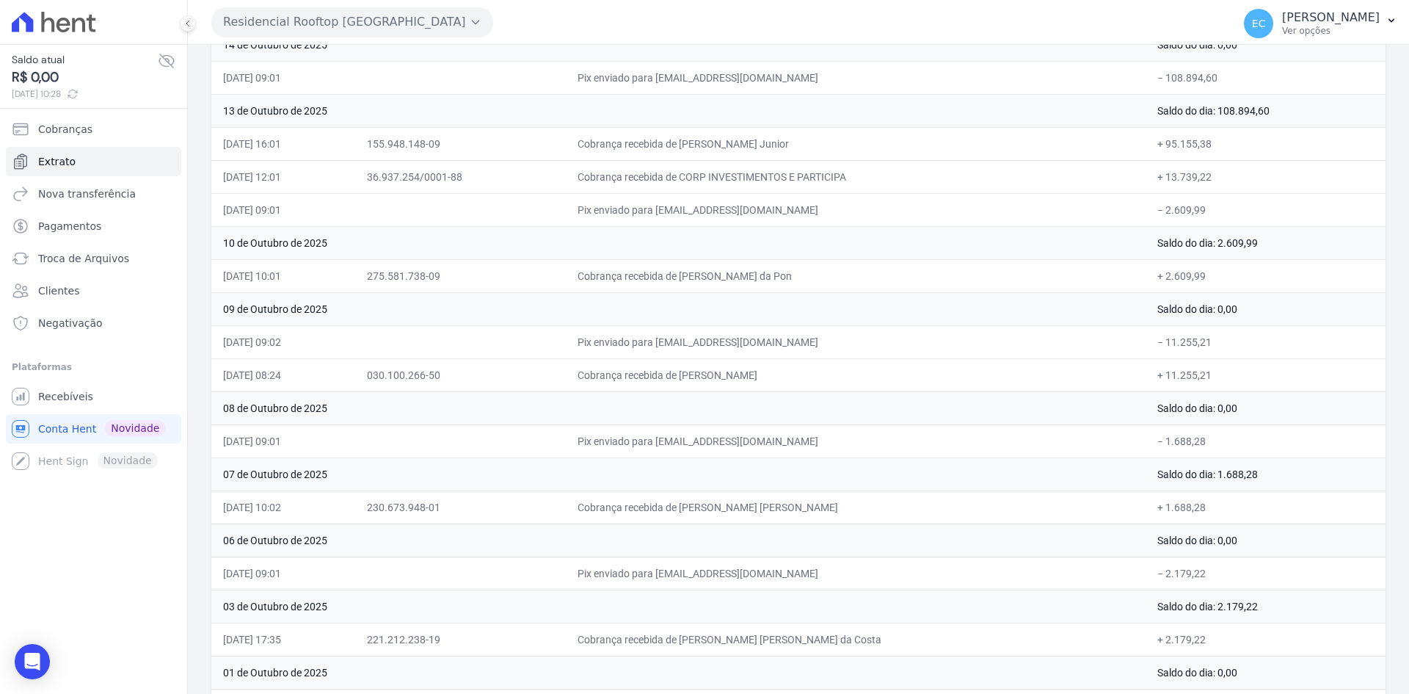
scroll to position [132, 0]
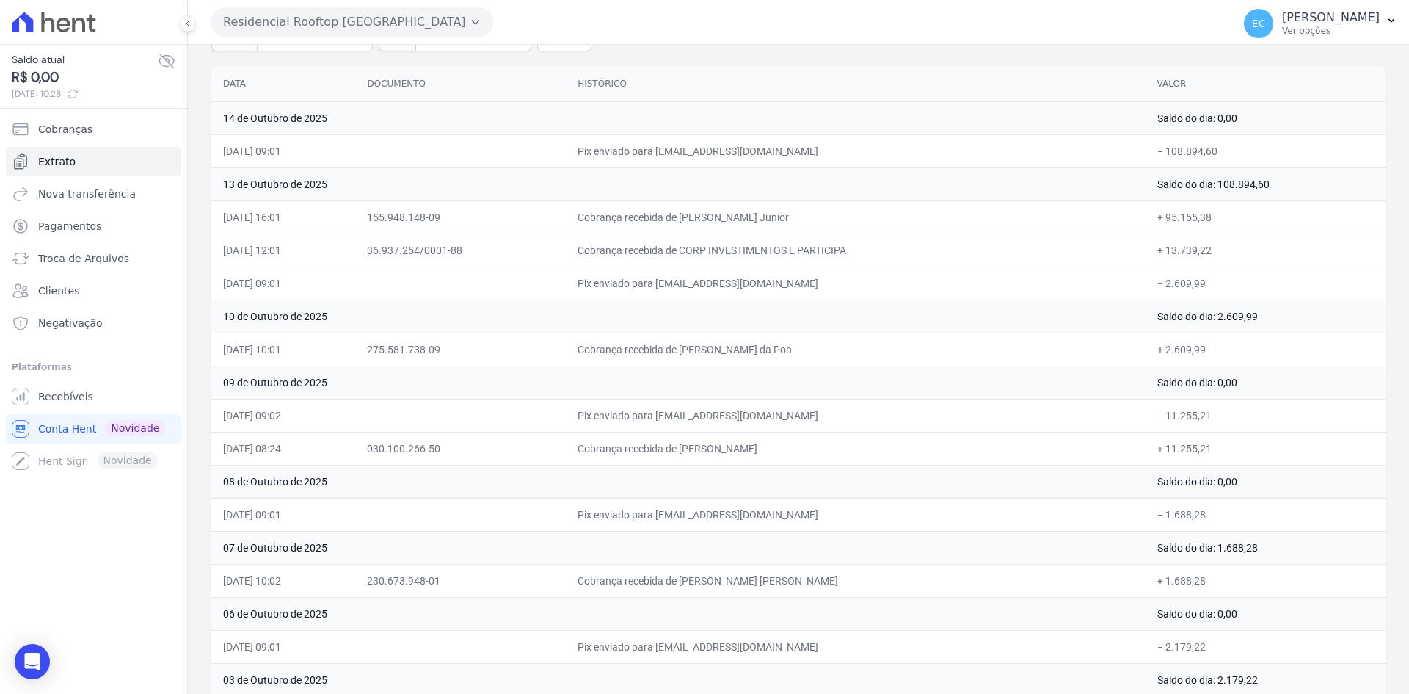
drag, startPoint x: 744, startPoint y: 442, endPoint x: 849, endPoint y: 443, distance: 105.7
click at [849, 443] on td "Cobrança recebida de [PERSON_NAME]" at bounding box center [855, 448] width 579 height 33
click at [867, 449] on td "Cobrança recebida de [PERSON_NAME]" at bounding box center [855, 448] width 579 height 33
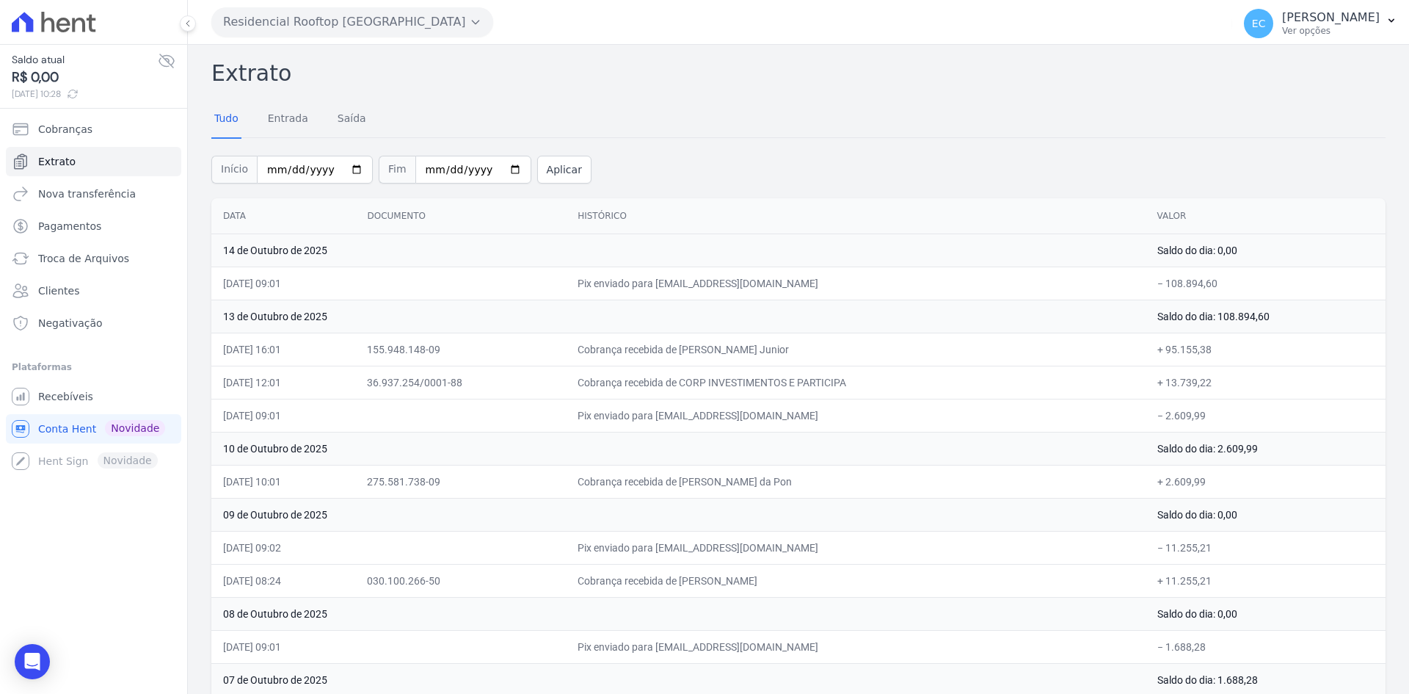
scroll to position [0, 0]
drag, startPoint x: 104, startPoint y: 401, endPoint x: 343, endPoint y: 389, distance: 238.9
click at [104, 401] on link "Recebíveis" at bounding box center [93, 396] width 175 height 29
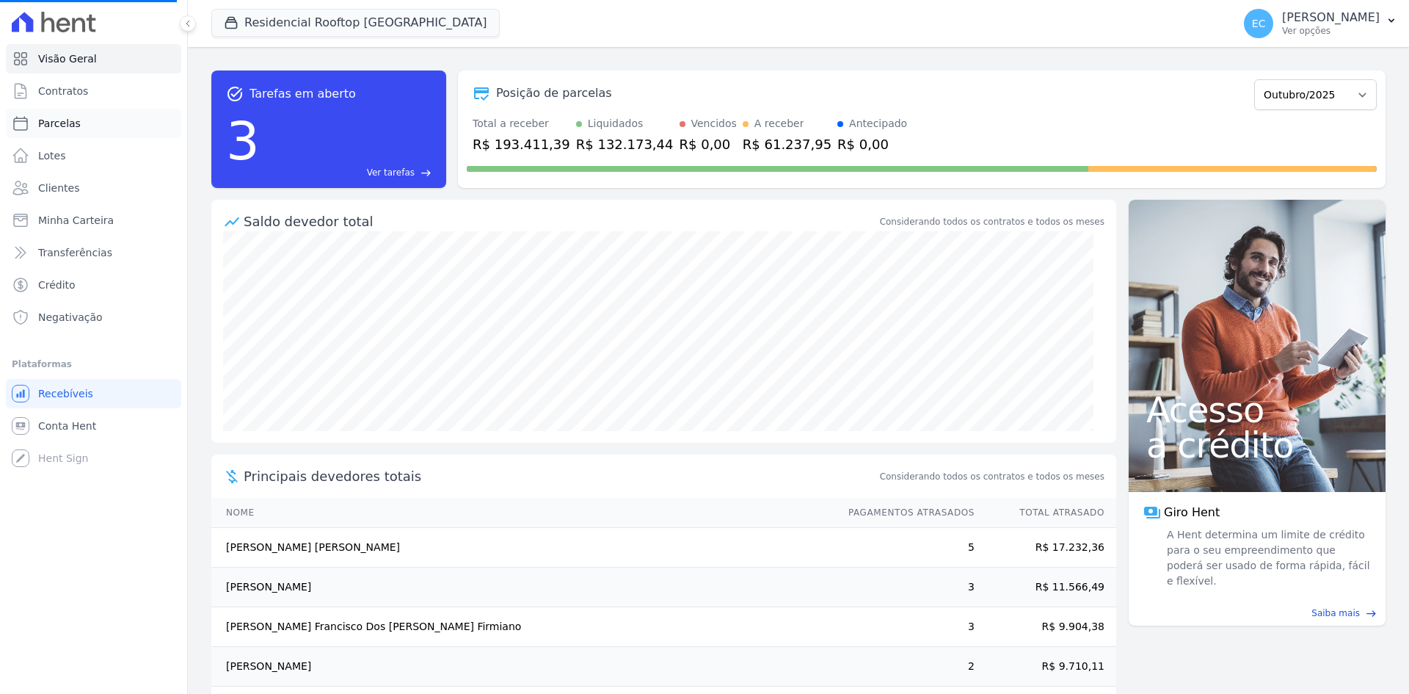
click at [95, 111] on link "Parcelas" at bounding box center [93, 123] width 175 height 29
select select
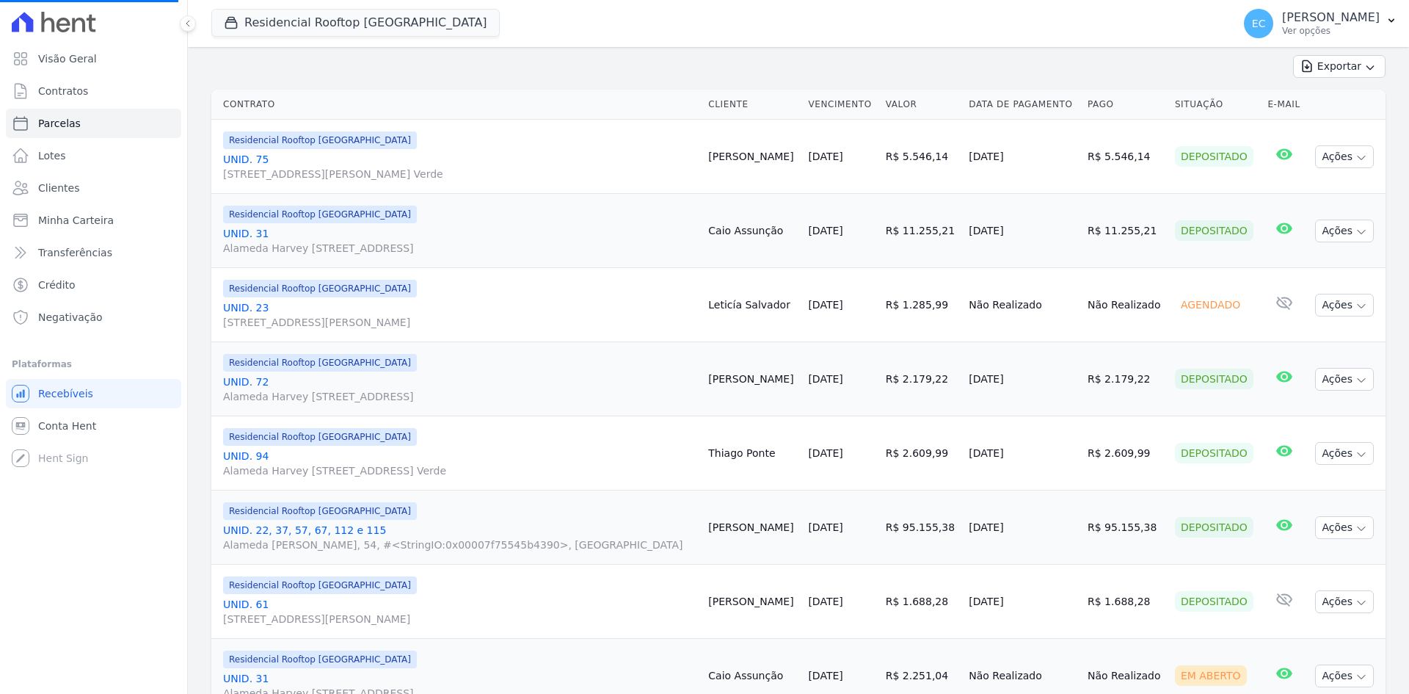
scroll to position [367, 0]
